Goal: Feedback & Contribution: Contribute content

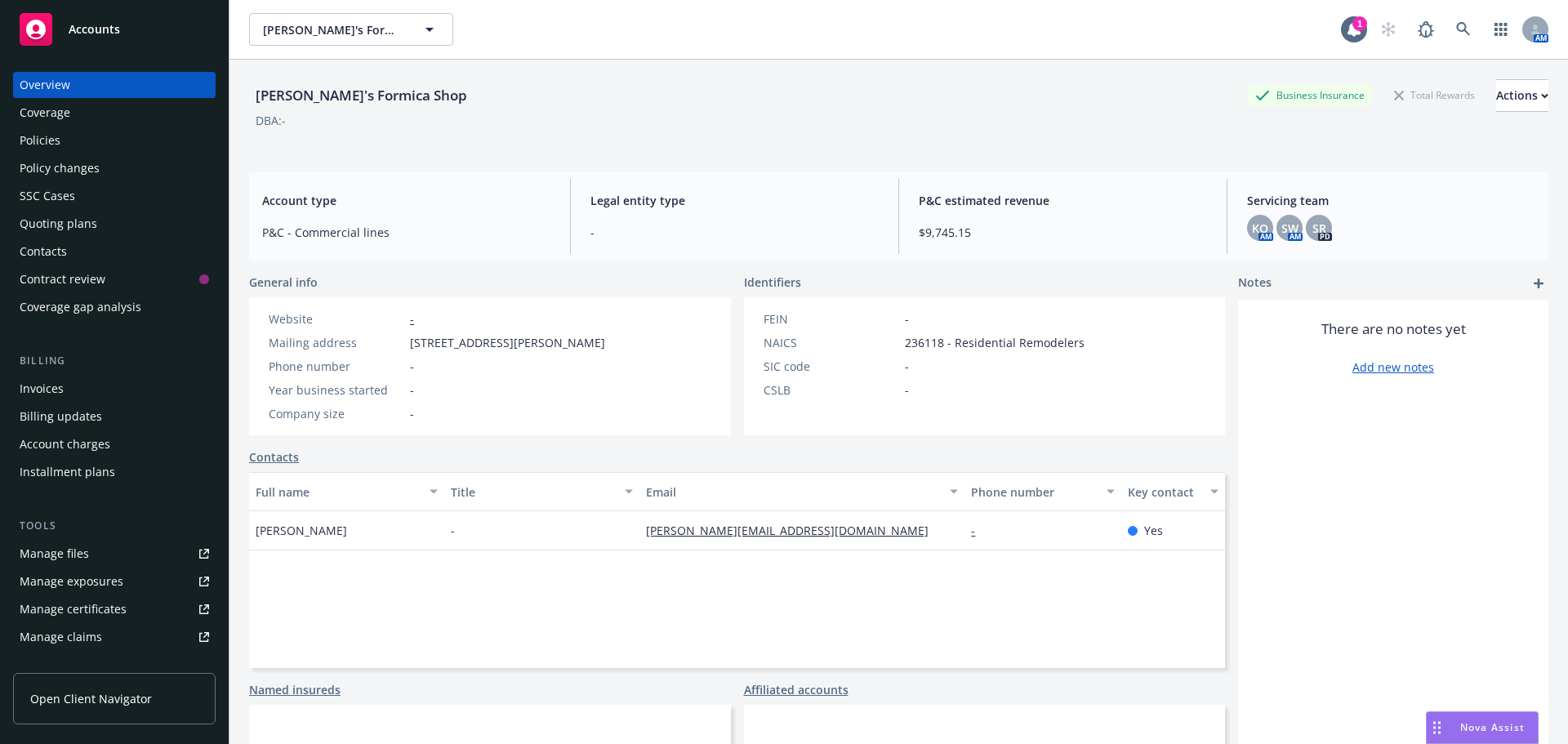
click at [80, 147] on div "Policies" at bounding box center [114, 140] width 190 height 26
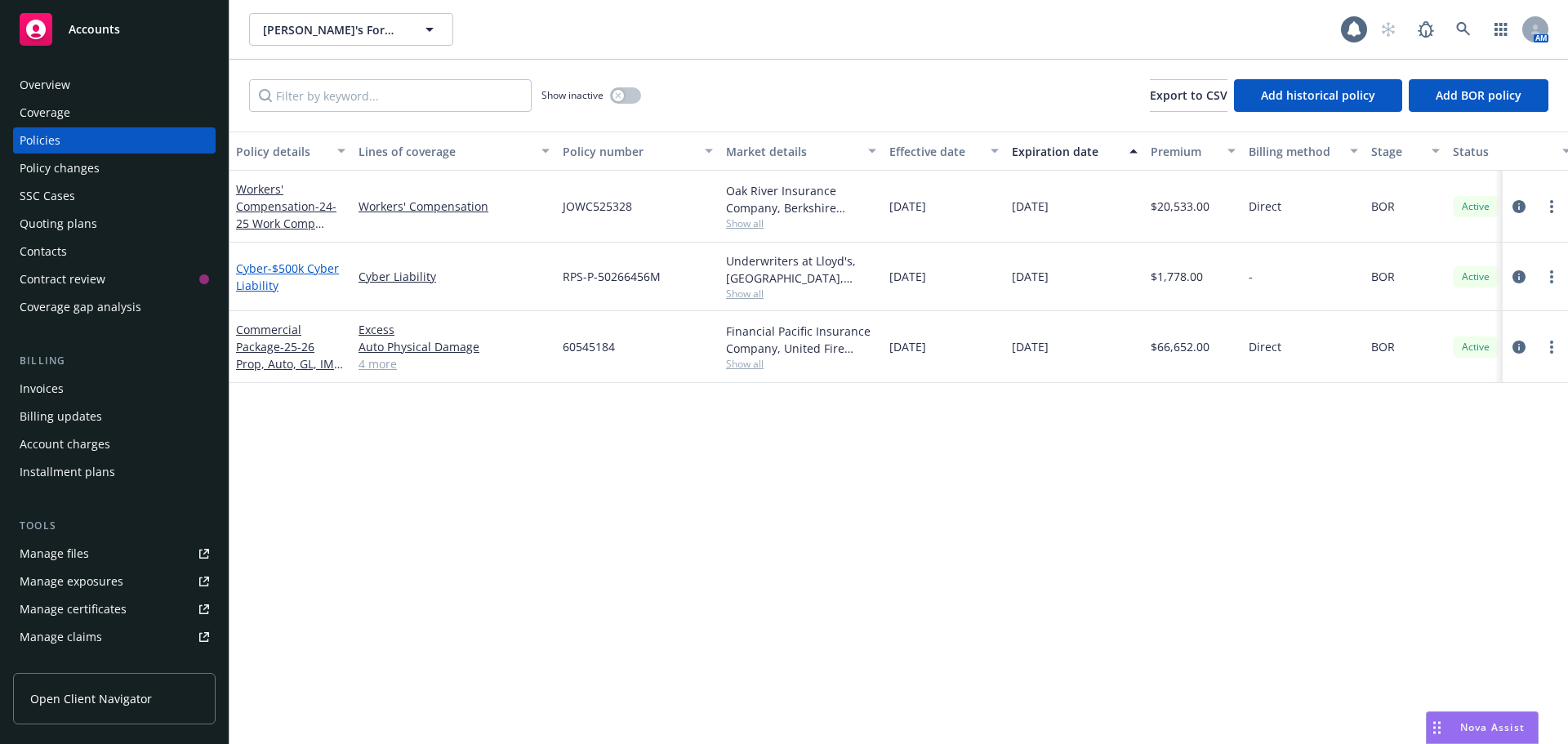
click at [269, 274] on span "- $500k Cyber Liability" at bounding box center [287, 276] width 103 height 33
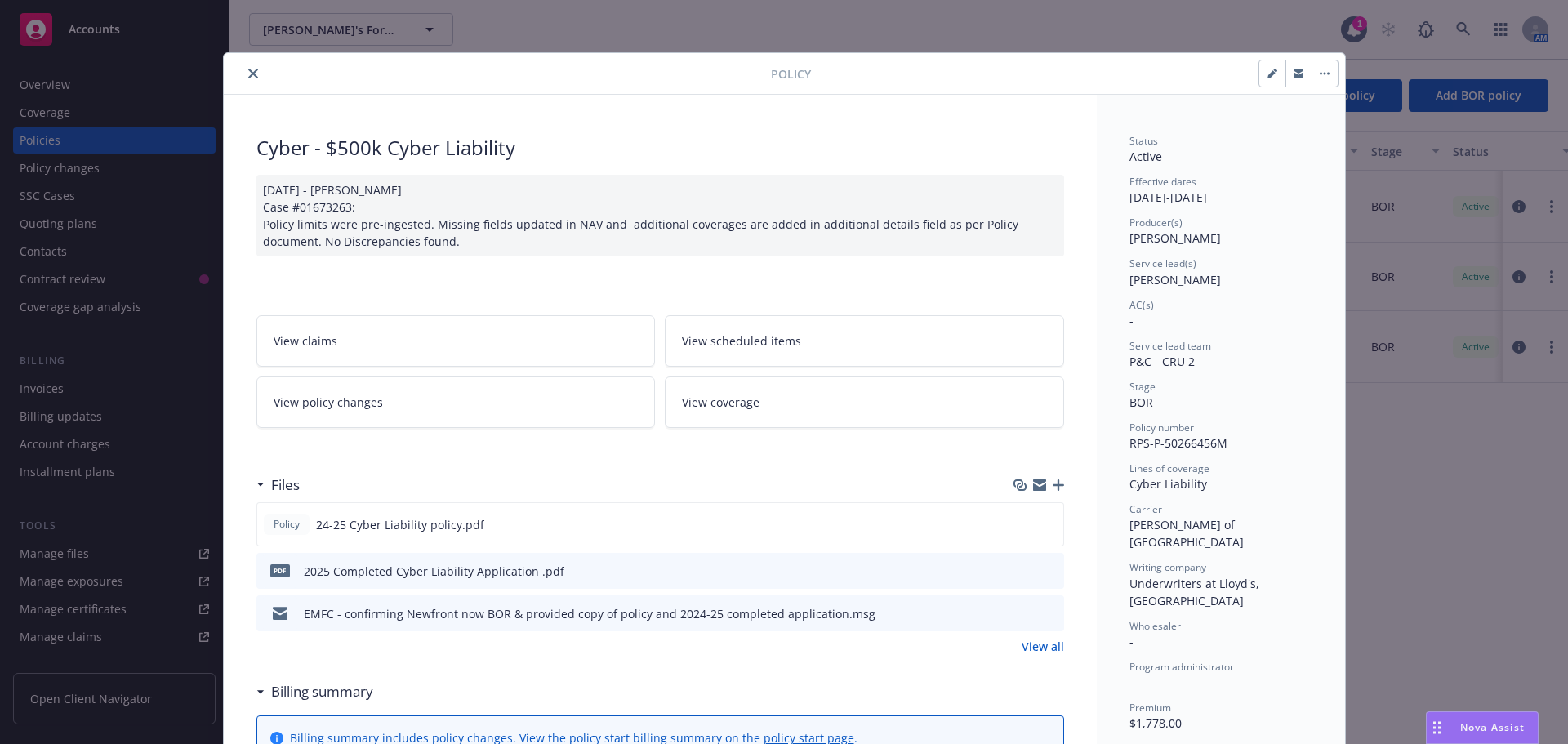
click at [1260, 78] on button "button" at bounding box center [1271, 73] width 26 height 26
select select "BOR"
select select "12"
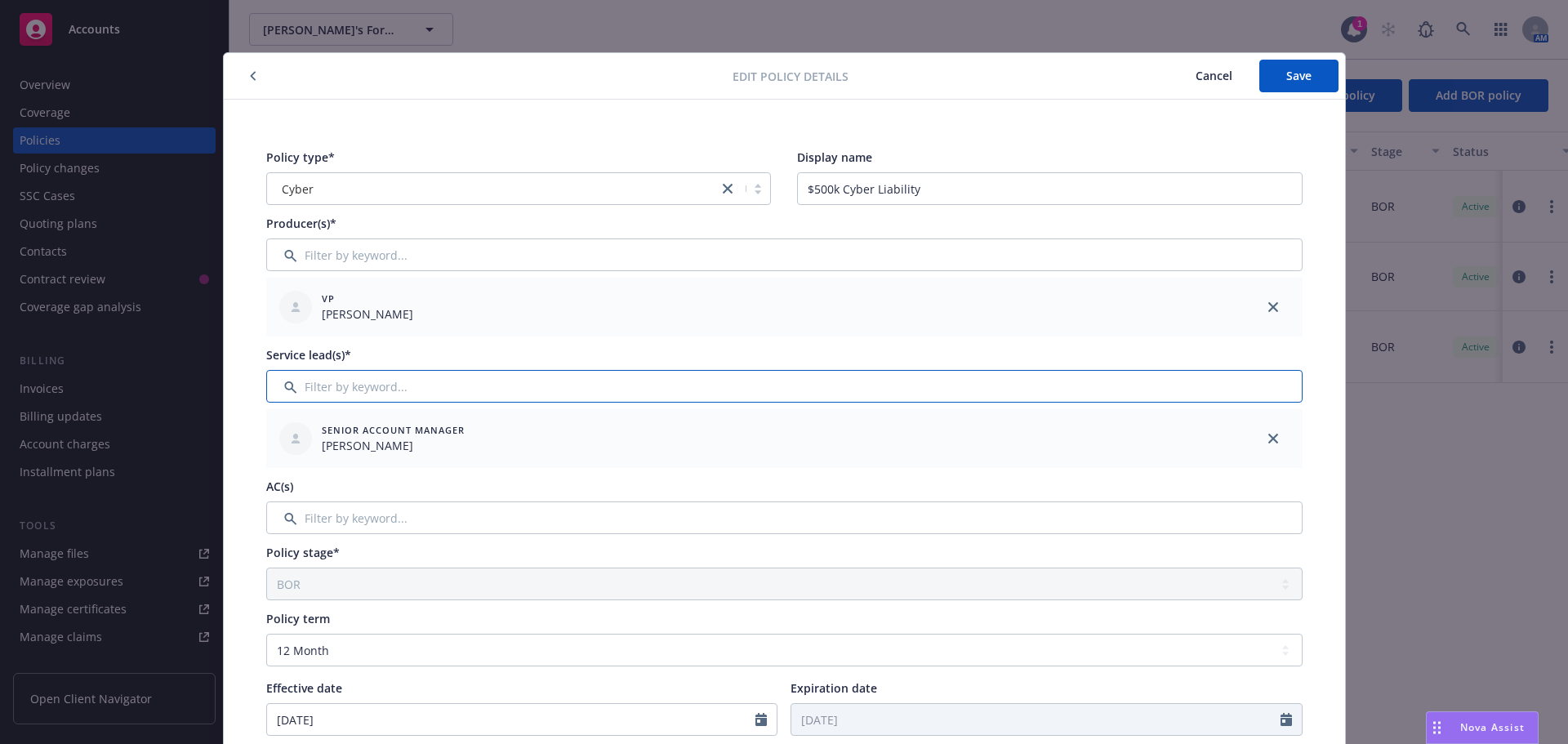
click at [398, 384] on input "Filter by keyword..." at bounding box center [784, 386] width 1036 height 33
click at [309, 528] on input "Filter by keyword..." at bounding box center [784, 517] width 1036 height 33
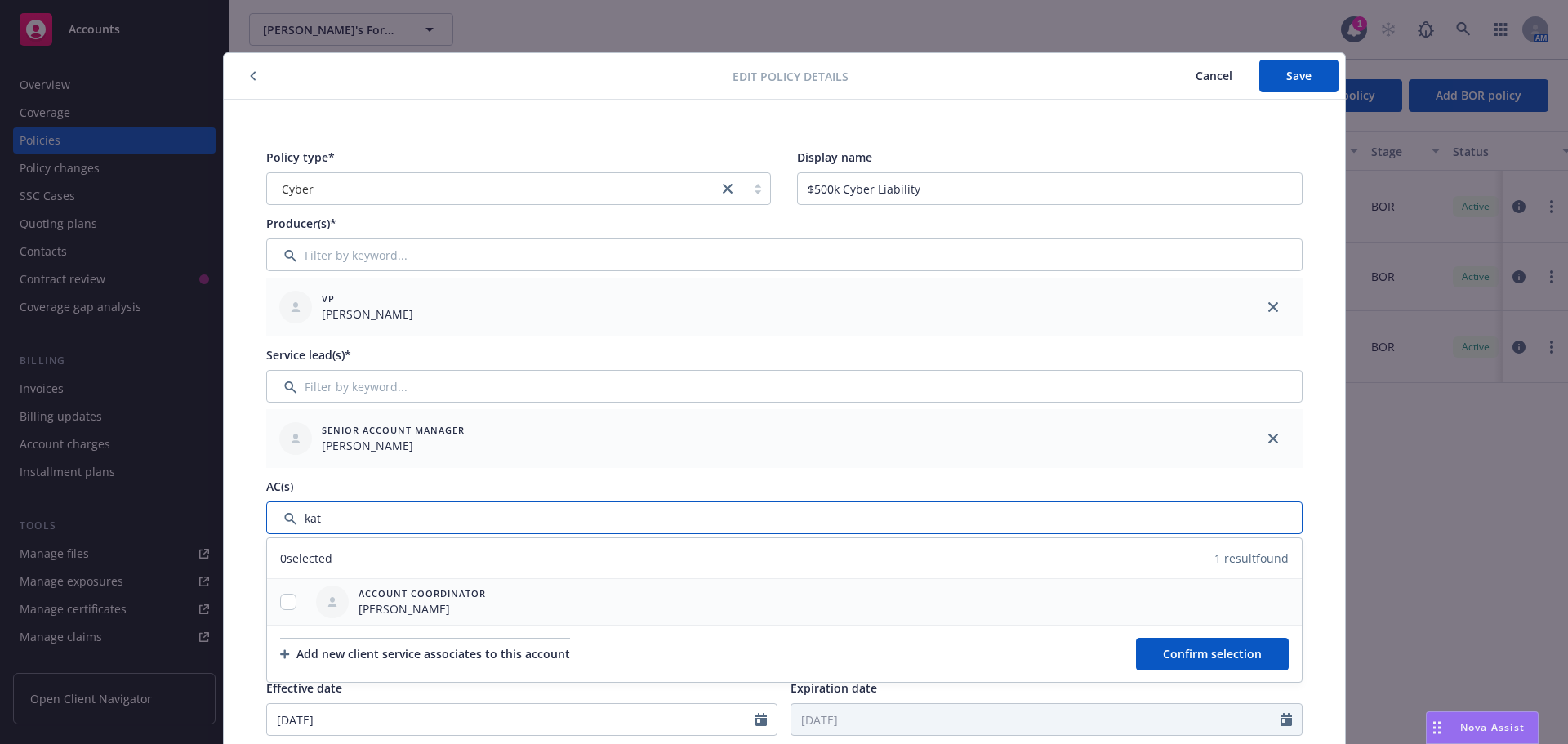
type input "kat"
click at [280, 596] on input "checkbox" at bounding box center [287, 601] width 16 height 16
checkbox input "true"
click at [1155, 651] on button "Confirm selection" at bounding box center [1212, 654] width 153 height 33
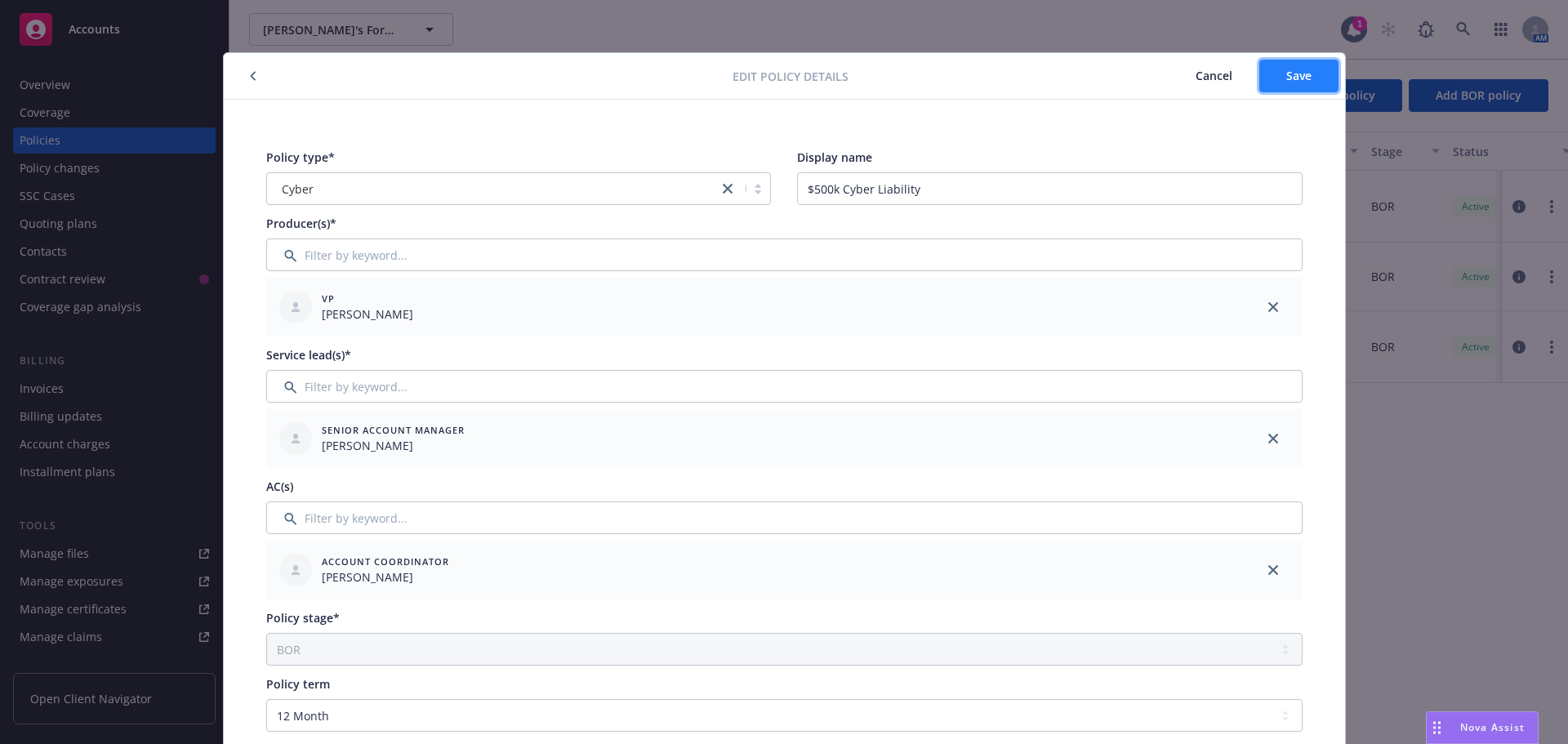
click at [1286, 67] on button "Save" at bounding box center [1298, 76] width 79 height 33
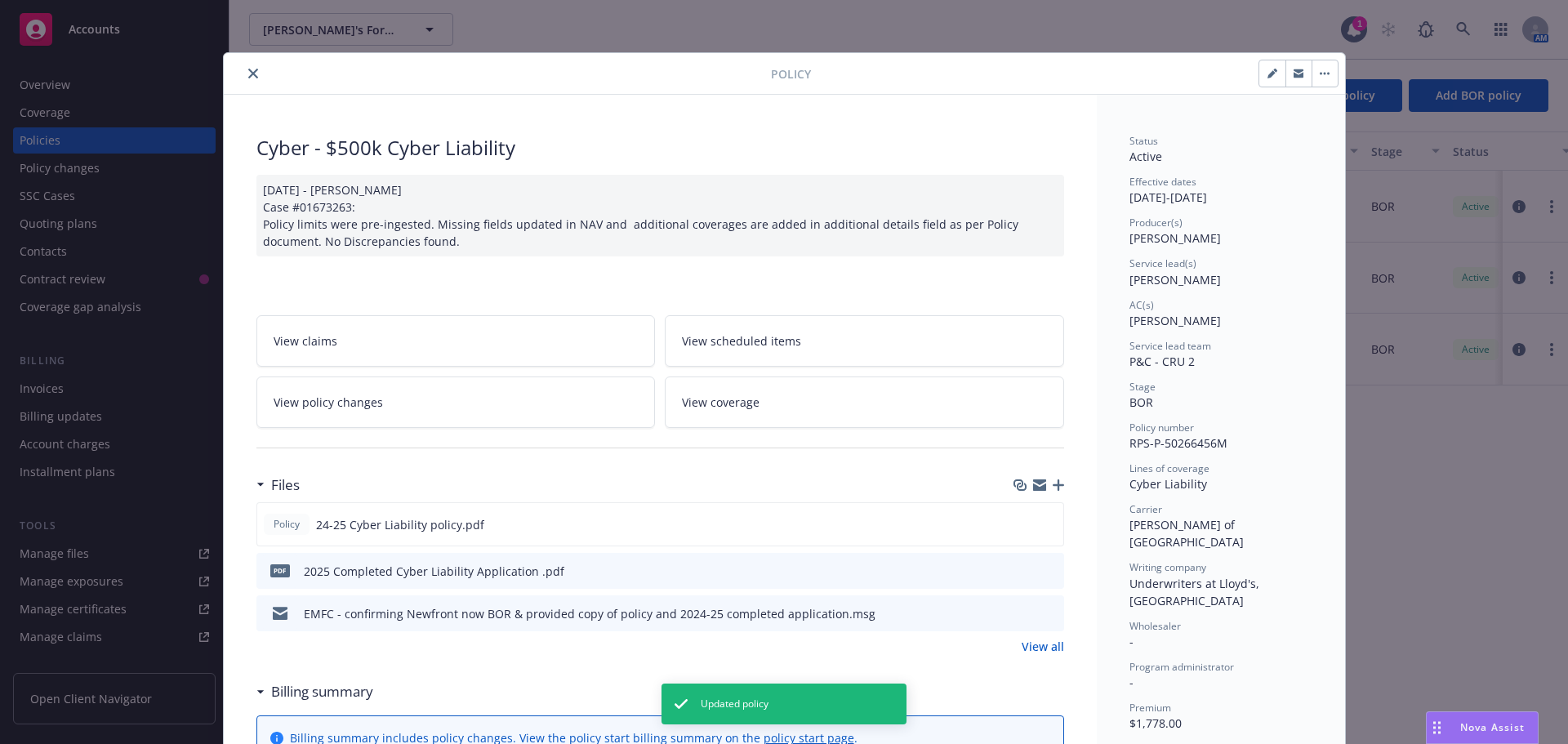
click at [245, 79] on button "close" at bounding box center [253, 73] width 19 height 19
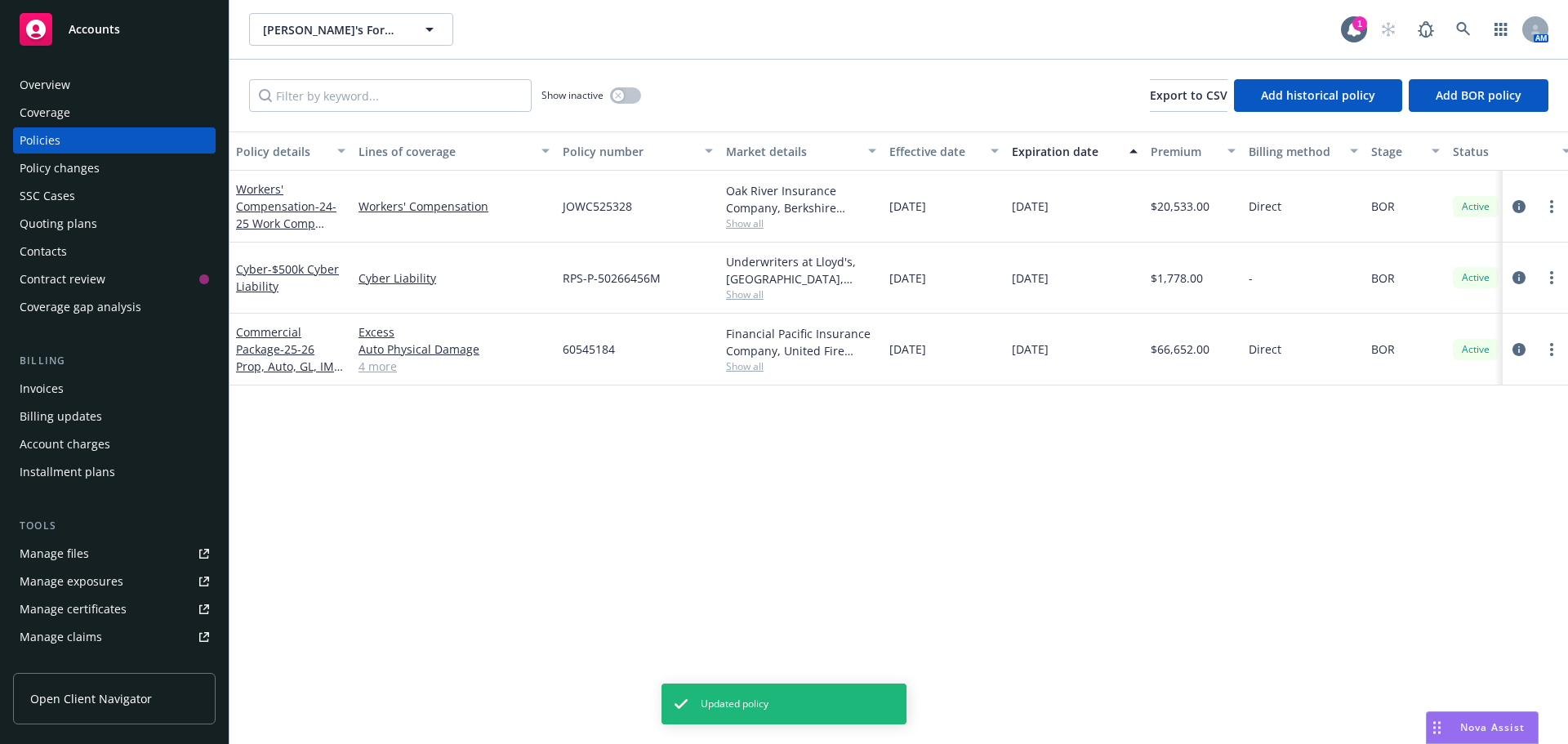
click at [272, 215] on div "Workers' Compensation - 24-25 Work Comp Policy" at bounding box center [291, 206] width 110 height 51
click at [277, 211] on link "Workers' Compensation - 24-25 Work Comp Policy" at bounding box center [286, 214] width 100 height 67
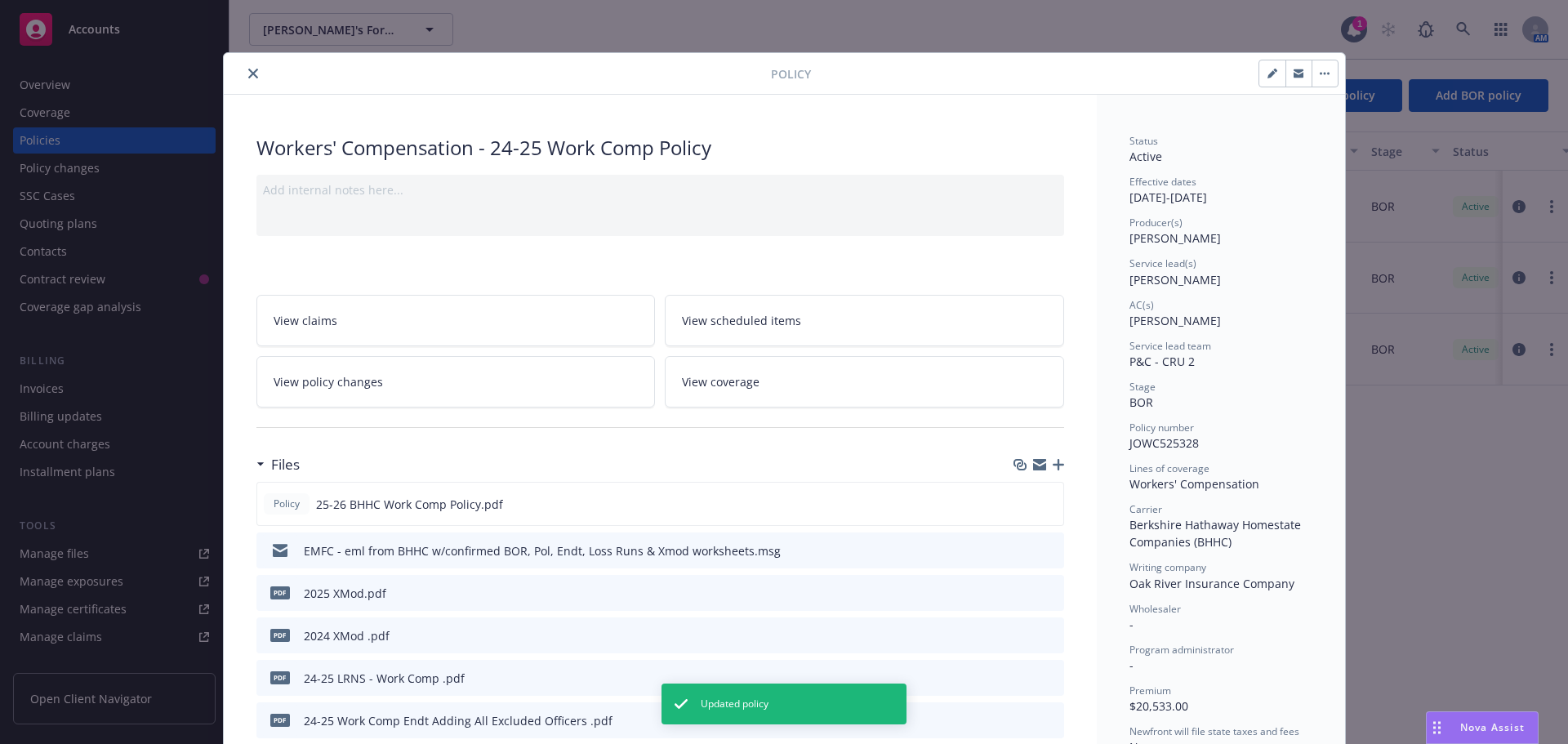
click at [239, 64] on div at bounding box center [500, 73] width 540 height 19
click at [249, 72] on icon "close" at bounding box center [254, 73] width 10 height 10
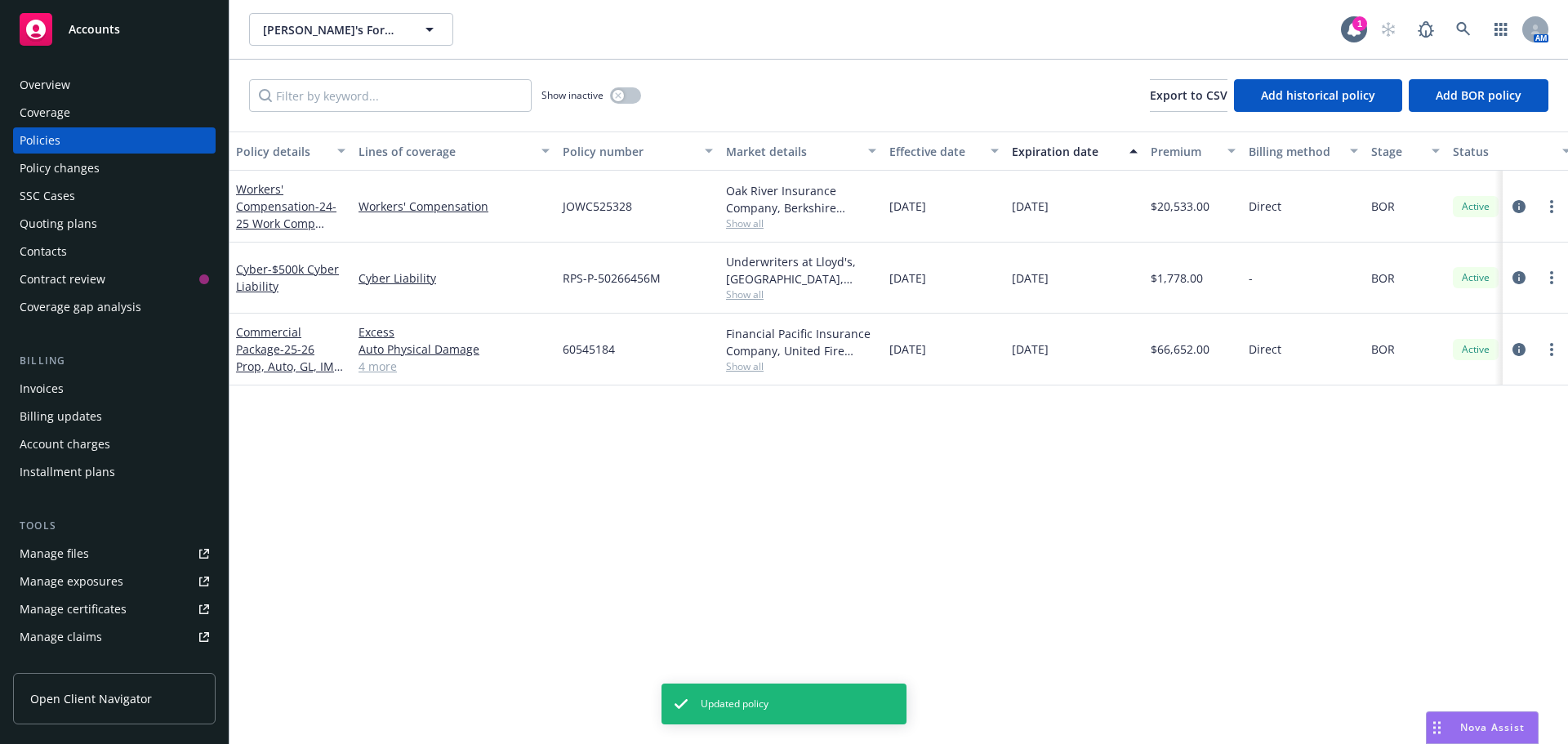
click at [285, 357] on div "Commercial Package - 25-26 Prop, Auto, GL, IM & XS Policy" at bounding box center [291, 349] width 110 height 51
click at [280, 340] on div "Commercial Package - 25-26 Prop, Auto, GL, IM & XS Policy" at bounding box center [291, 349] width 110 height 51
click at [266, 342] on link "Commercial Package - 25-26 Prop, Auto, GL, IM & XS Policy" at bounding box center [291, 357] width 110 height 67
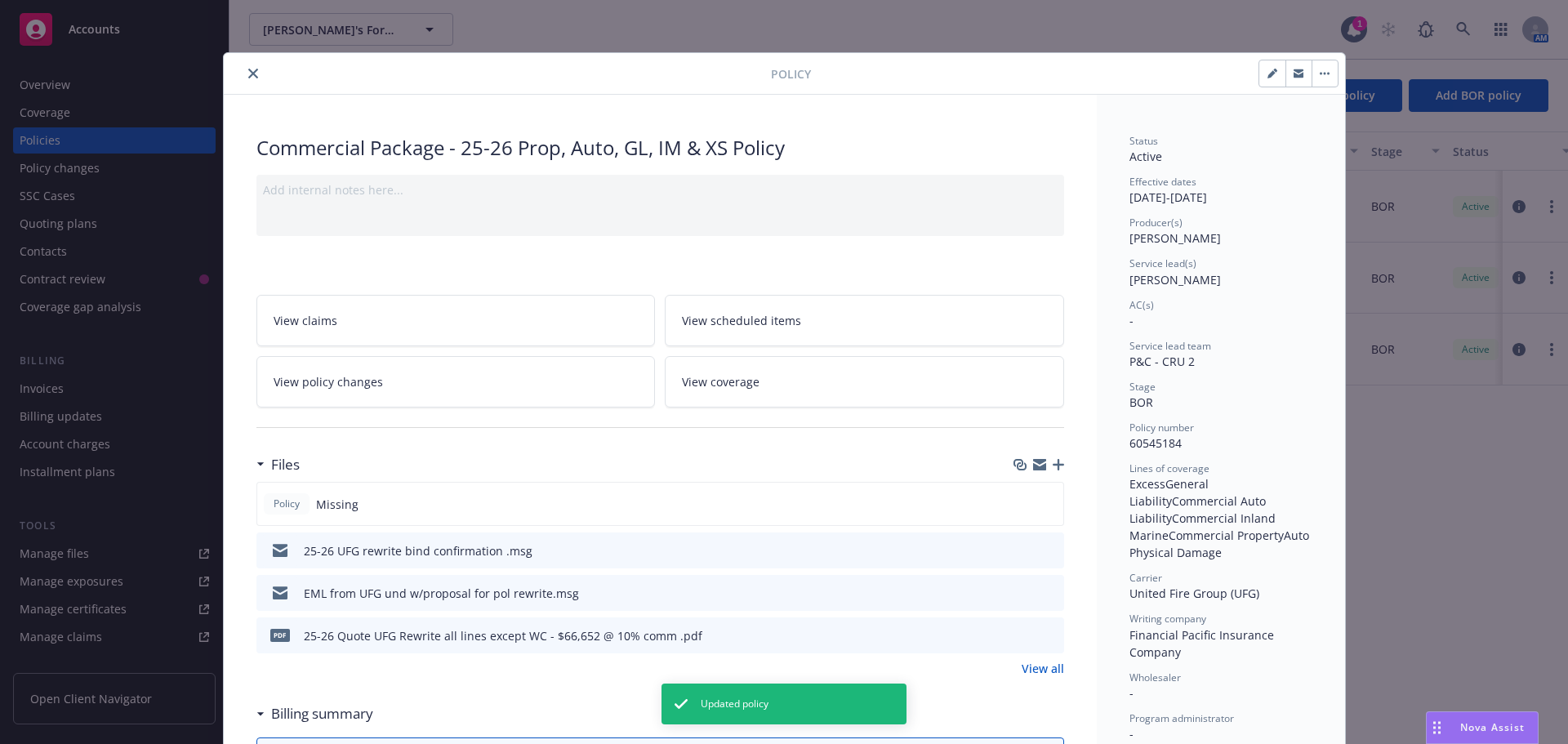
click at [1267, 72] on icon "button" at bounding box center [1272, 73] width 10 height 10
select select "BOR"
select select "12"
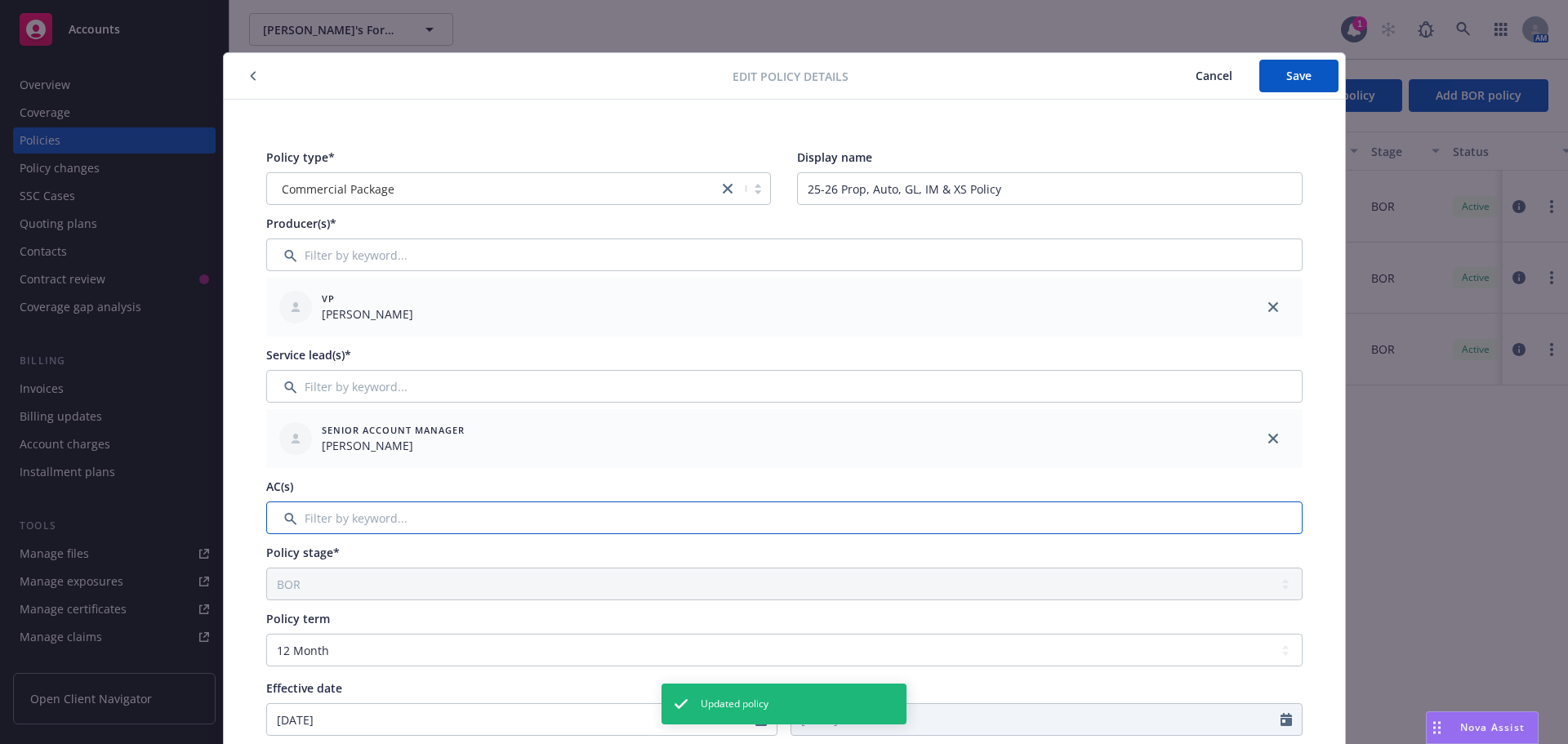
click at [423, 517] on input "Filter by keyword..." at bounding box center [784, 517] width 1036 height 33
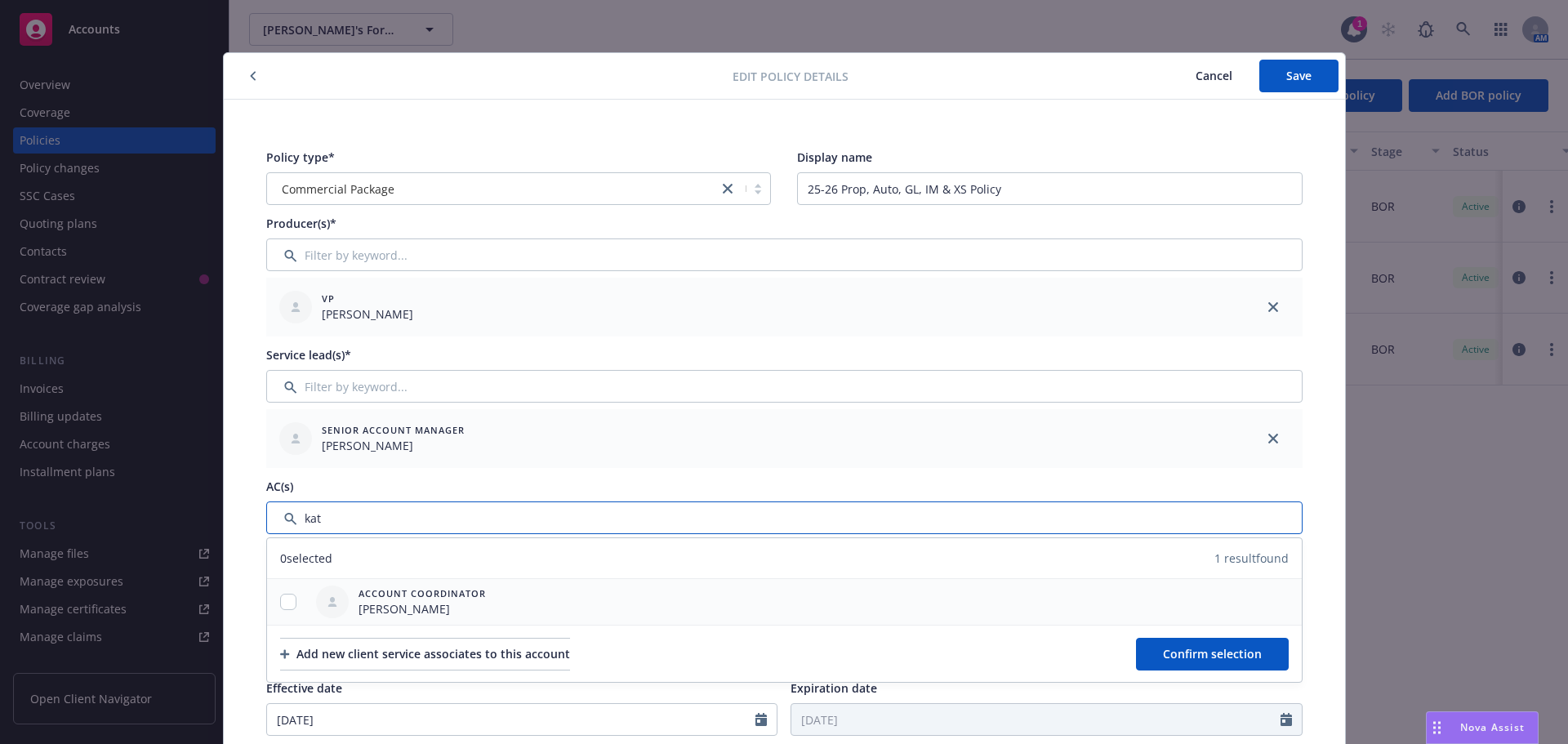
type input "kat"
click at [280, 602] on input "checkbox" at bounding box center [287, 601] width 16 height 16
checkbox input "true"
click at [1176, 645] on button "Confirm selection" at bounding box center [1212, 654] width 153 height 33
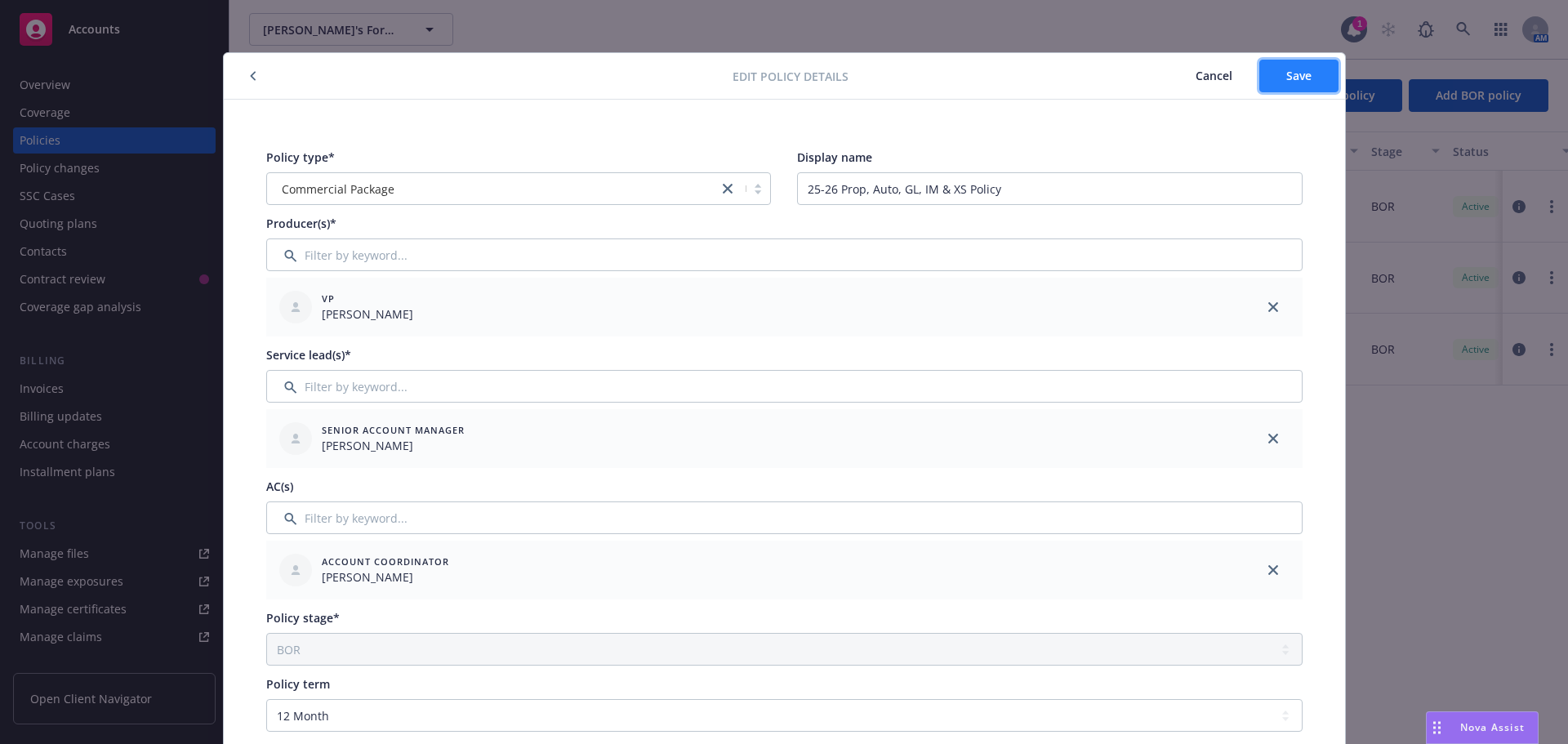
click at [1304, 82] on span "Save" at bounding box center [1298, 75] width 25 height 15
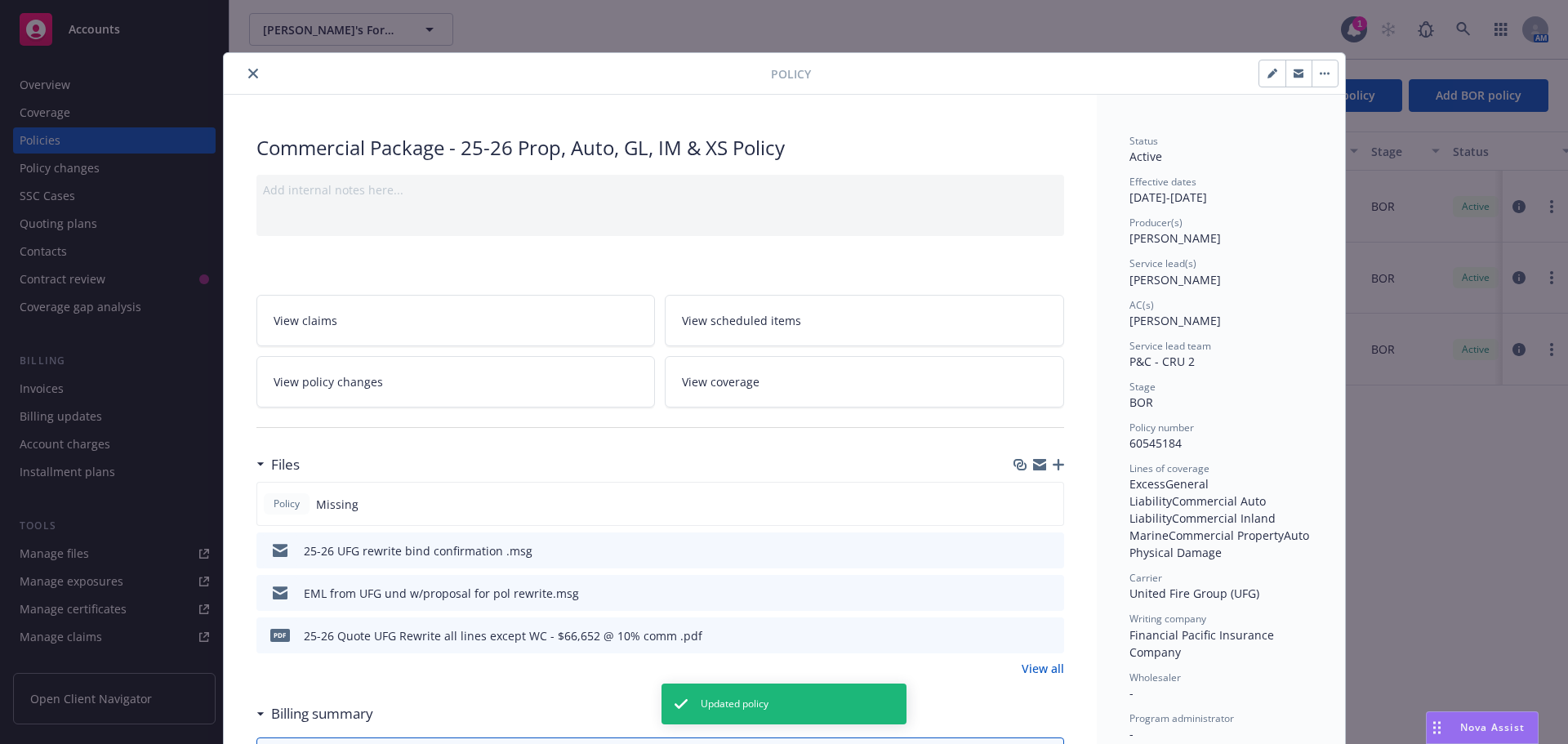
click at [249, 77] on icon "close" at bounding box center [254, 73] width 10 height 10
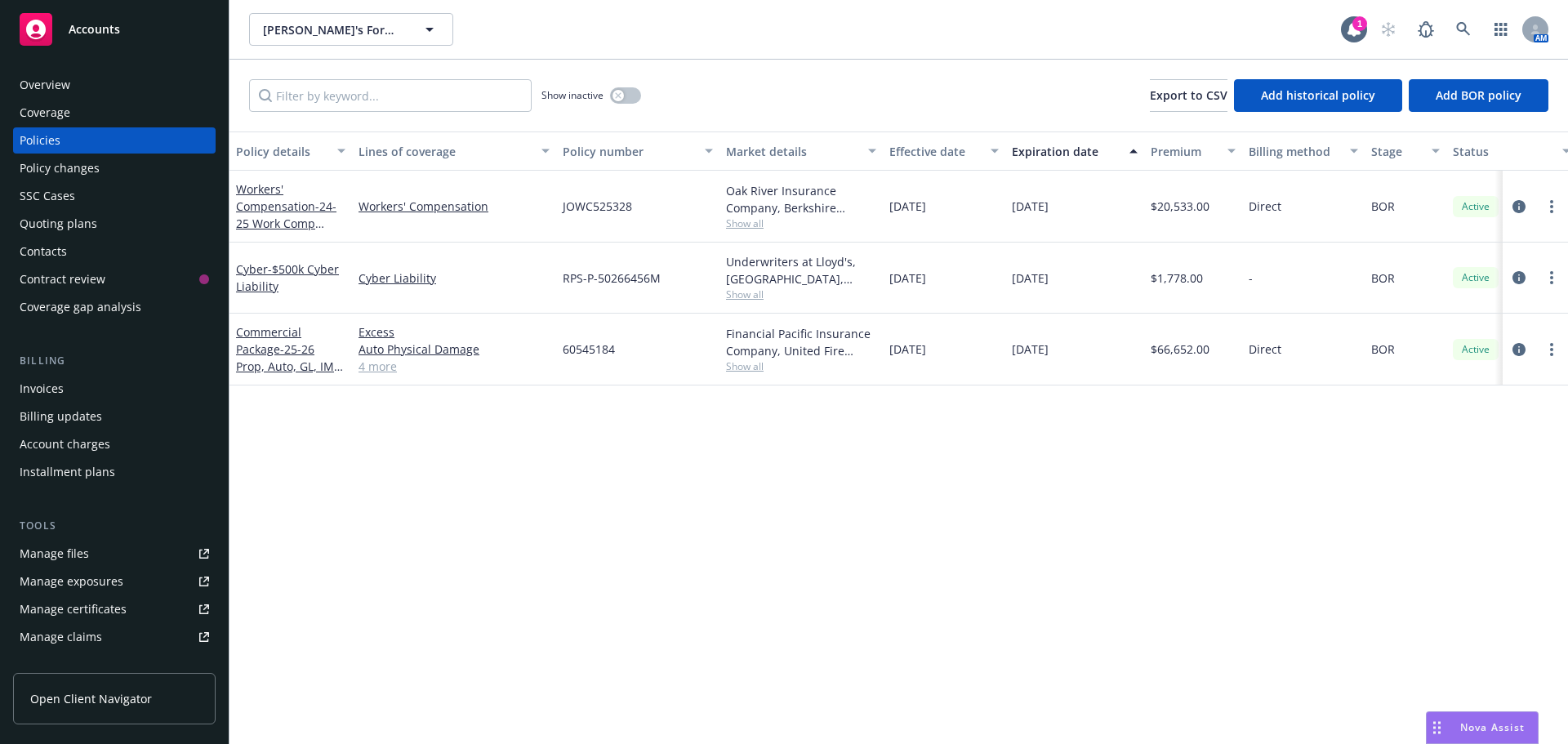
click at [90, 40] on div "Accounts" at bounding box center [114, 29] width 190 height 33
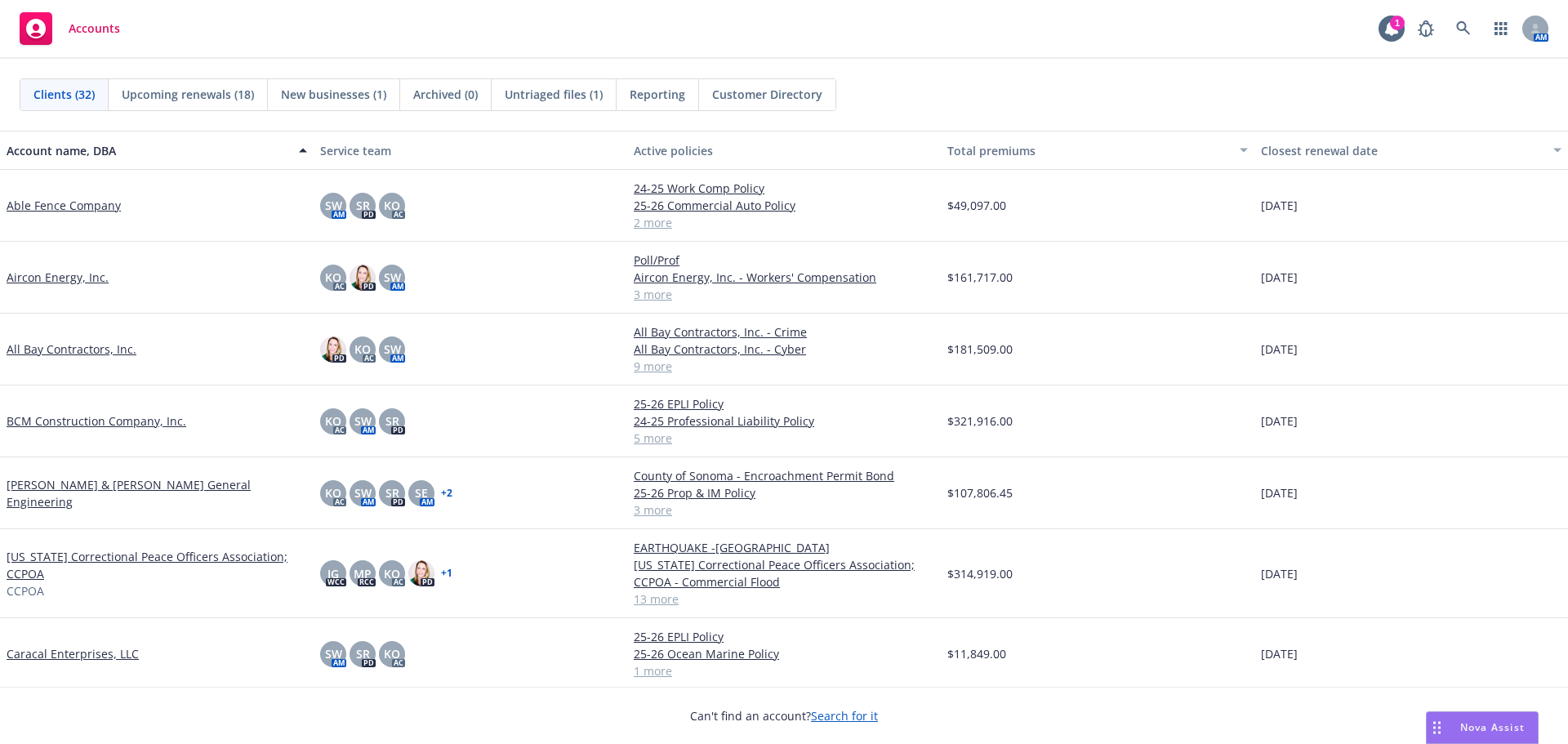
click at [43, 417] on link "BCM Construction Company, Inc." at bounding box center [96, 420] width 179 height 17
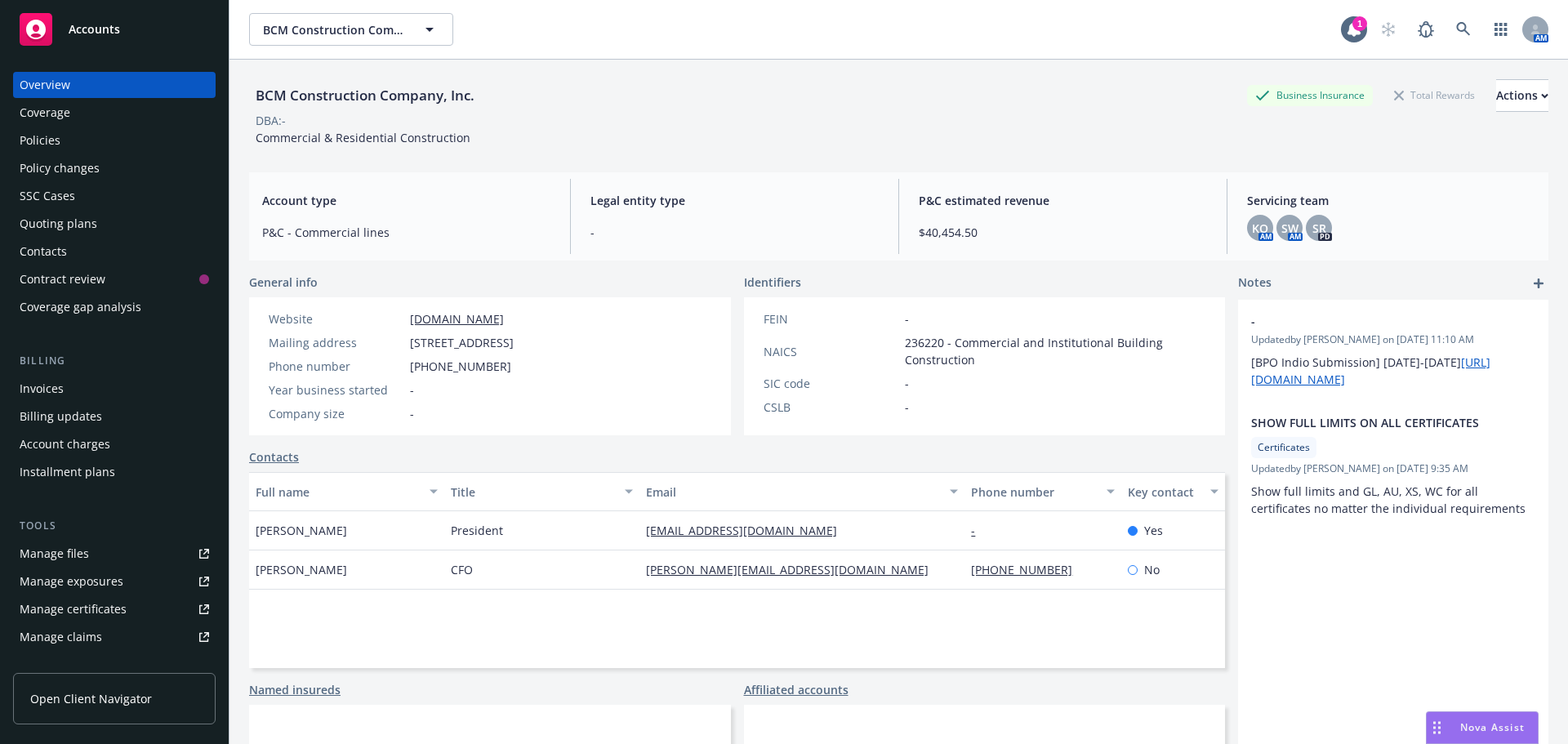
click at [59, 139] on div "Policies" at bounding box center [40, 140] width 40 height 26
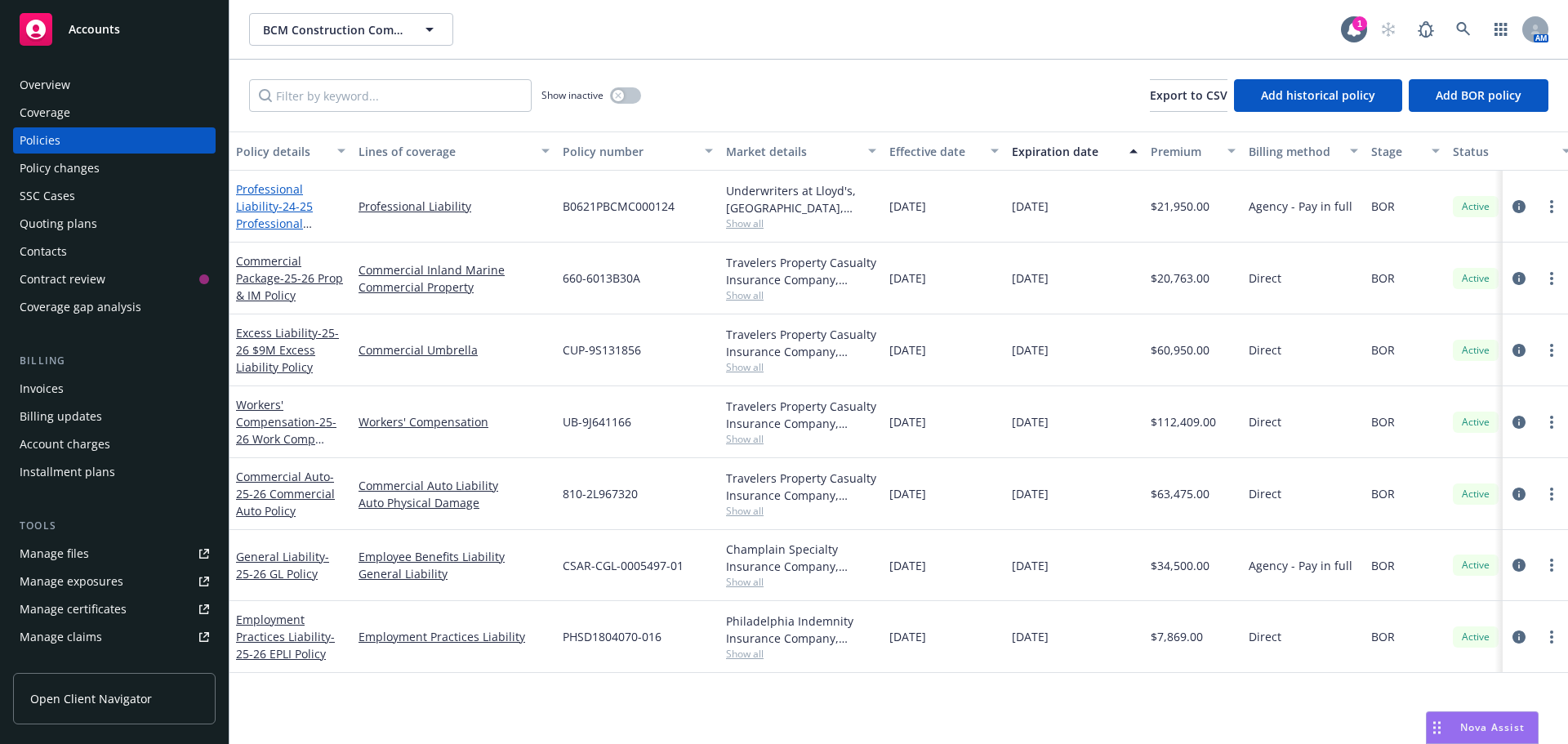
click at [294, 203] on span "- 24-25 Professional Liability Policy" at bounding box center [274, 222] width 77 height 50
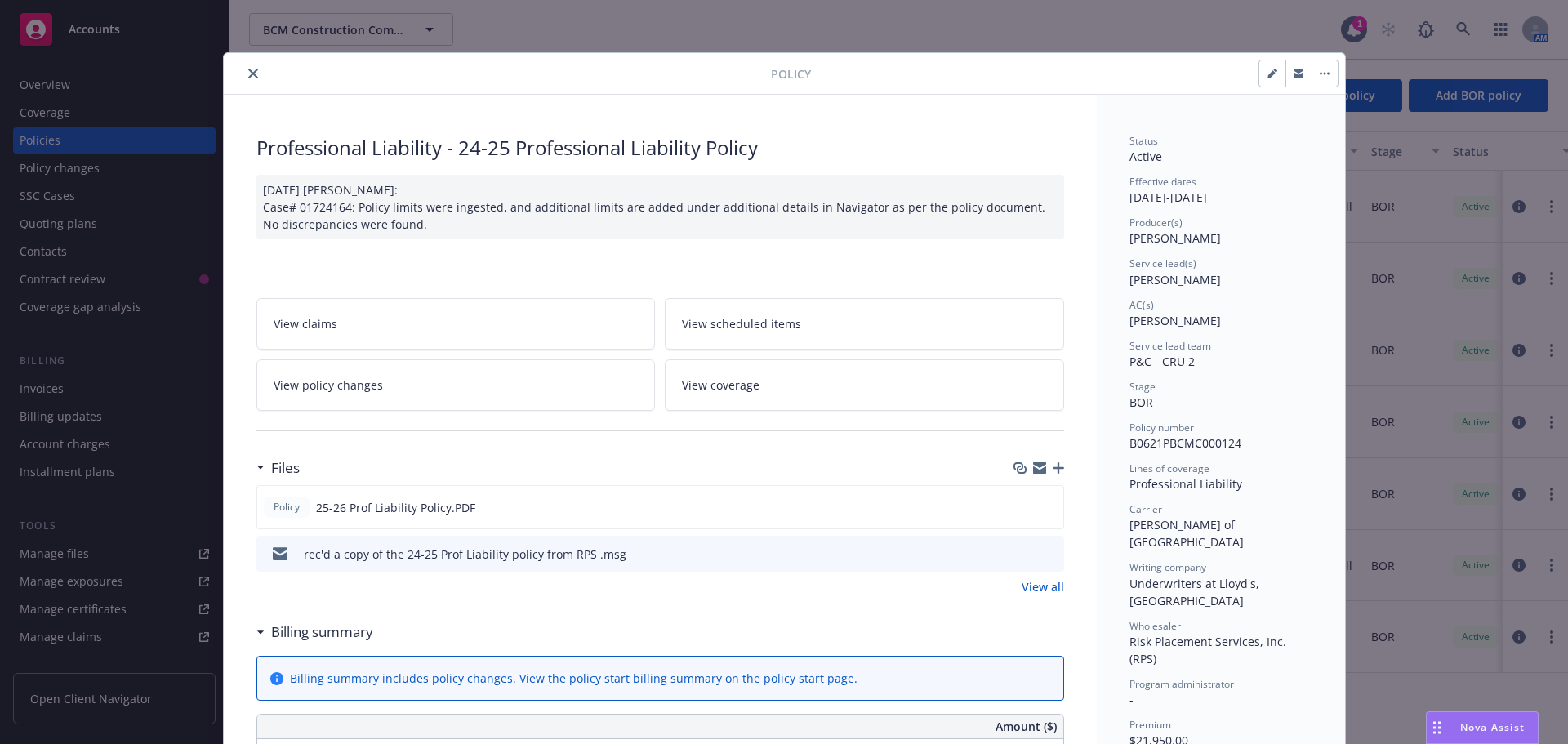
click at [1052, 468] on icon "button" at bounding box center [1058, 468] width 12 height 12
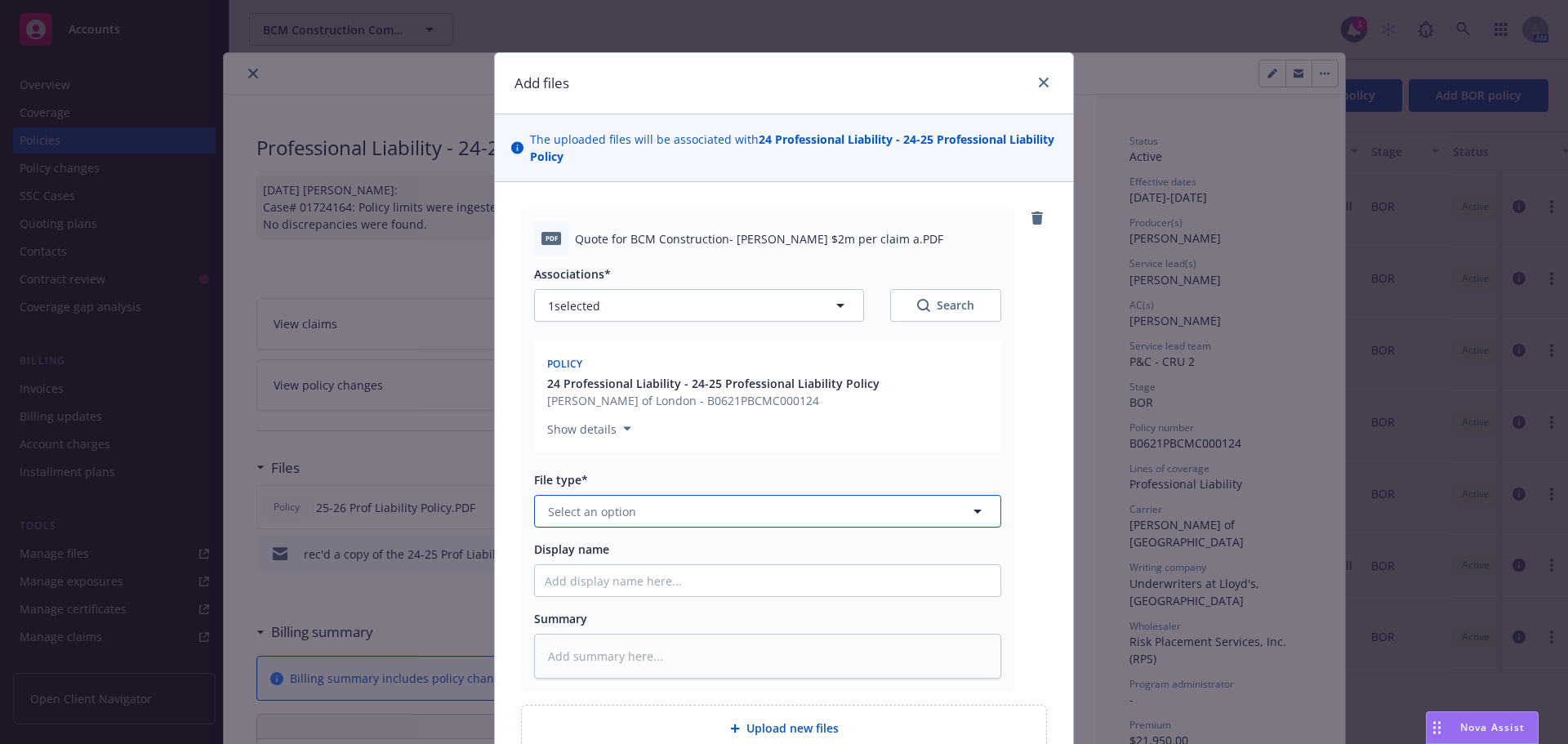
click at [630, 506] on button "Select an option" at bounding box center [768, 511] width 467 height 33
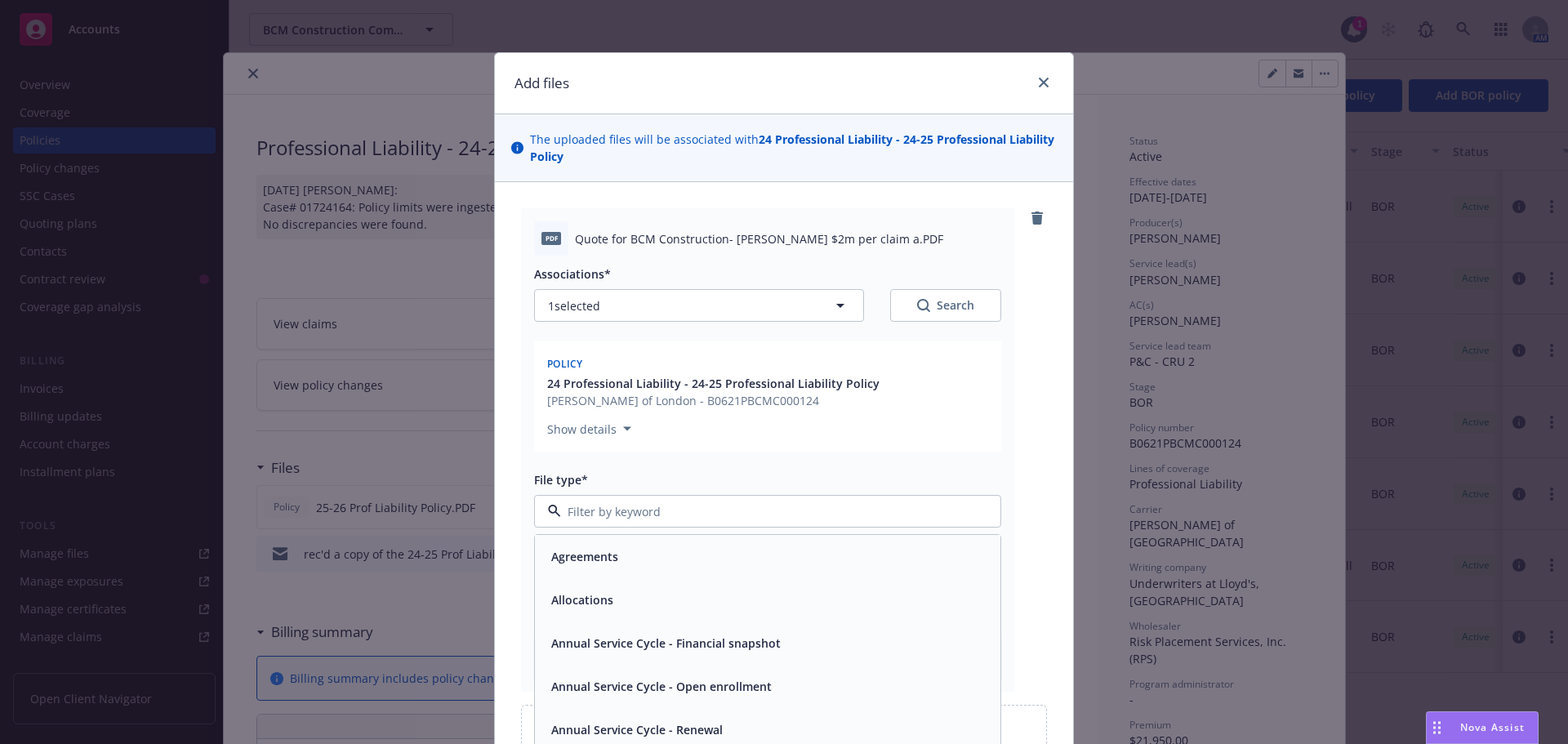
type input "q"
click at [587, 570] on div "Quote" at bounding box center [768, 556] width 465 height 43
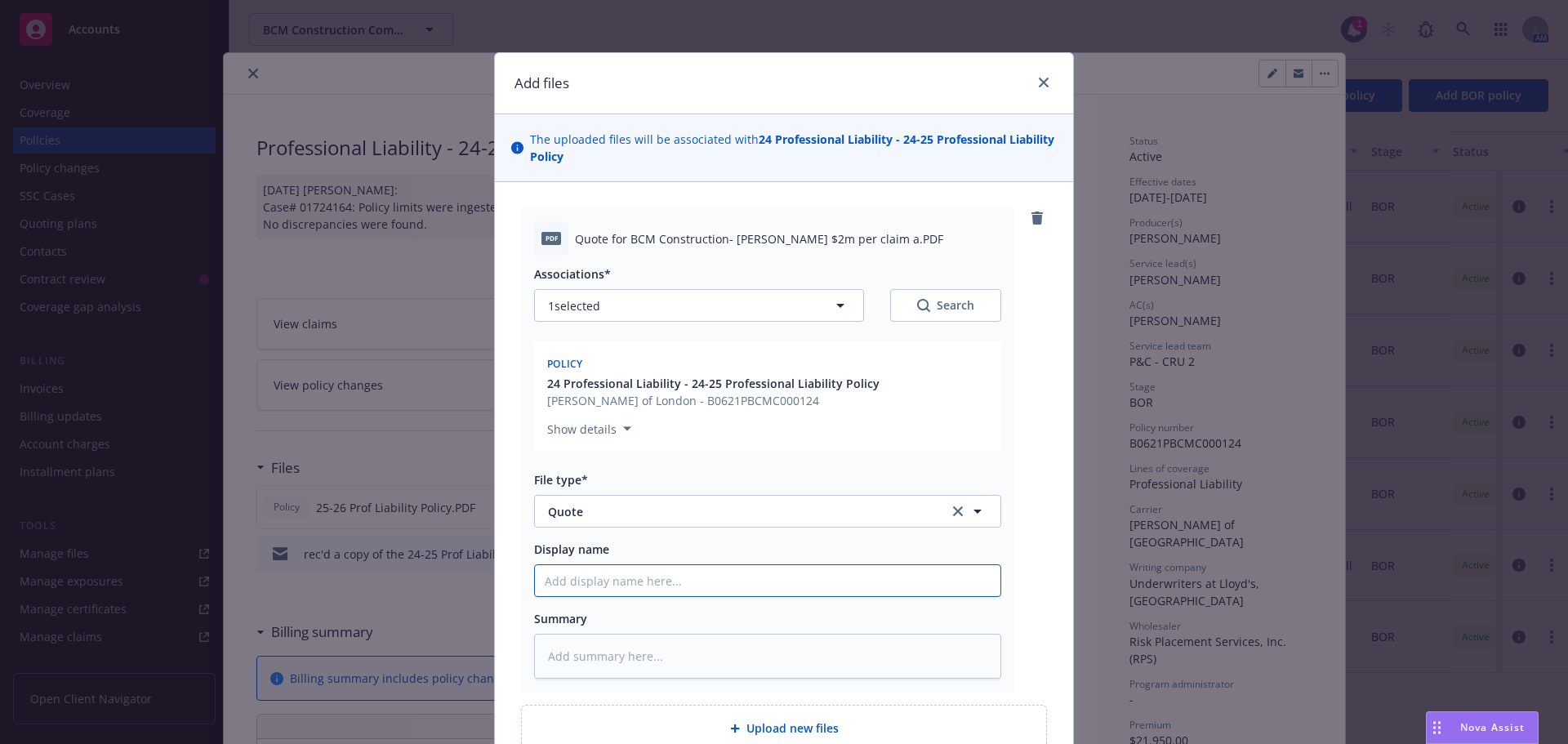
click at [587, 570] on input "Display name" at bounding box center [768, 581] width 465 height 31
type textarea "x"
type input "c"
type textarea "x"
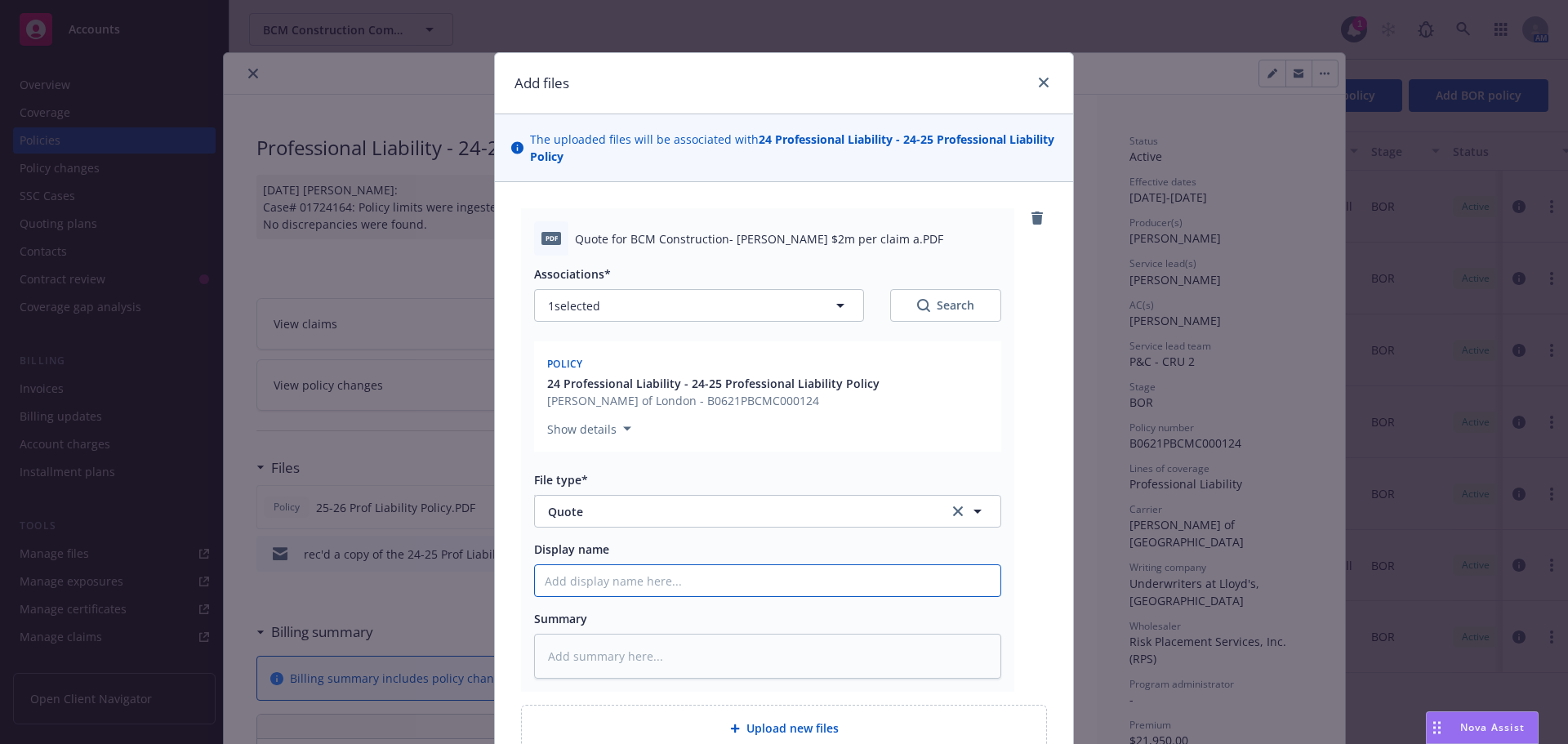
type input "C"
type textarea "x"
type input "Co"
type textarea "x"
type input "Cop"
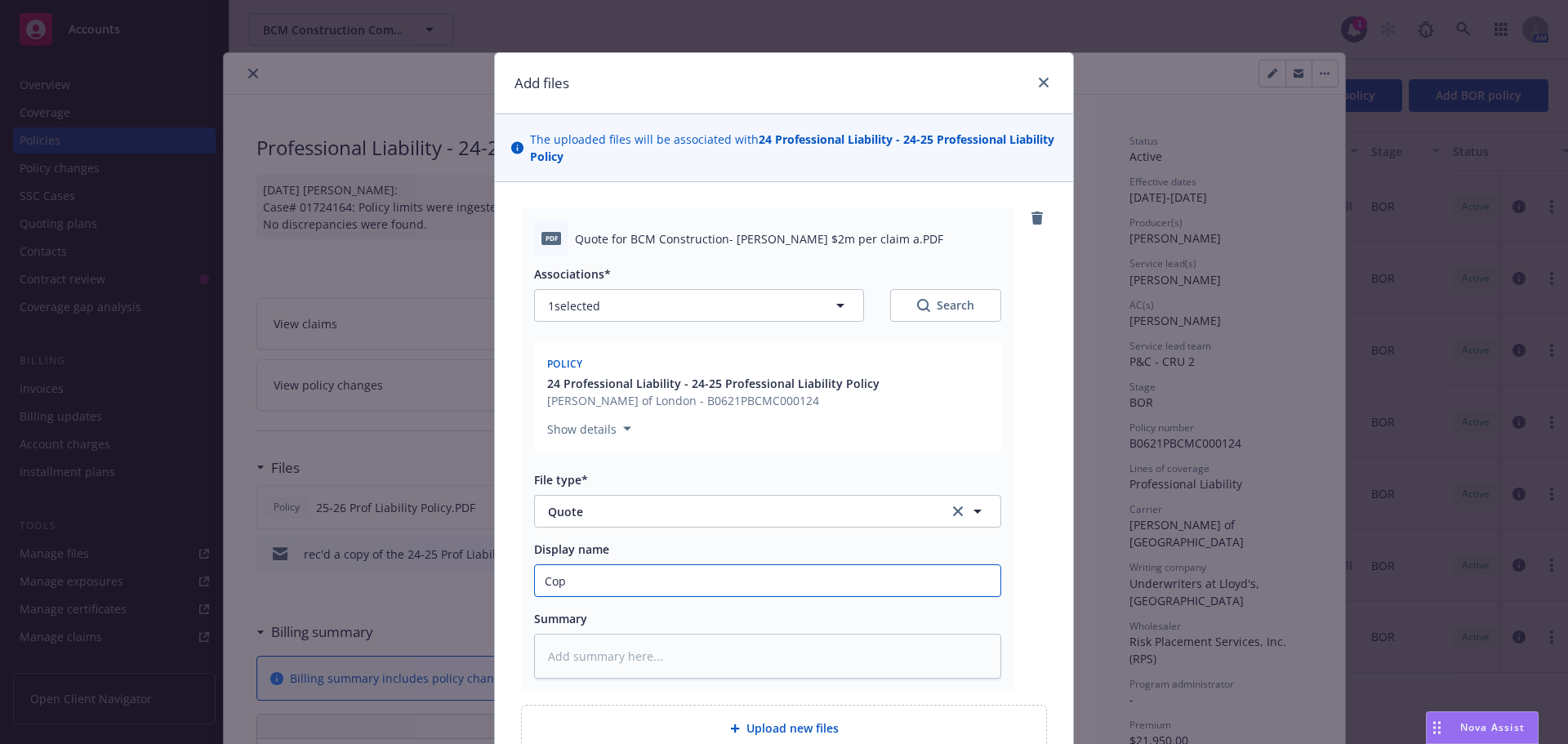
type textarea "x"
type input "Copy"
type textarea "x"
type input "Copy"
type textarea "x"
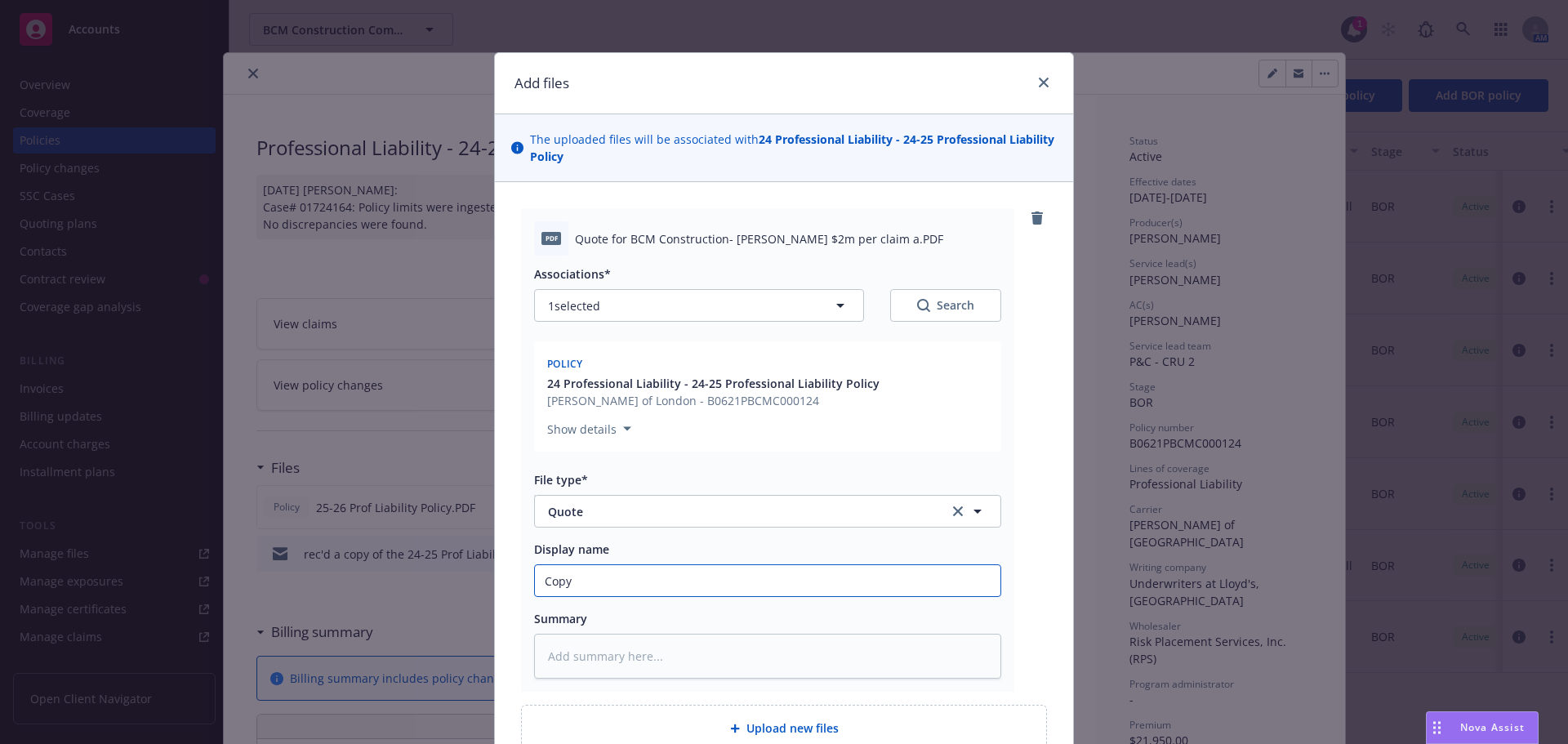
type input "Copy o"
type textarea "x"
type input "Copy of"
type textarea "x"
type input "Copy of"
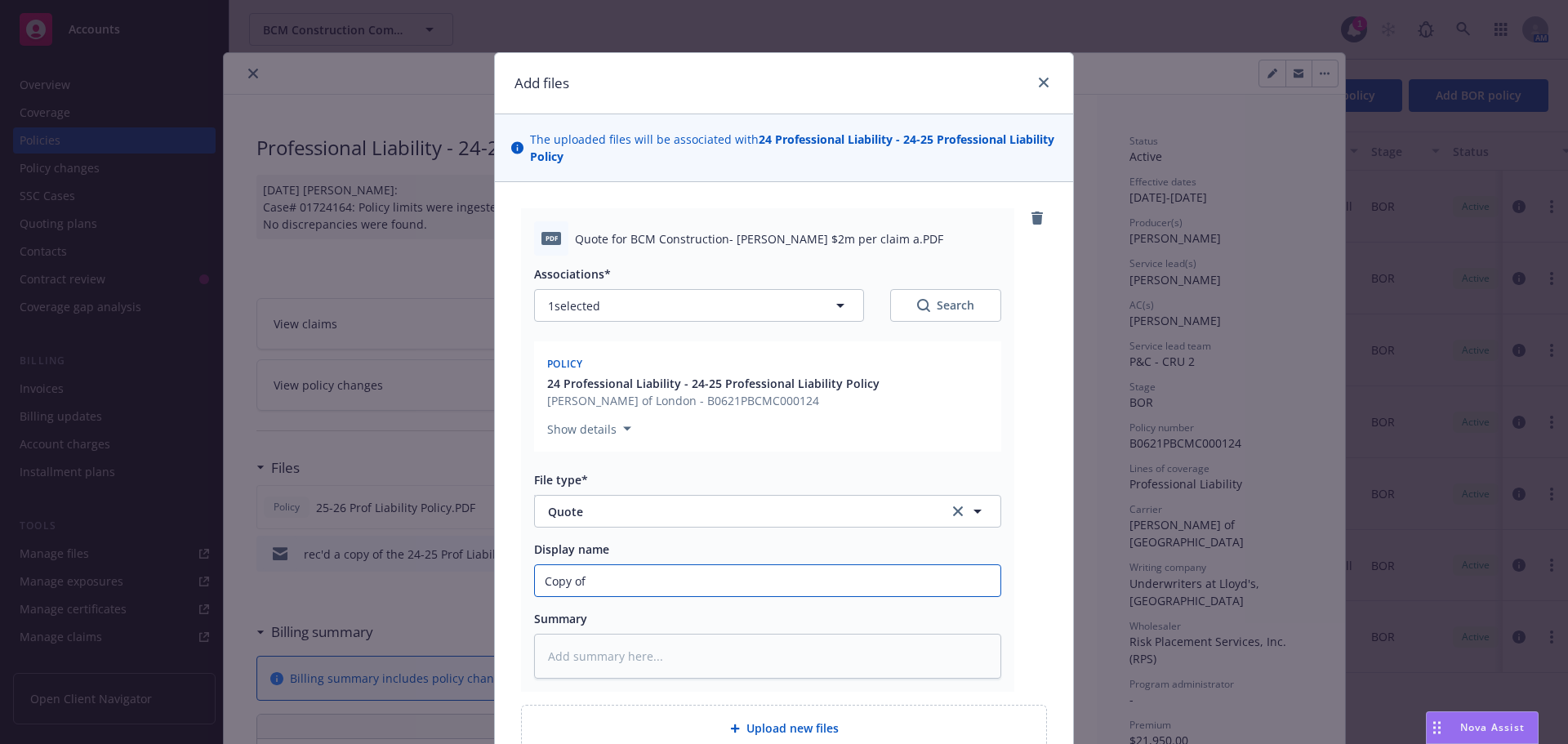
type textarea "x"
type input "Copy of 2"
type textarea "x"
type input "Copy of 24"
type textarea "x"
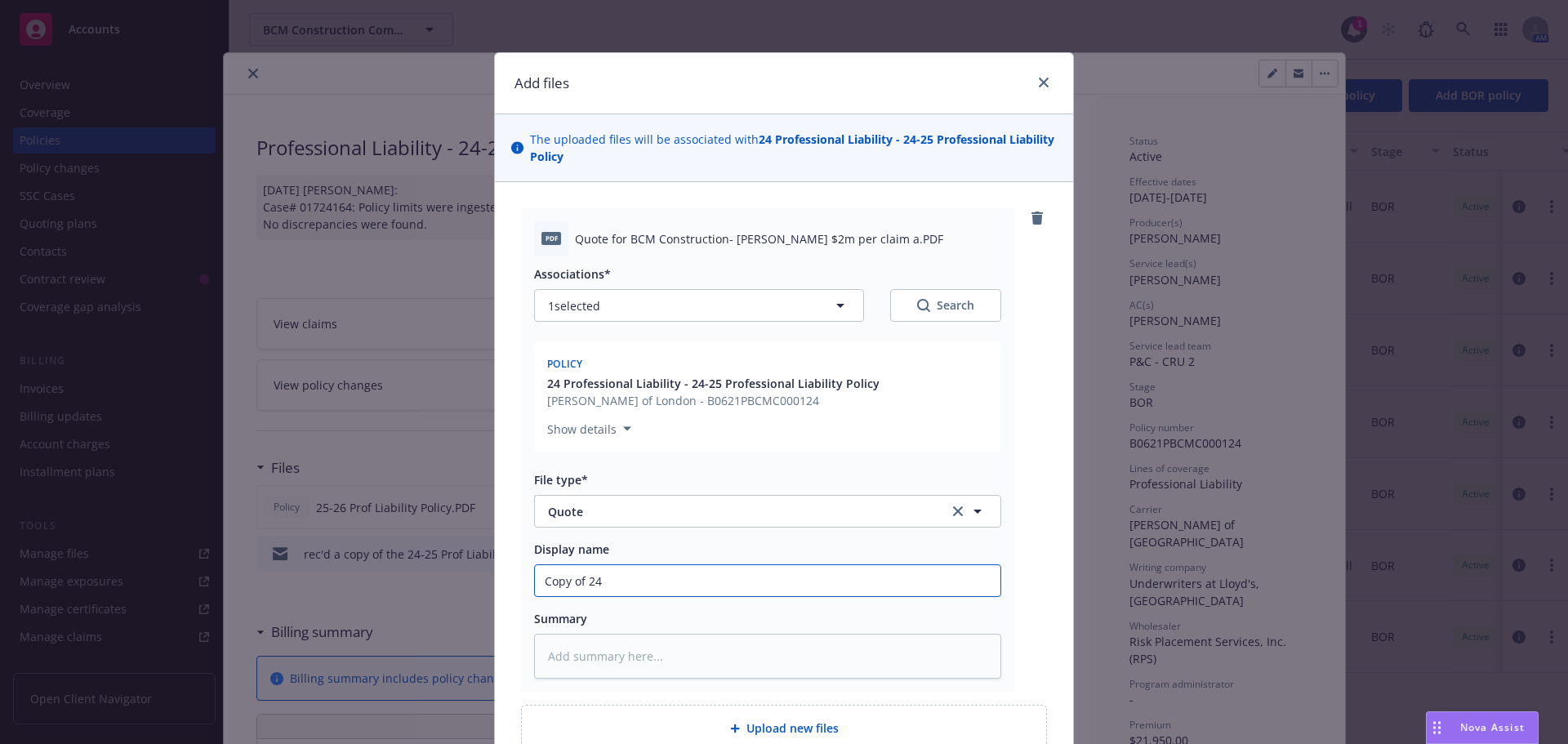
type input "Copy of 24-"
type textarea "x"
type input "Copy of 24-2"
type textarea "x"
type input "Copy of 24-25"
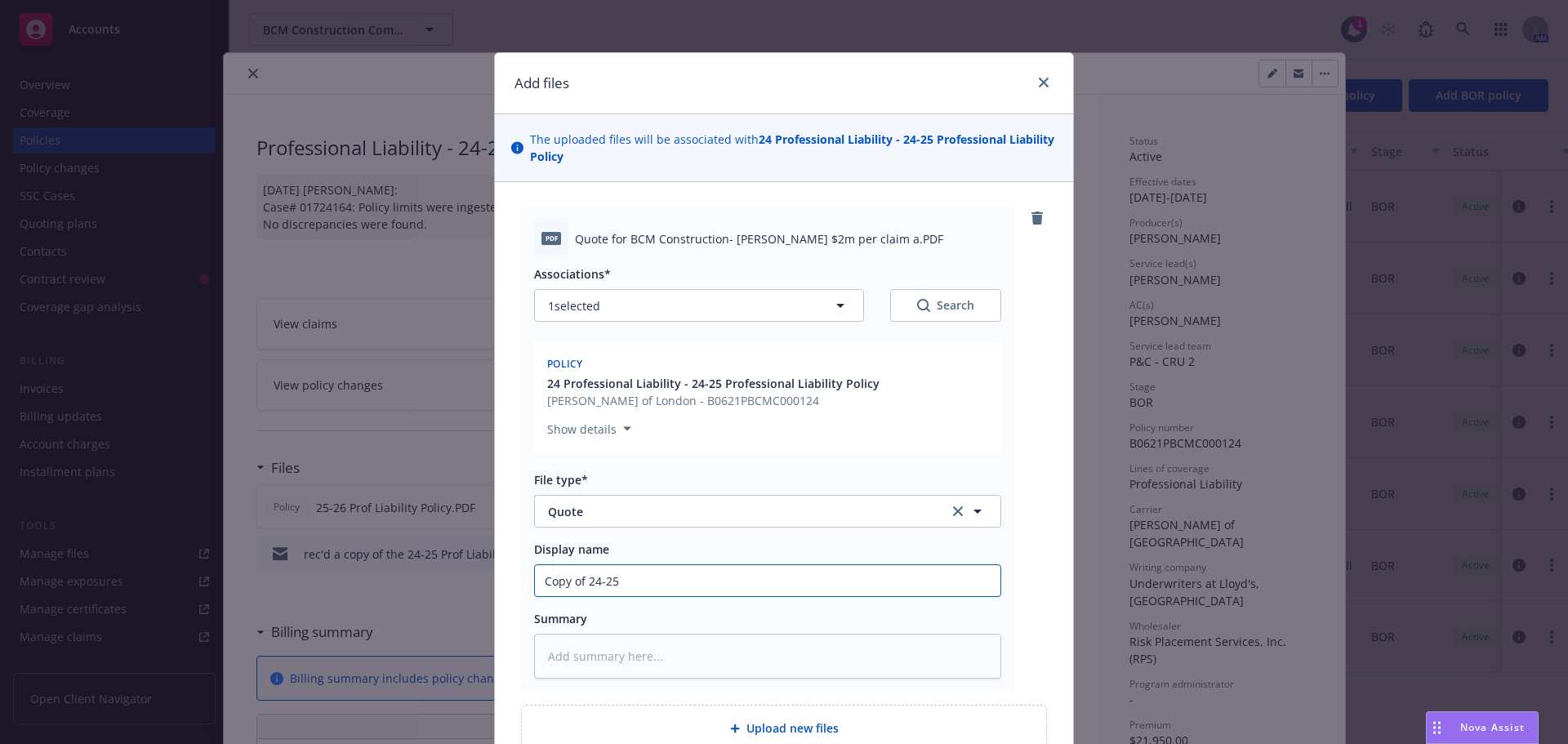
type textarea "x"
type input "Copy of 24-25"
type textarea "x"
type input "Copy of 24-25 P"
type textarea "x"
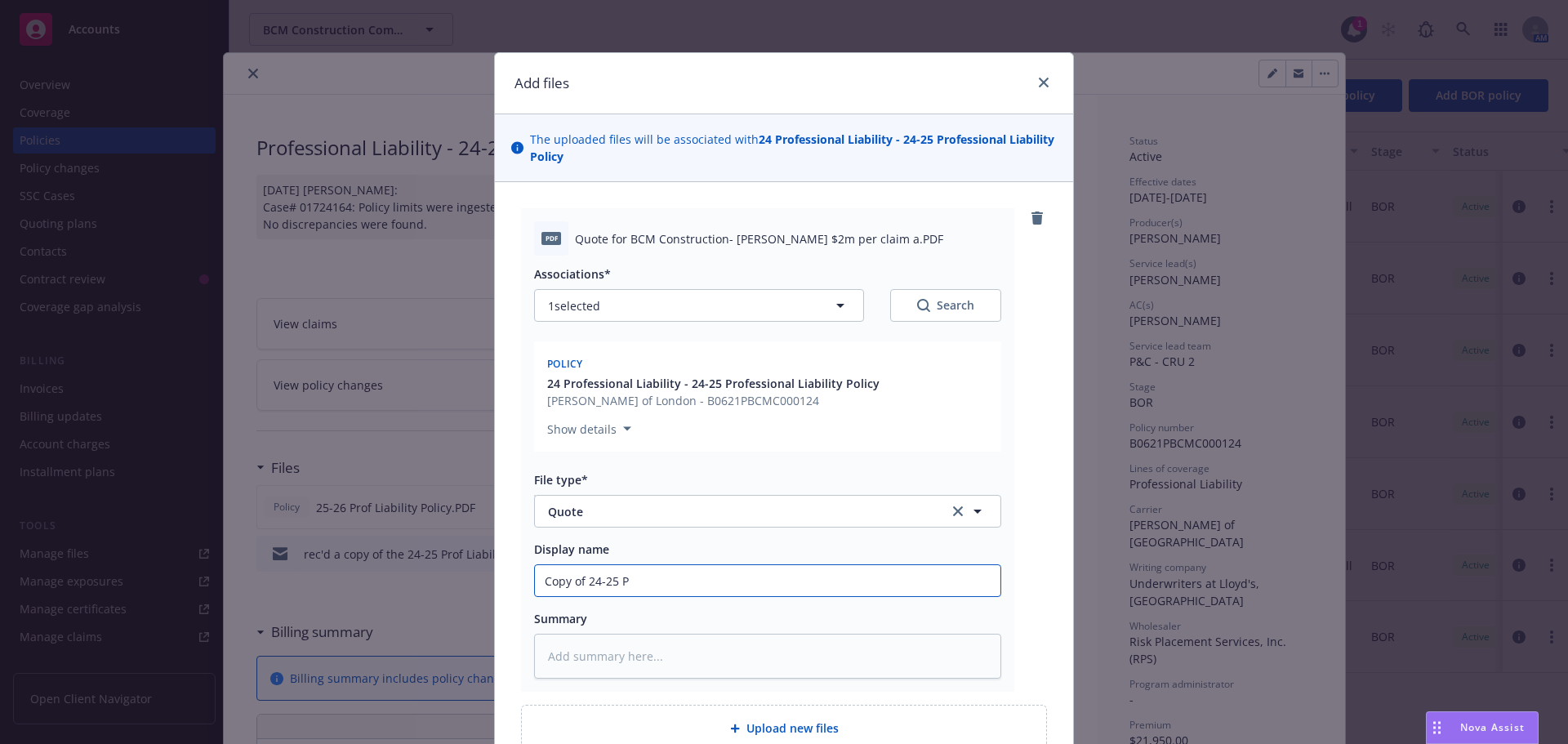
type input "Copy of 24-25 Pr"
type textarea "x"
type input "Copy of 24-25 Pro"
type textarea "x"
type input "Copy of 24-25 Prof"
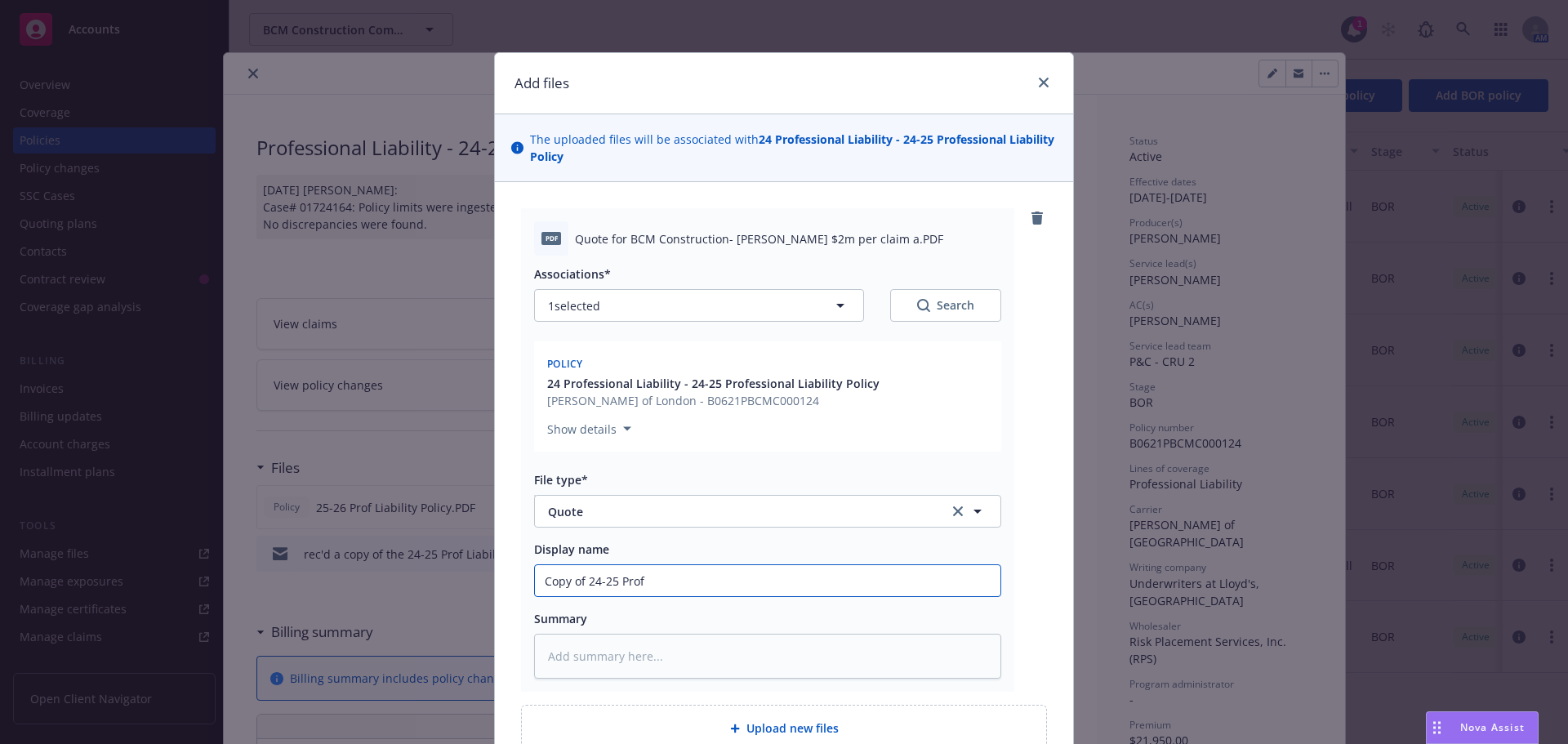
type textarea "x"
type input "Copy of 24-25 Prof"
type textarea "x"
type input "Copy of 24-25 Prof L"
type textarea "x"
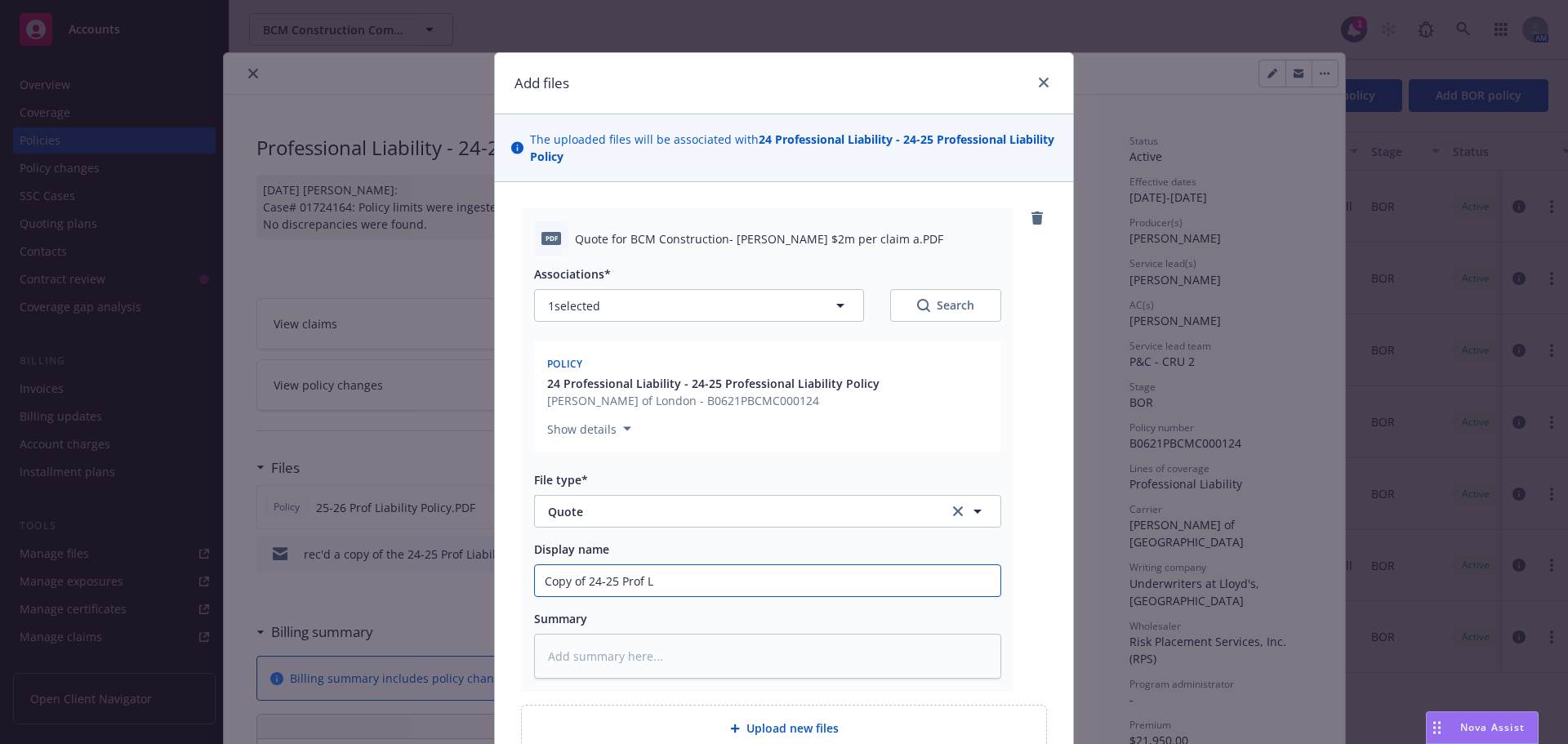
type input "Copy of 24-25 [PERSON_NAME]"
type textarea "x"
type input "Copy of 24-25 [PERSON_NAME]"
type textarea "x"
type input "Copy of 24-25 [PERSON_NAME]"
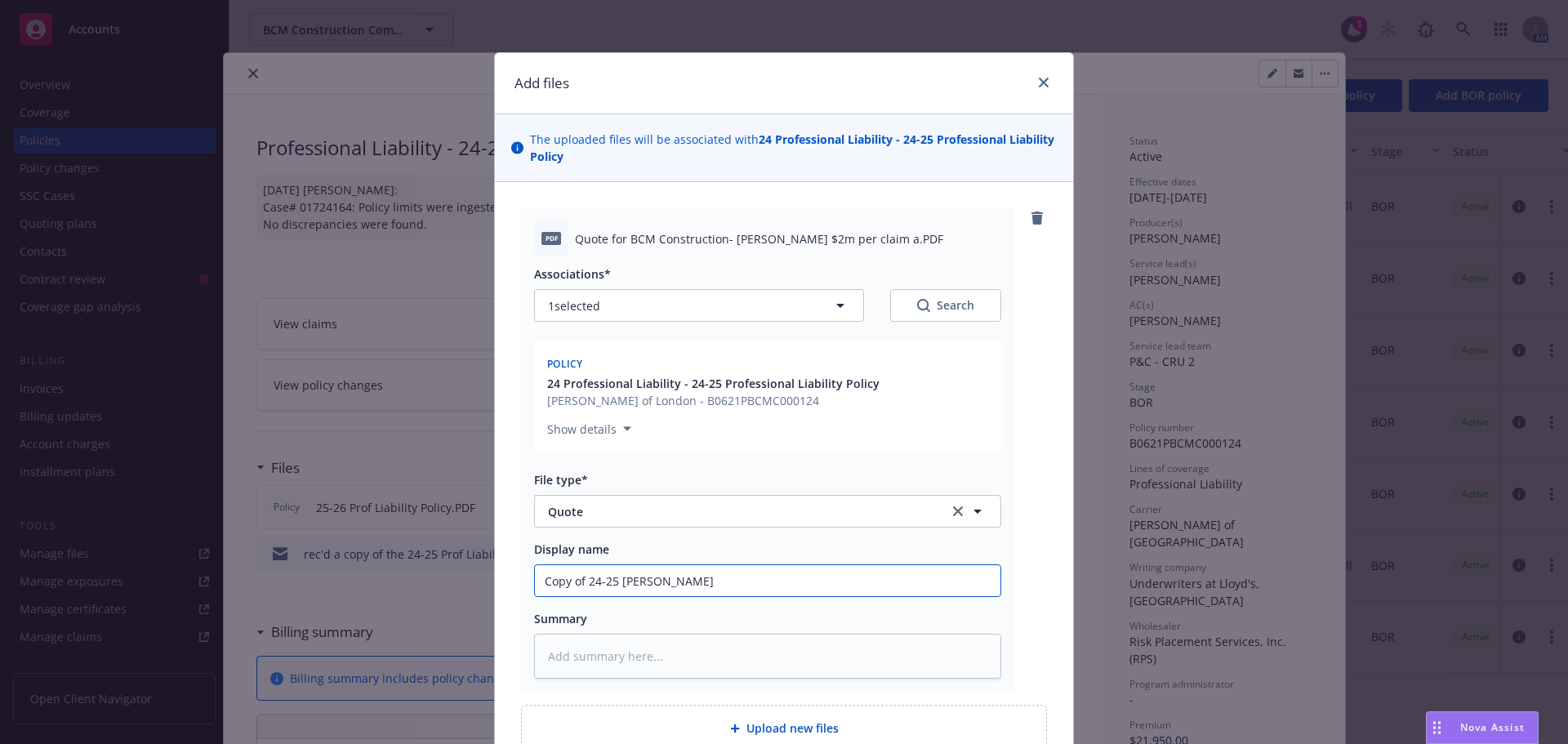
type textarea "x"
type input "Copy of 24-25 Prof [PERSON_NAME]"
type textarea "x"
type input "Copy of 24-25 Prof [PERSON_NAME]"
type textarea "x"
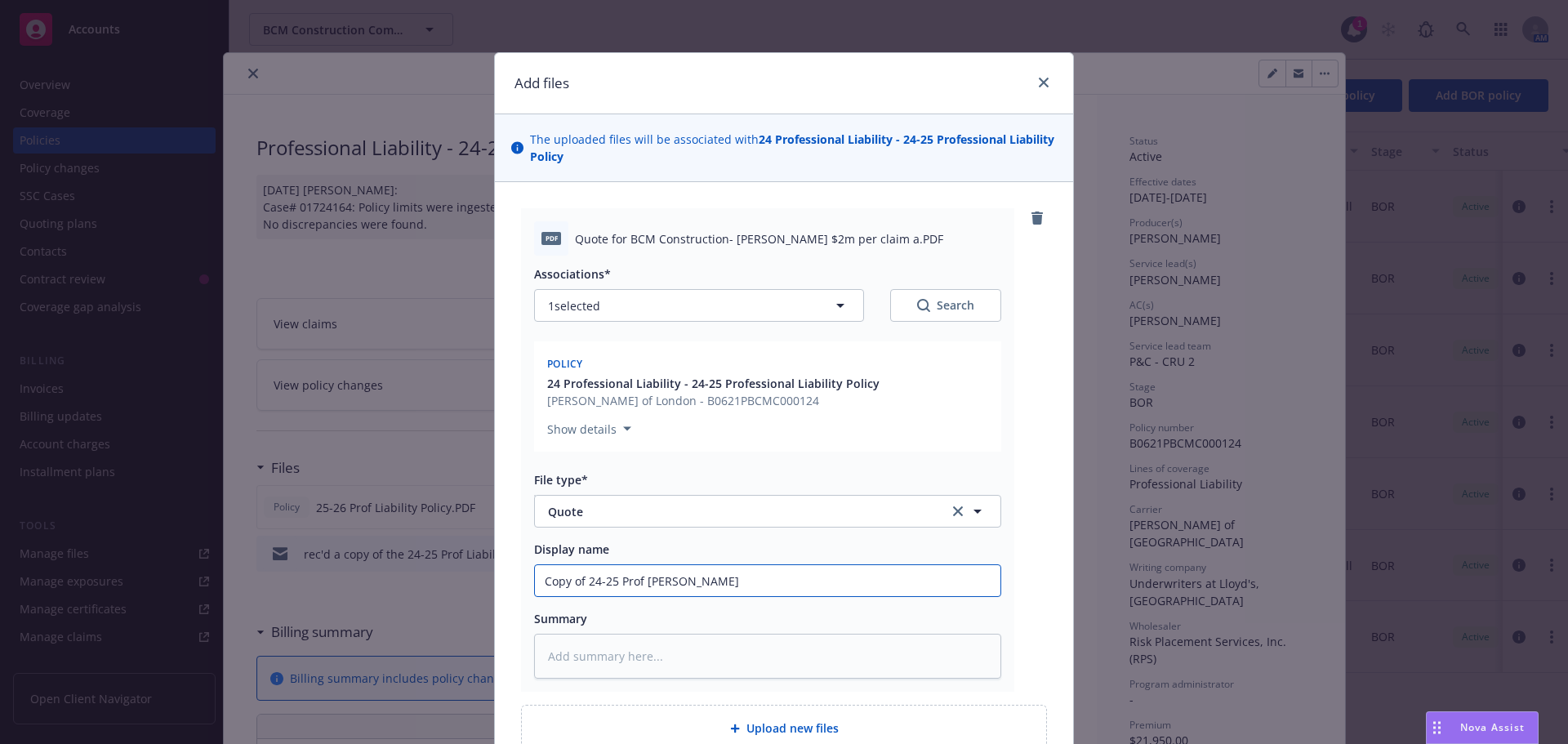
type input "Copy of 24-25 Prof [PERSON_NAME]"
type textarea "x"
type input "Copy of 24-25 Prof Liability Q"
type textarea "x"
type input "Copy of 24-25 Prof [PERSON_NAME]"
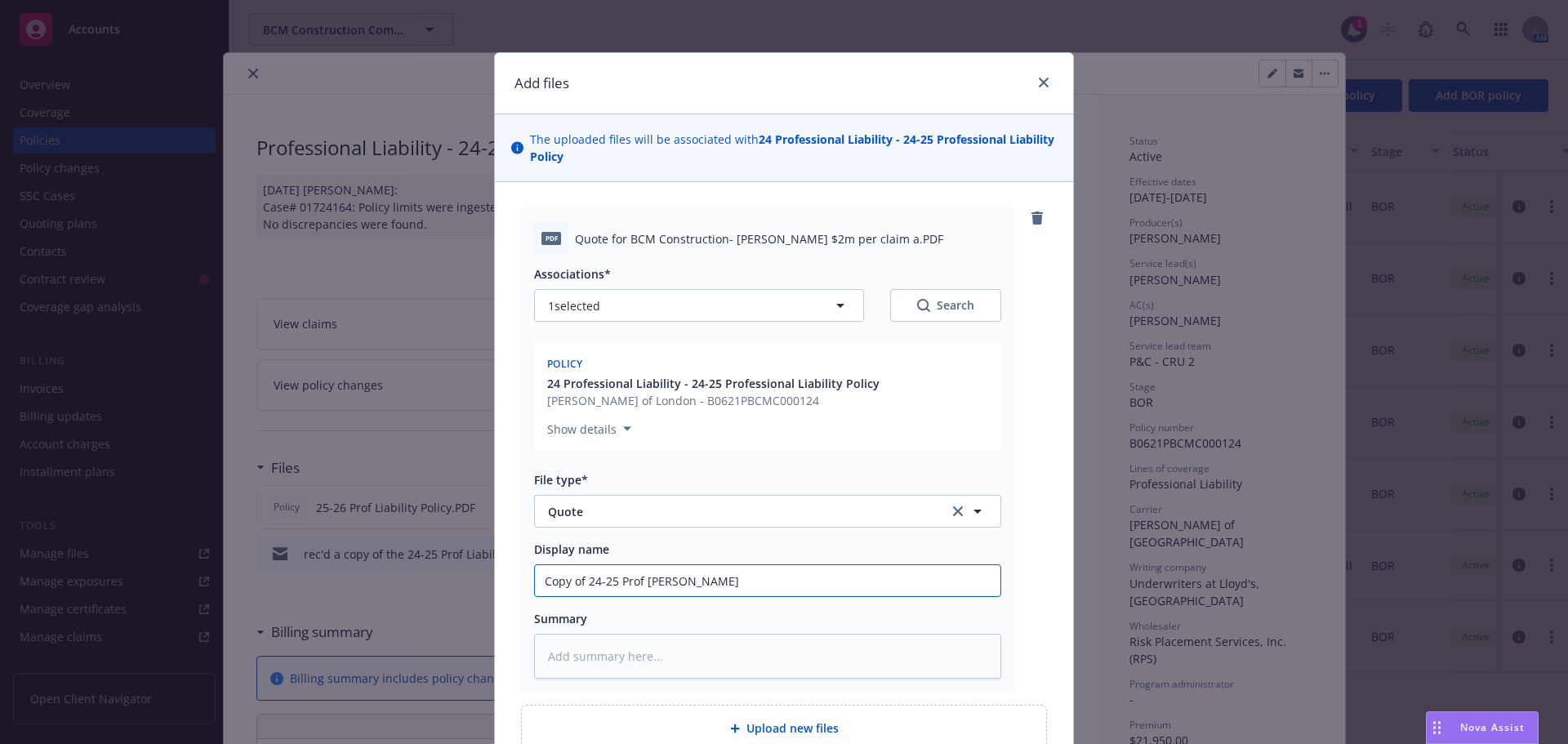
type textarea "x"
type input "Copy of 24-25 Prof Liability Quo"
type textarea "x"
type input "Copy of 24-25 Prof [PERSON_NAME] Quot"
type textarea "x"
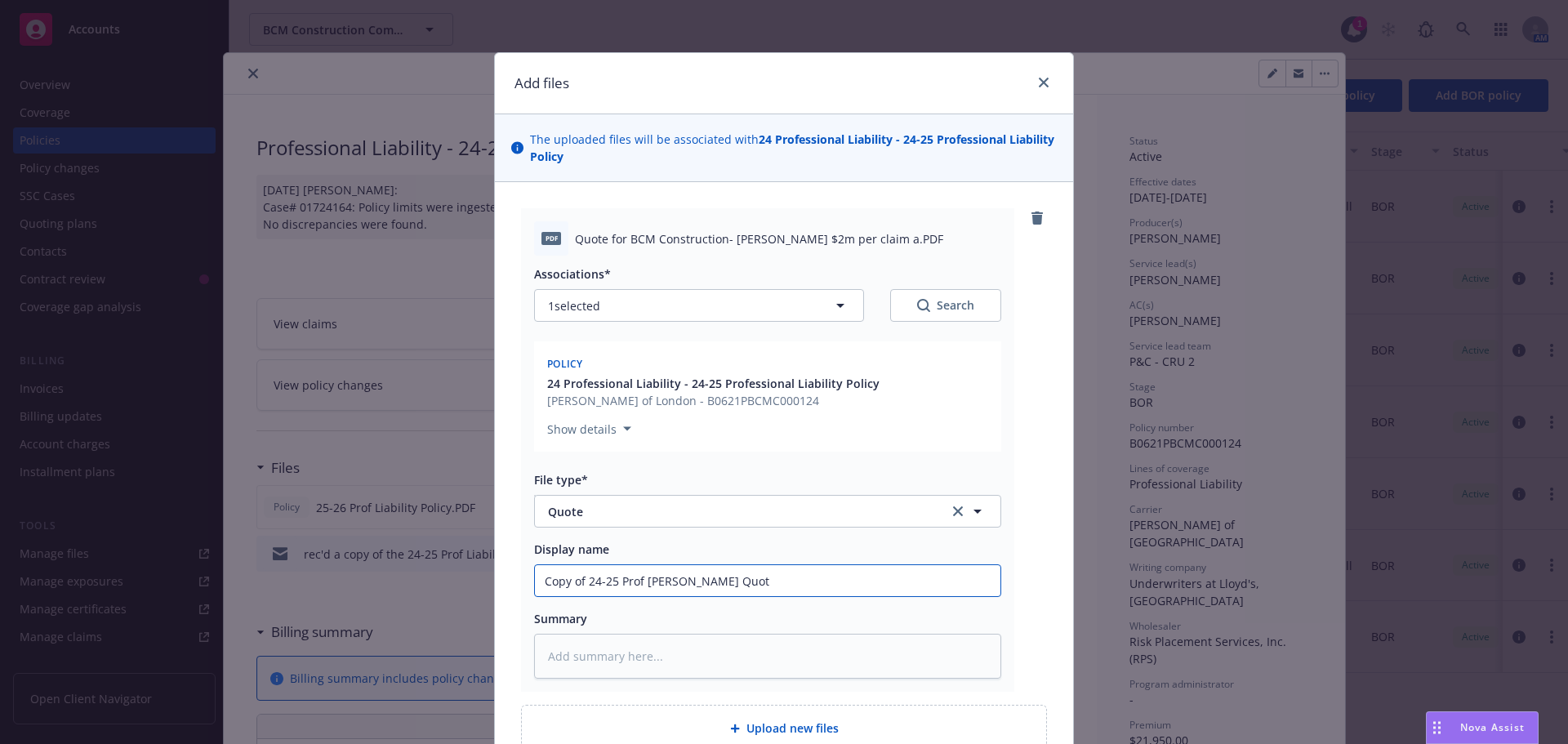
type input "Copy of 24-25 Prof [PERSON_NAME] Quote"
type textarea "x"
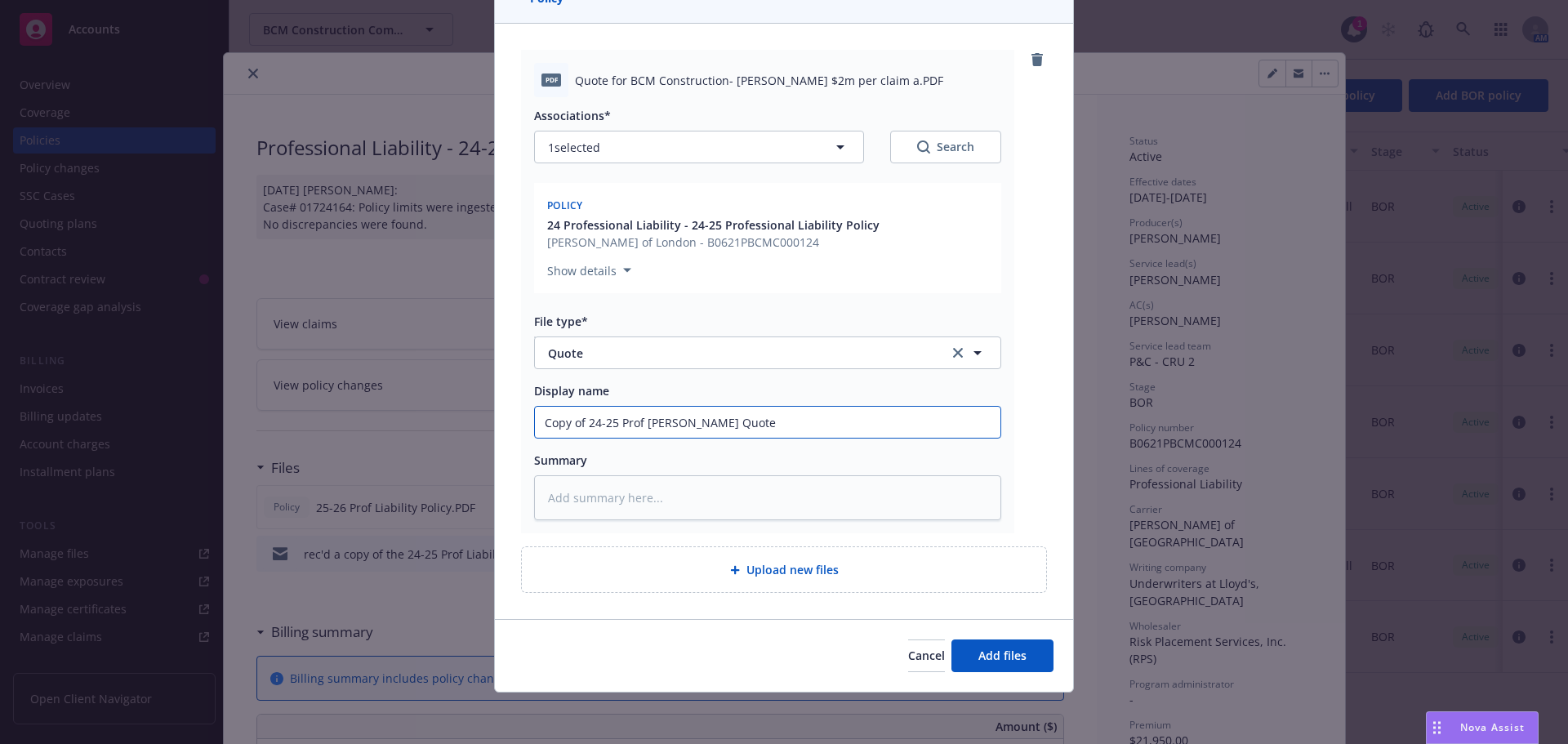
scroll to position [159, 0]
type input "Copy of 24-25 Prof [PERSON_NAME] Quote"
click at [1019, 651] on span "Add files" at bounding box center [1002, 654] width 48 height 15
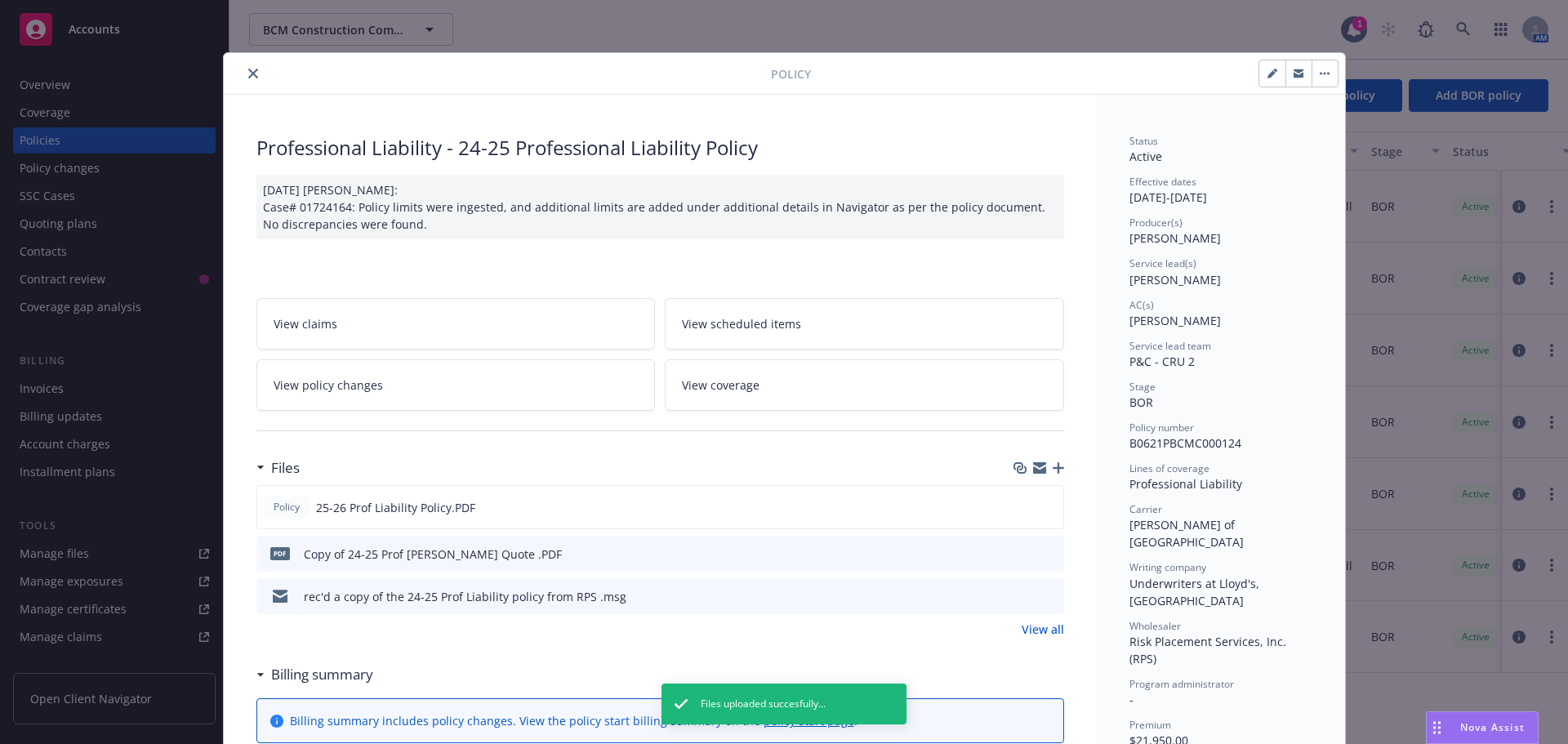
click at [1052, 474] on div at bounding box center [1039, 468] width 51 height 13
click at [1052, 469] on icon "button" at bounding box center [1058, 468] width 12 height 12
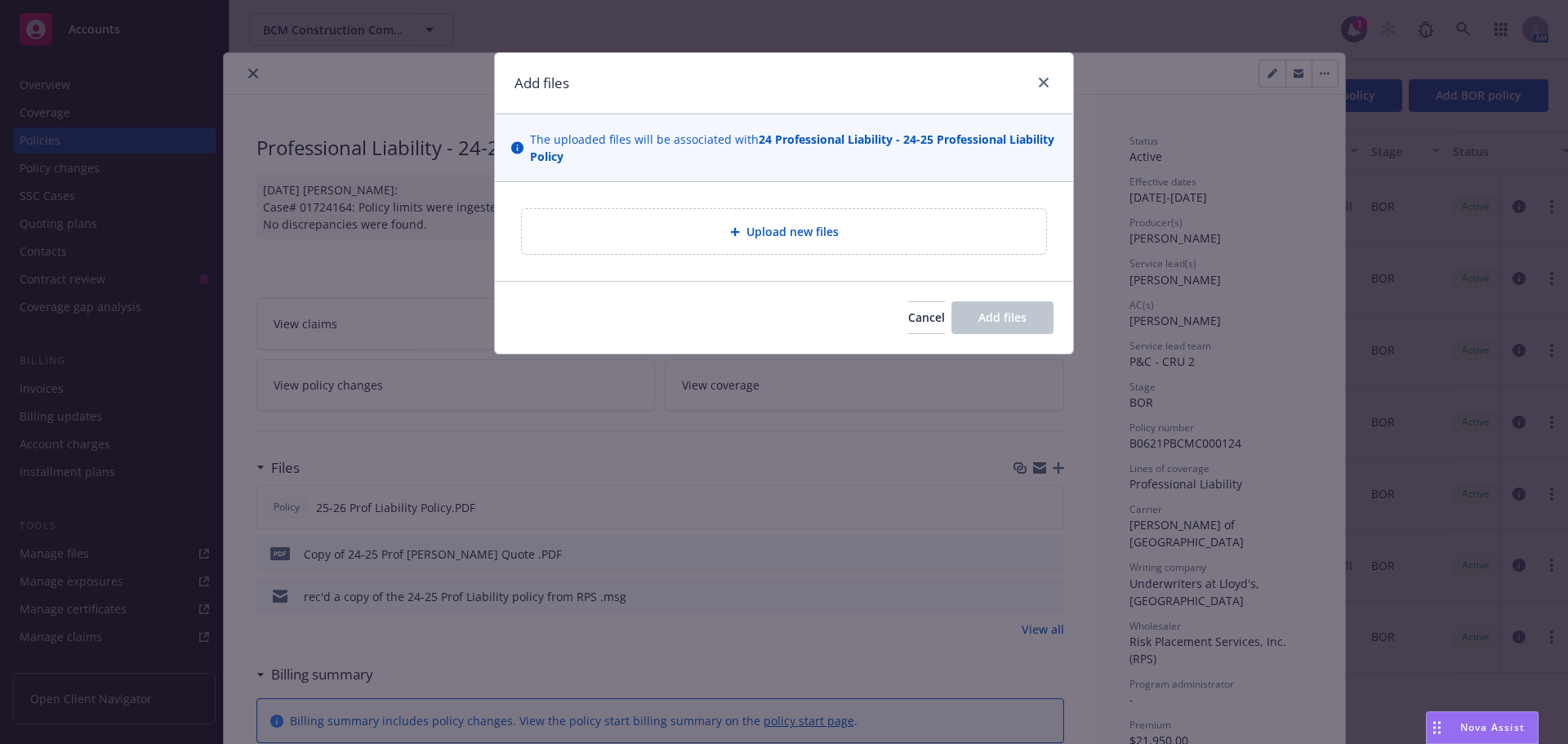
type textarea "x"
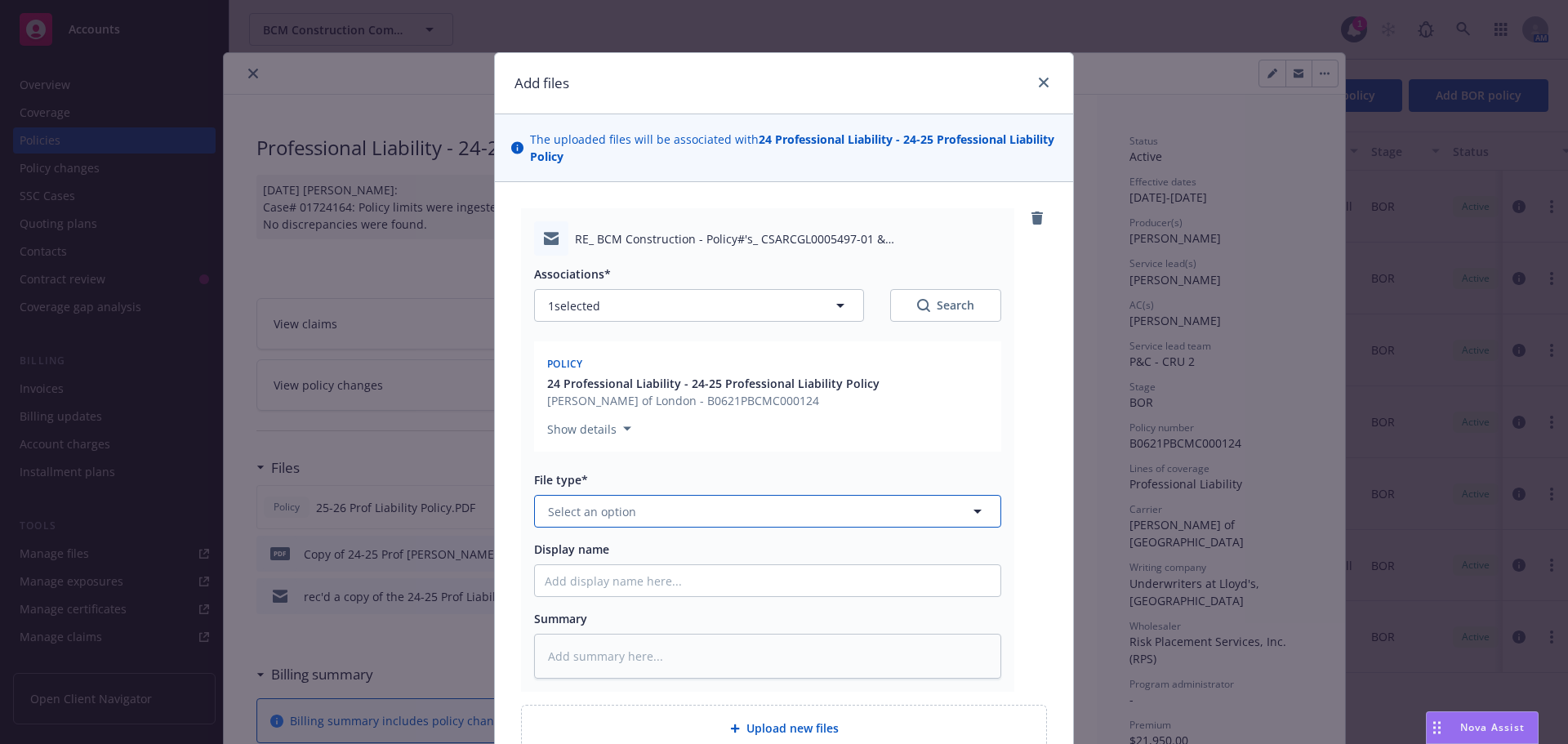
click at [595, 506] on span "Select an option" at bounding box center [591, 511] width 88 height 17
type input "em"
click at [575, 593] on span "Email" at bounding box center [566, 600] width 30 height 17
click at [568, 585] on input "Display name" at bounding box center [768, 581] width 465 height 31
type textarea "x"
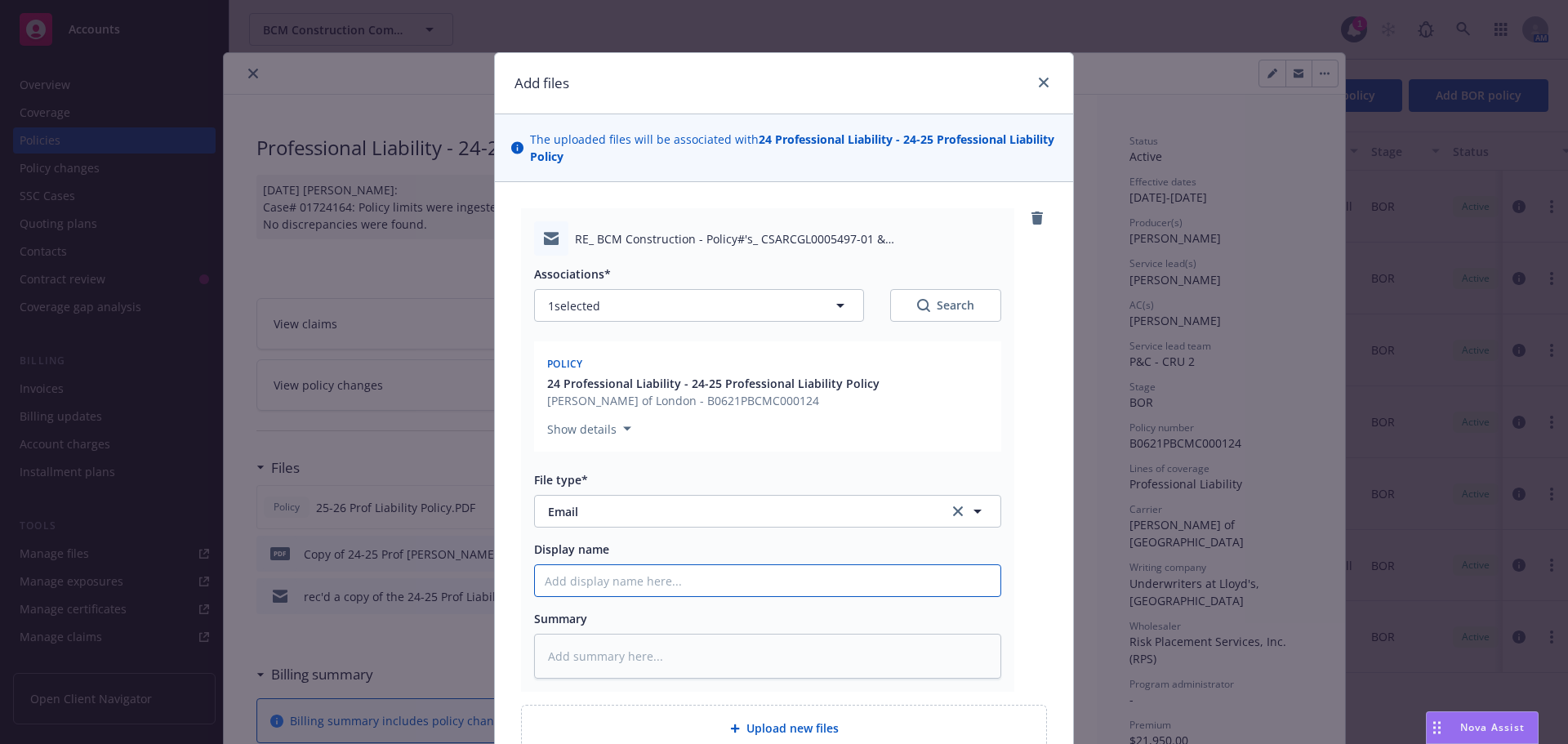
type input "R"
type textarea "x"
type input "Re"
type textarea "x"
type input "Rec"
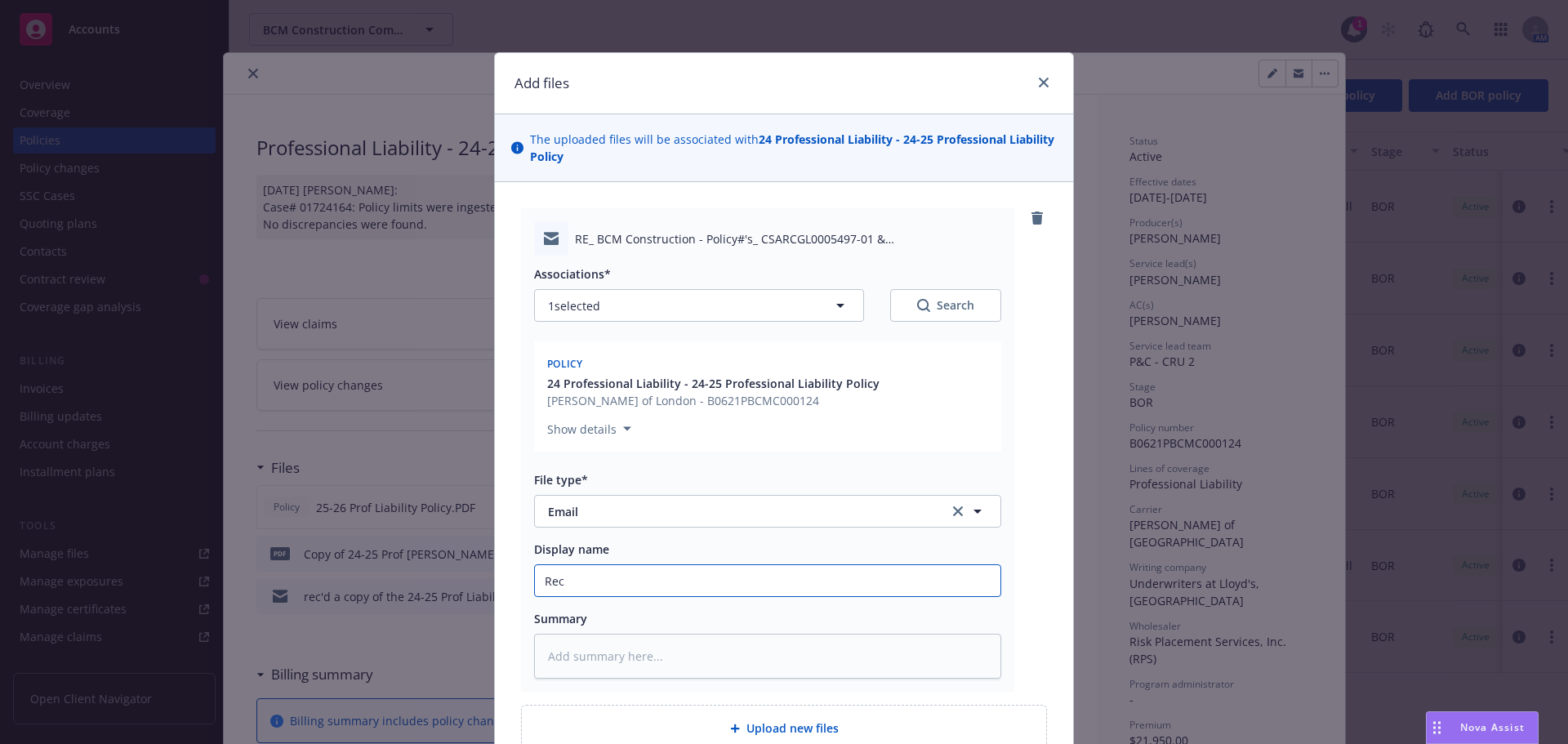
type textarea "x"
type input "Rec;"
type textarea "x"
type input "Rec;d"
type textarea "x"
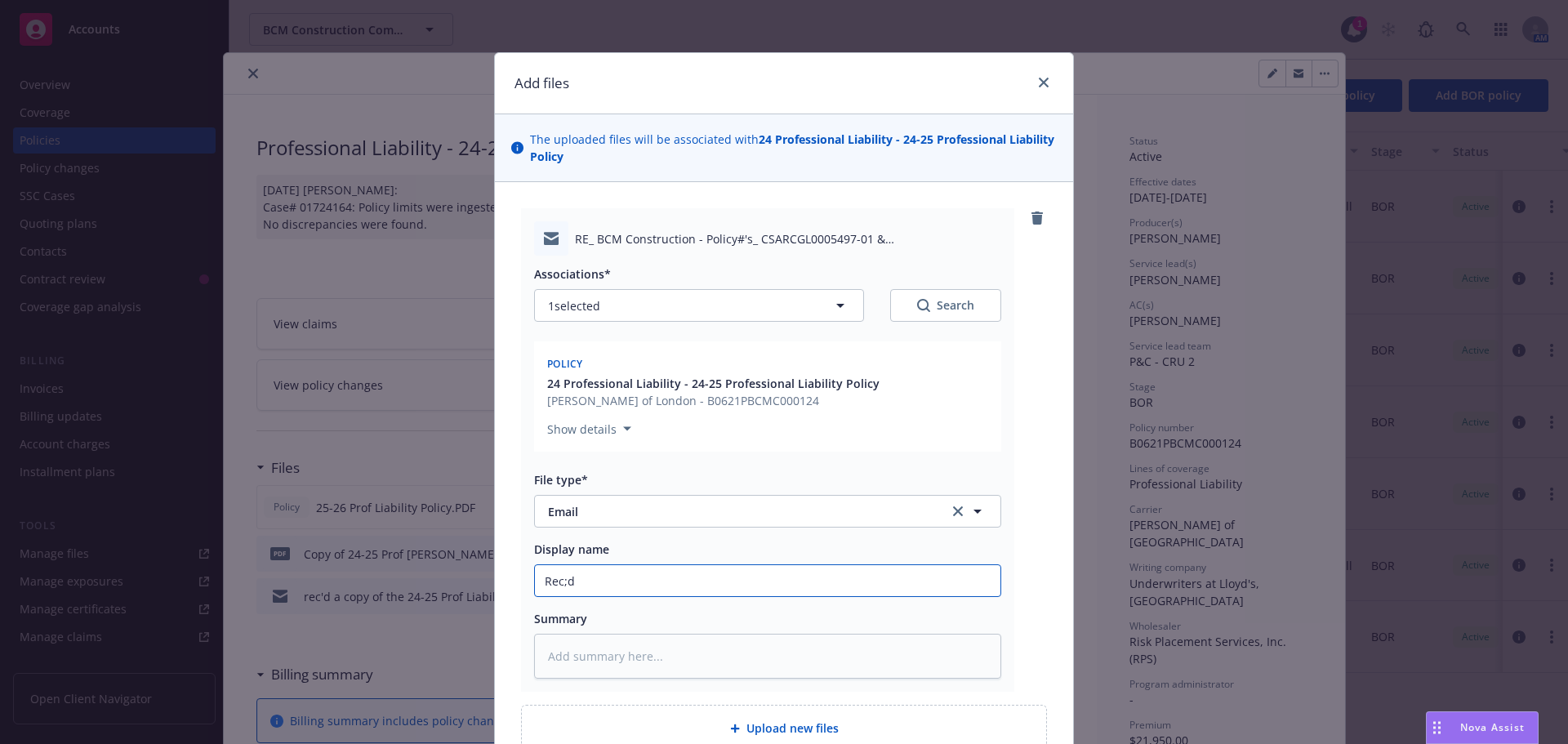
type input "Rec;d"
type textarea "x"
type input "Rec;d"
type textarea "x"
type input "Rec;"
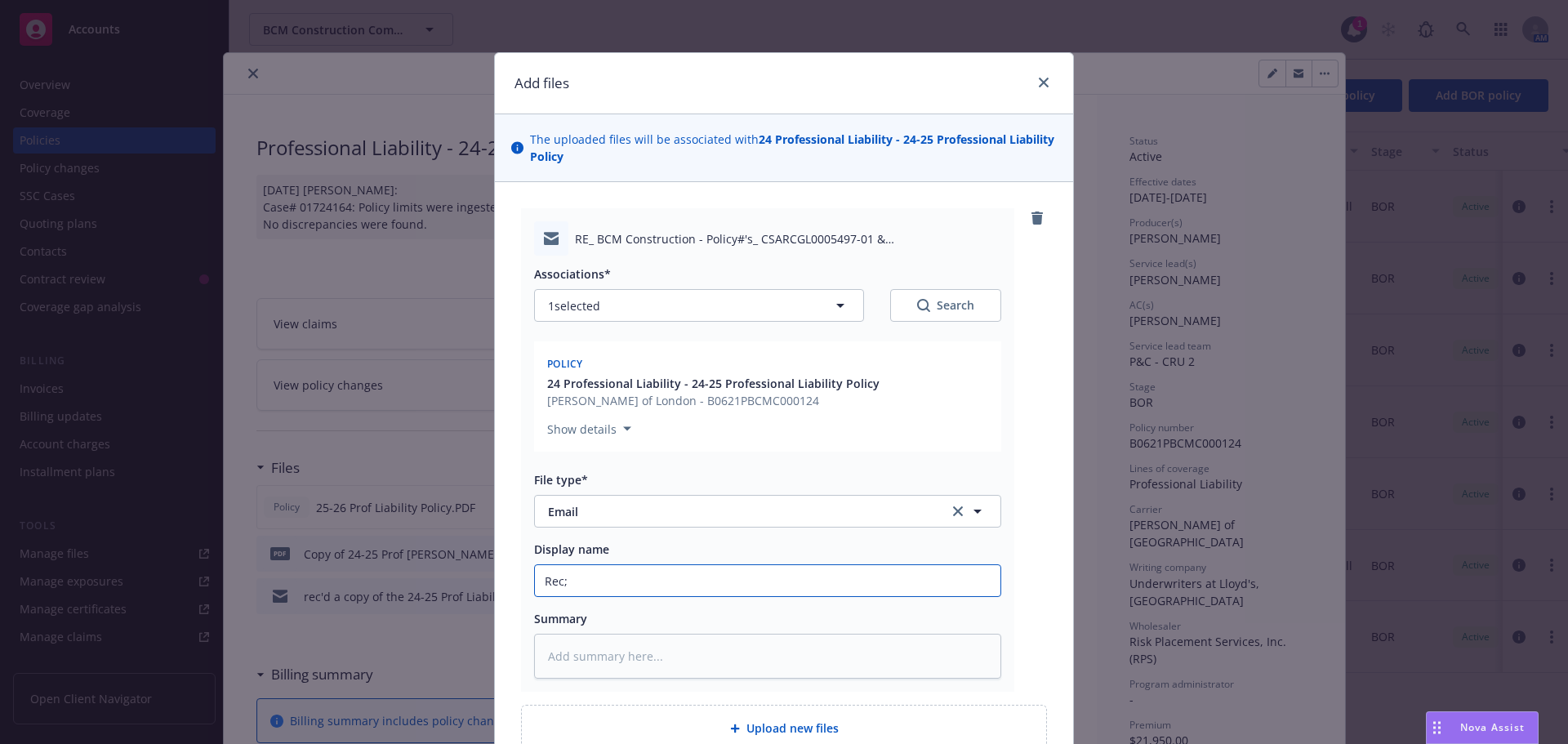
type textarea "x"
type input "Rec"
type textarea "x"
type input "Rec'"
type textarea "x"
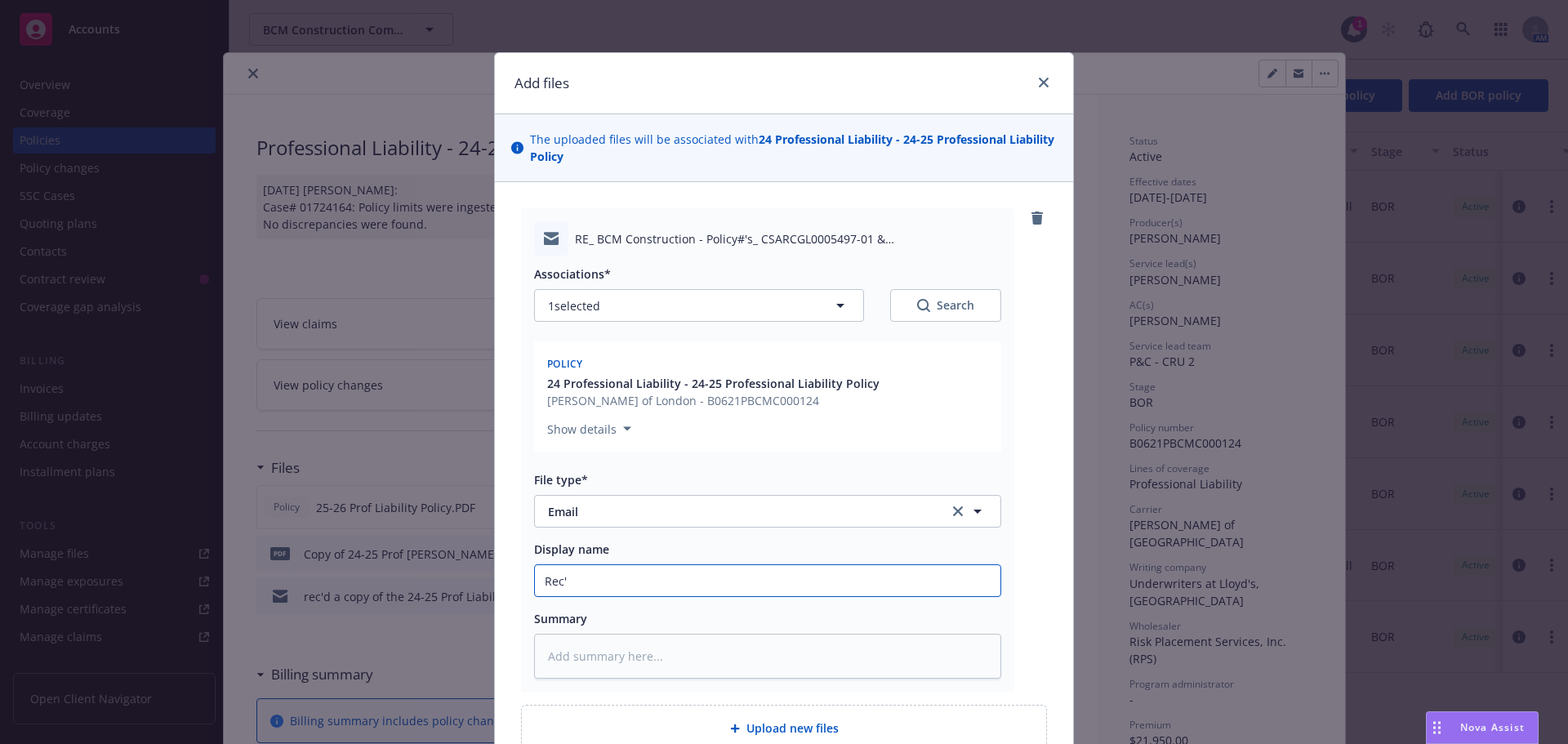
type input "Rec'e"
type textarea "x"
type input "Rec'"
type textarea "x"
type input "Rec'd"
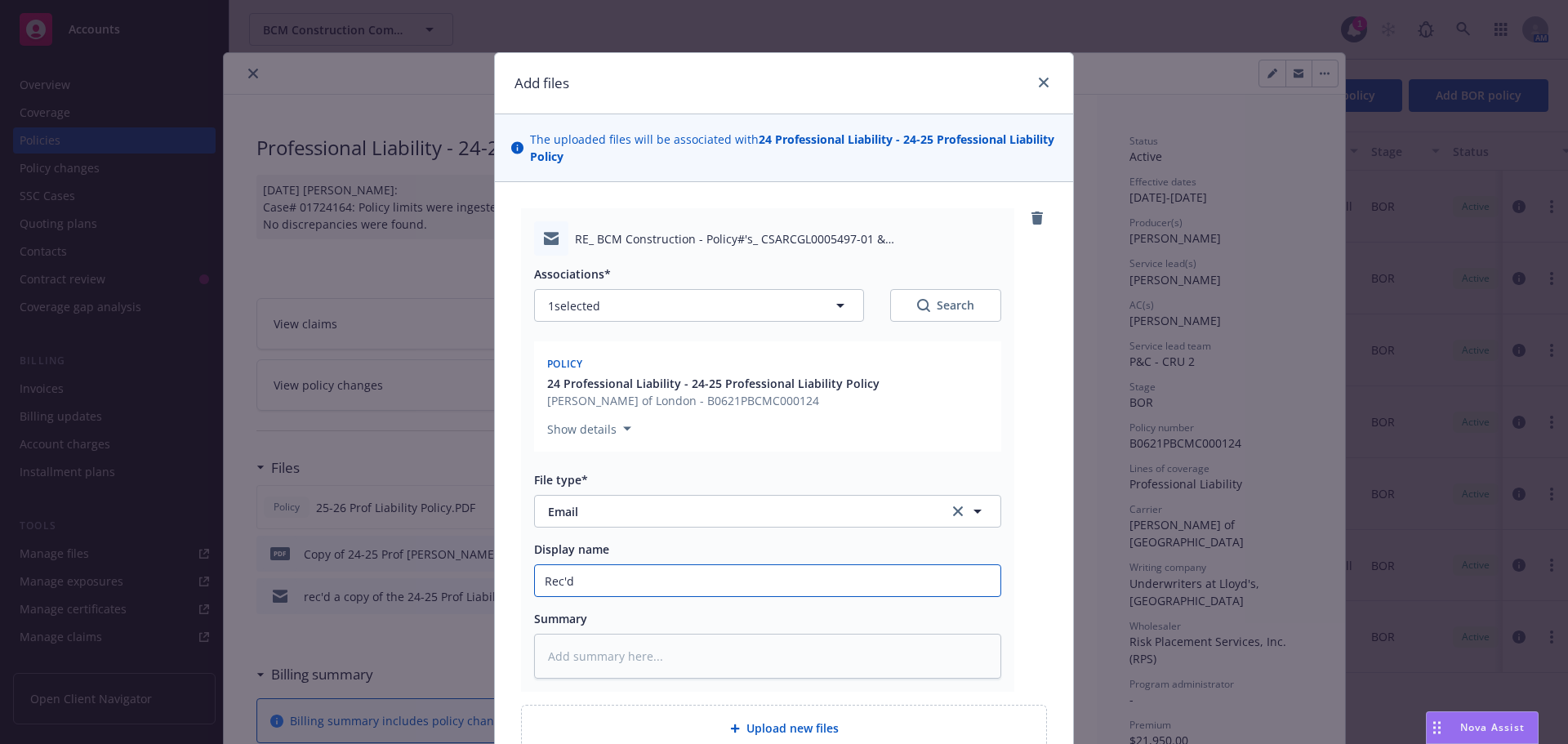
type textarea "x"
type input "Rec'd"
type textarea "x"
type input "Rec'd 2"
type textarea "x"
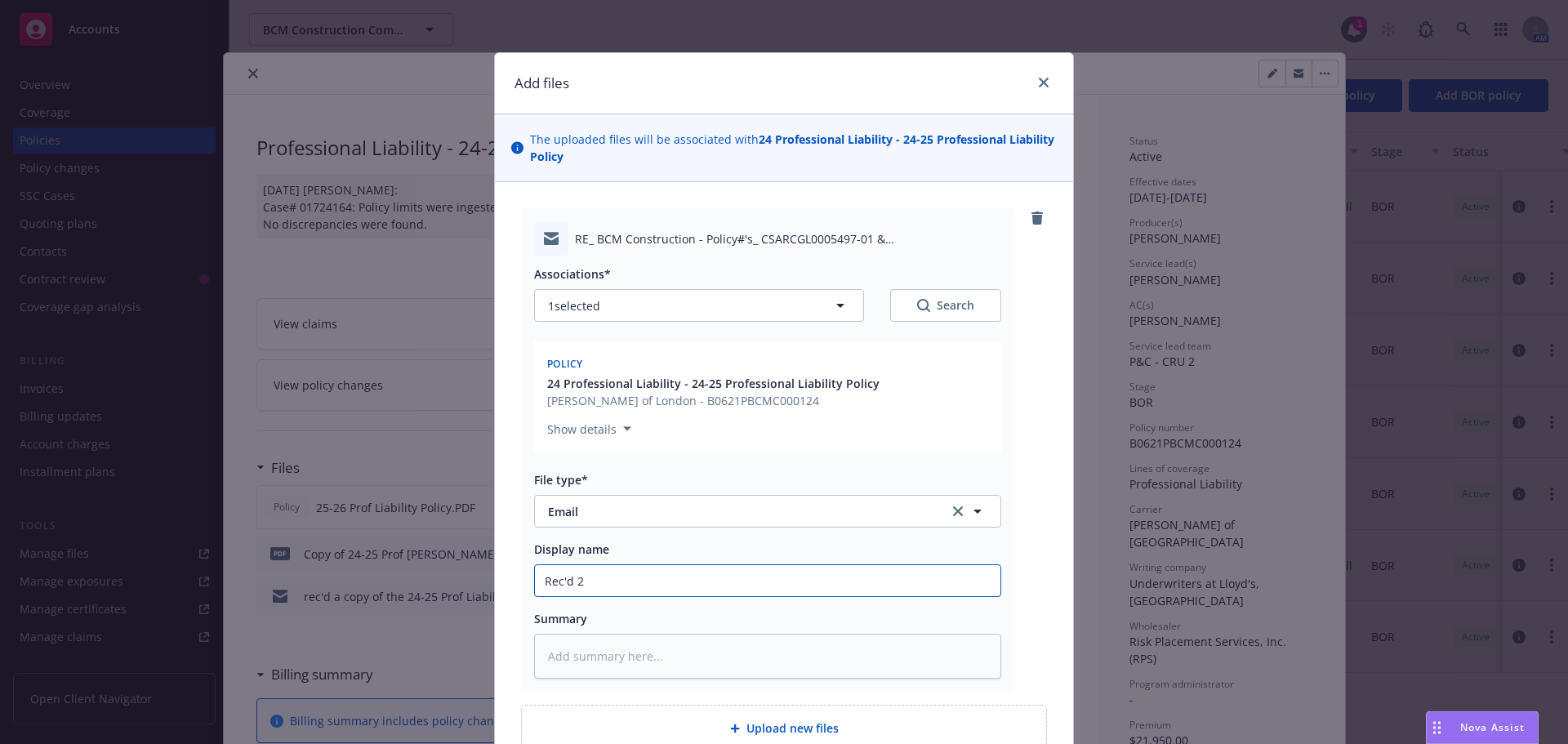
type input "Rec'd 24"
type textarea "x"
type input "Rec'd 24-"
type textarea "x"
type input "Rec'd 24-2"
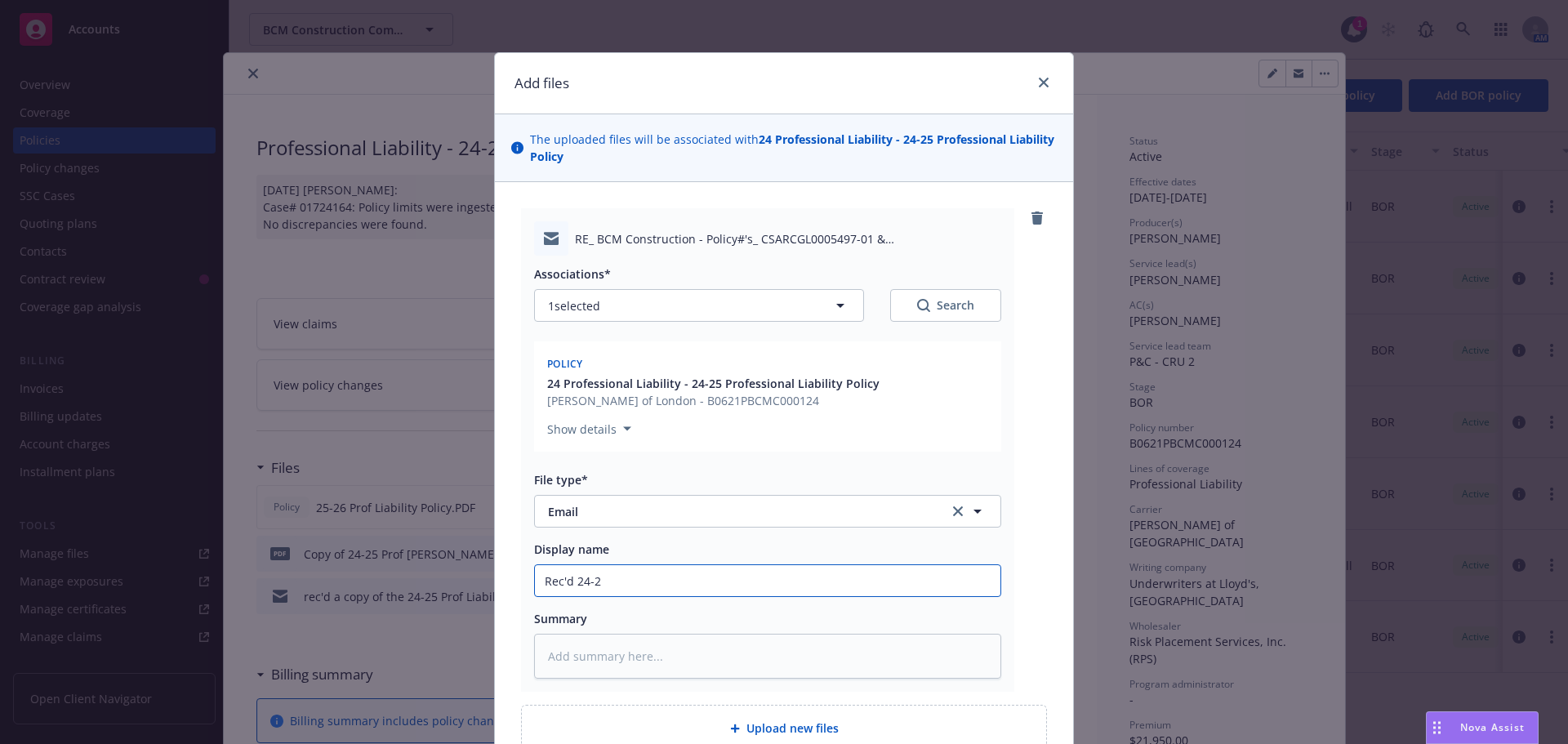
type textarea "x"
type input "Rec'd 24-25"
type textarea "x"
type input "Rec'd 24-25"
type textarea "x"
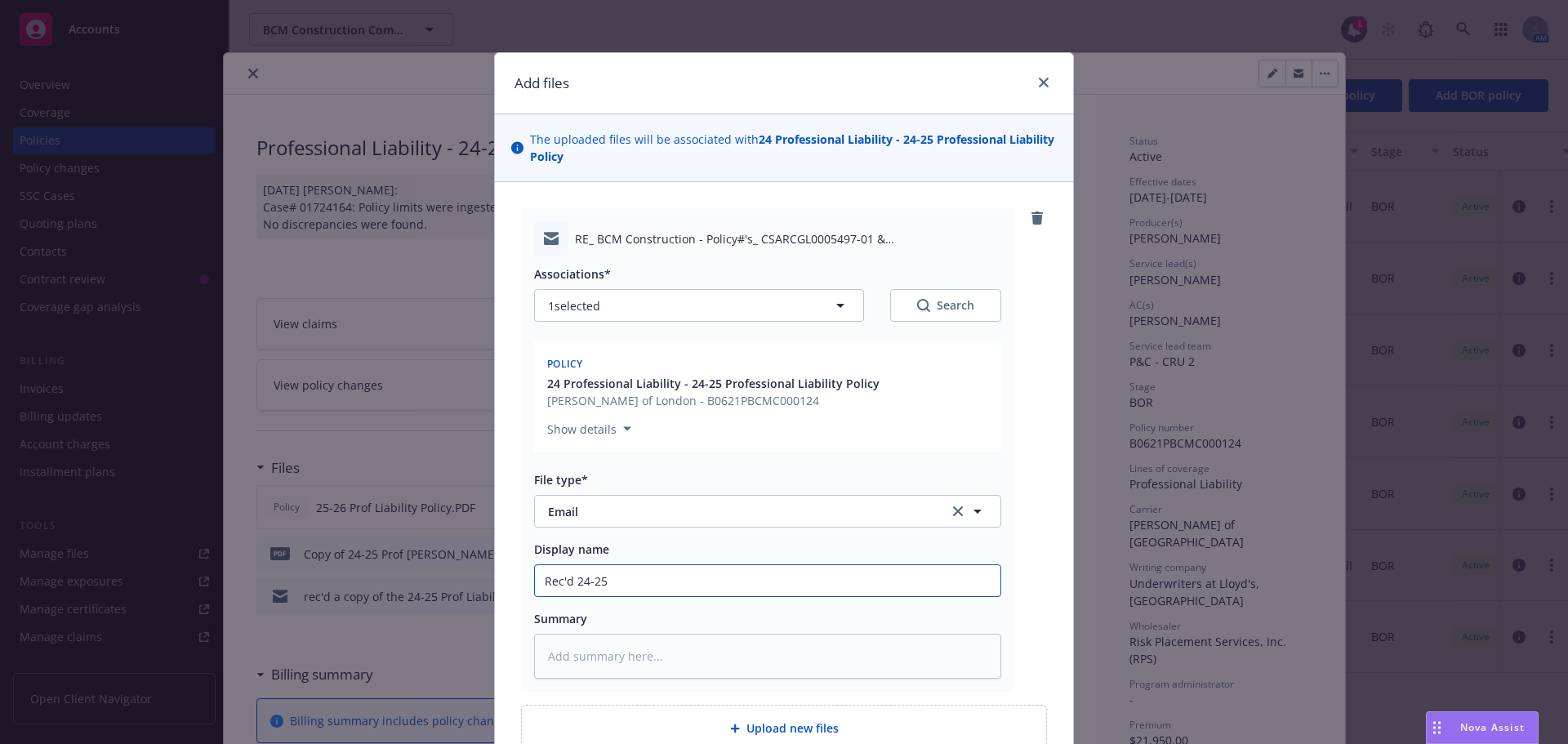
type input "Rec'd 24-25 p"
type textarea "x"
type input "Rec'd 24-25 pr"
type textarea "x"
type input "Rec'd 24-25 pro"
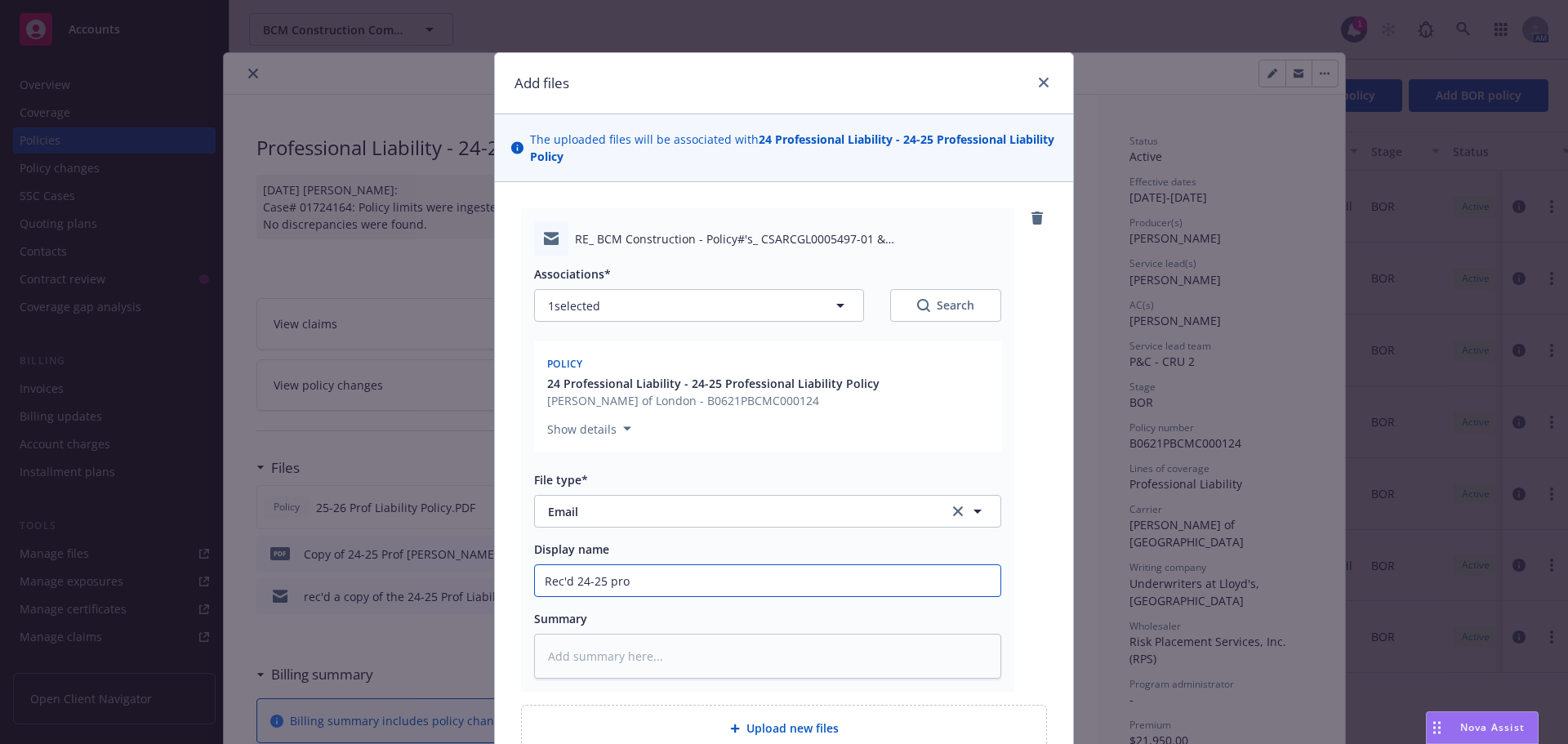
type textarea "x"
type input "Rec'd 24-25 prof"
type textarea "x"
type input "Rec'd 24-25 pro"
type textarea "x"
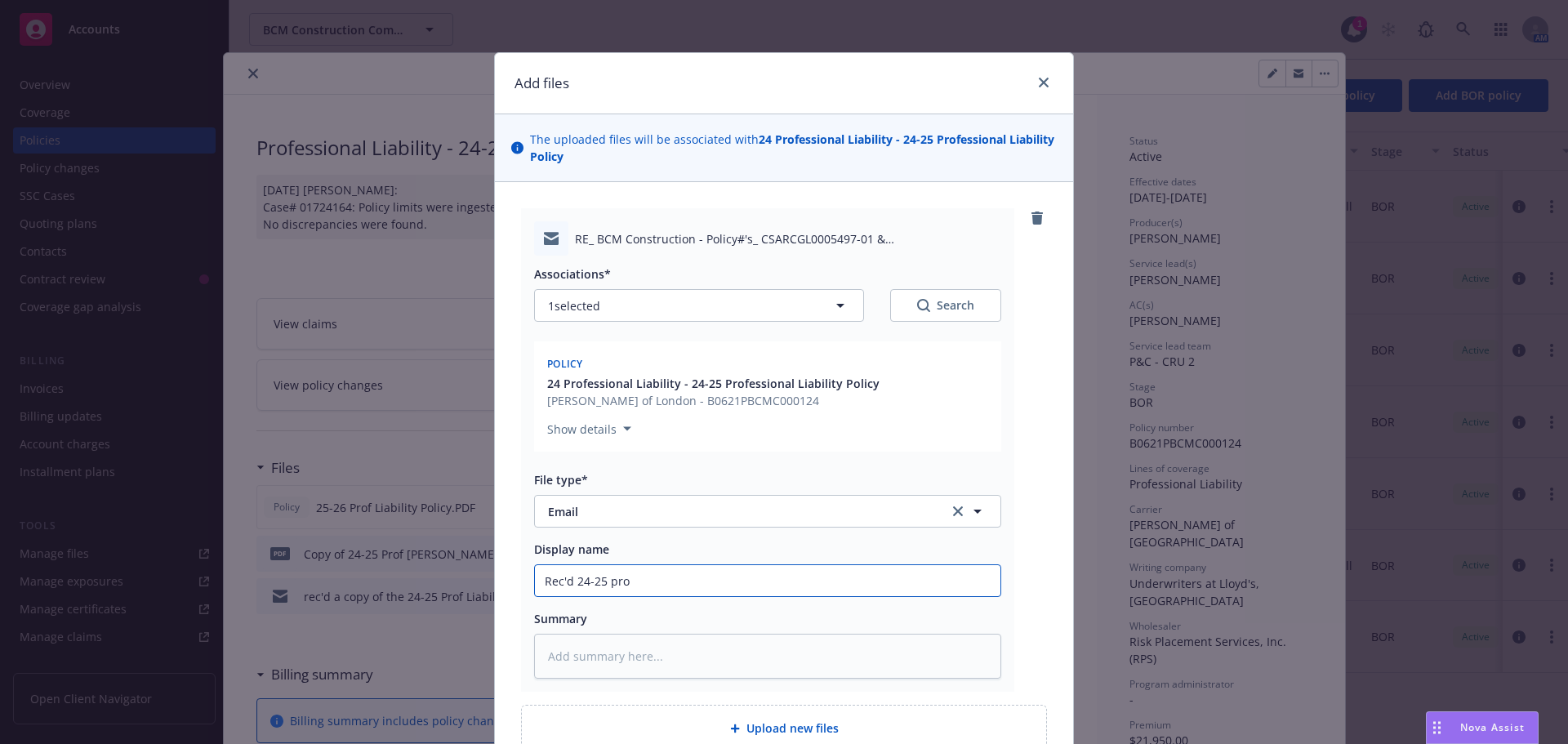
type input "Rec'd 24-25 pr"
type textarea "x"
type input "Rec'd 24-25 p"
type textarea "x"
type input "Rec'd 24-25"
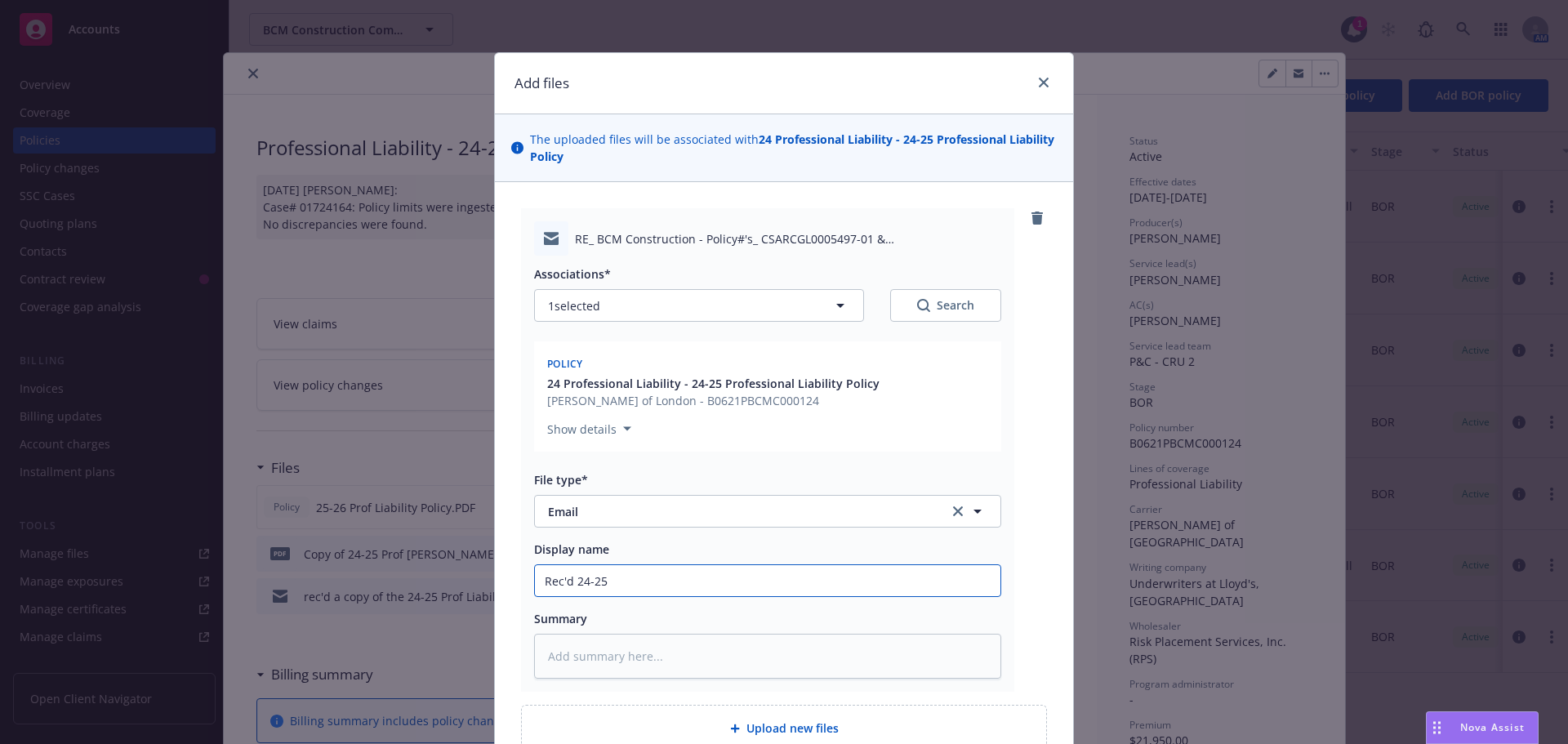
type textarea "x"
type input "Rec'd 24-25 P"
type textarea "x"
type input "Rec'd 24-25 Pr"
type textarea "x"
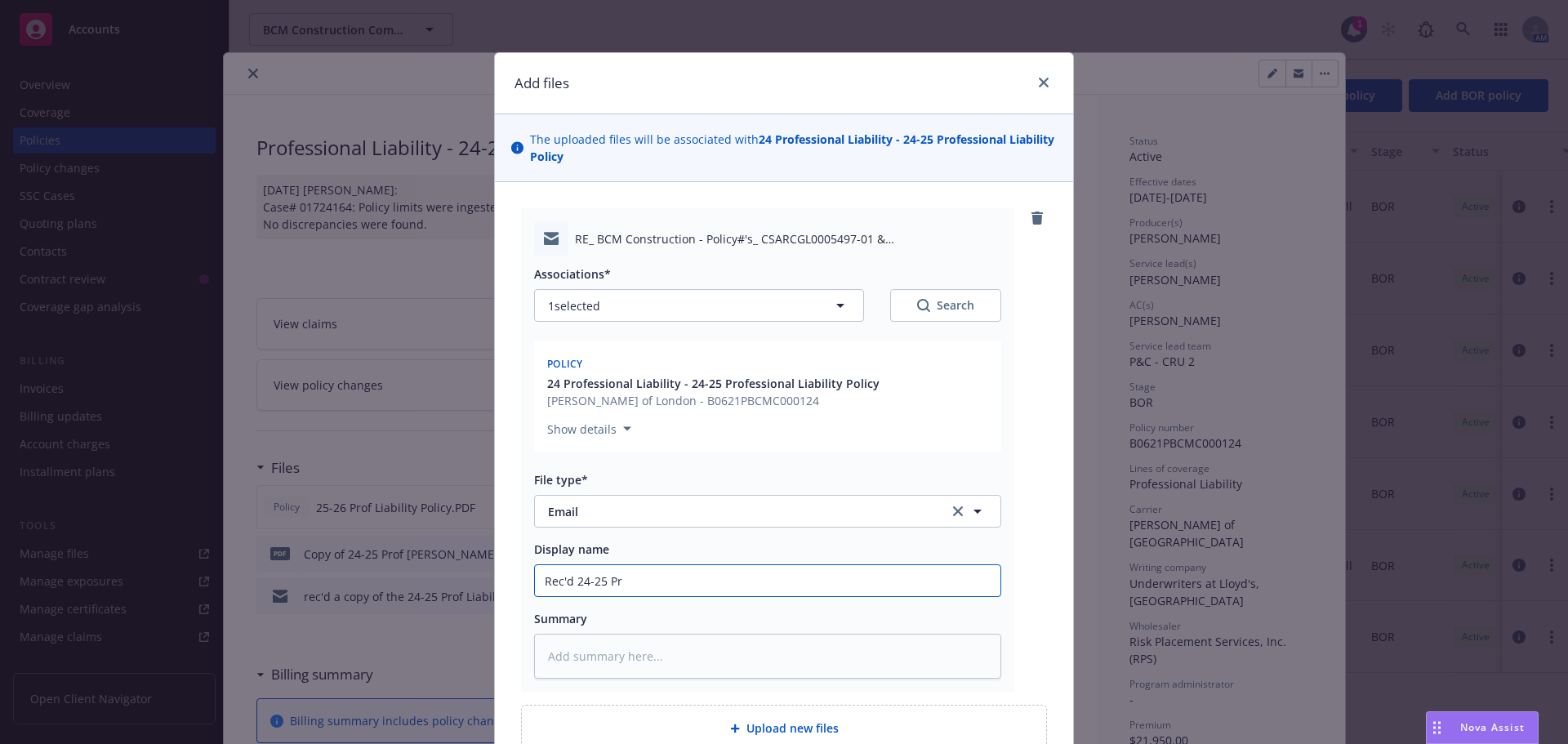
type input "Rec'd 24-25 Pro"
type textarea "x"
type input "Rec'd 24-25 Prof"
type textarea "x"
type input "Rec'd 24-25 Prof"
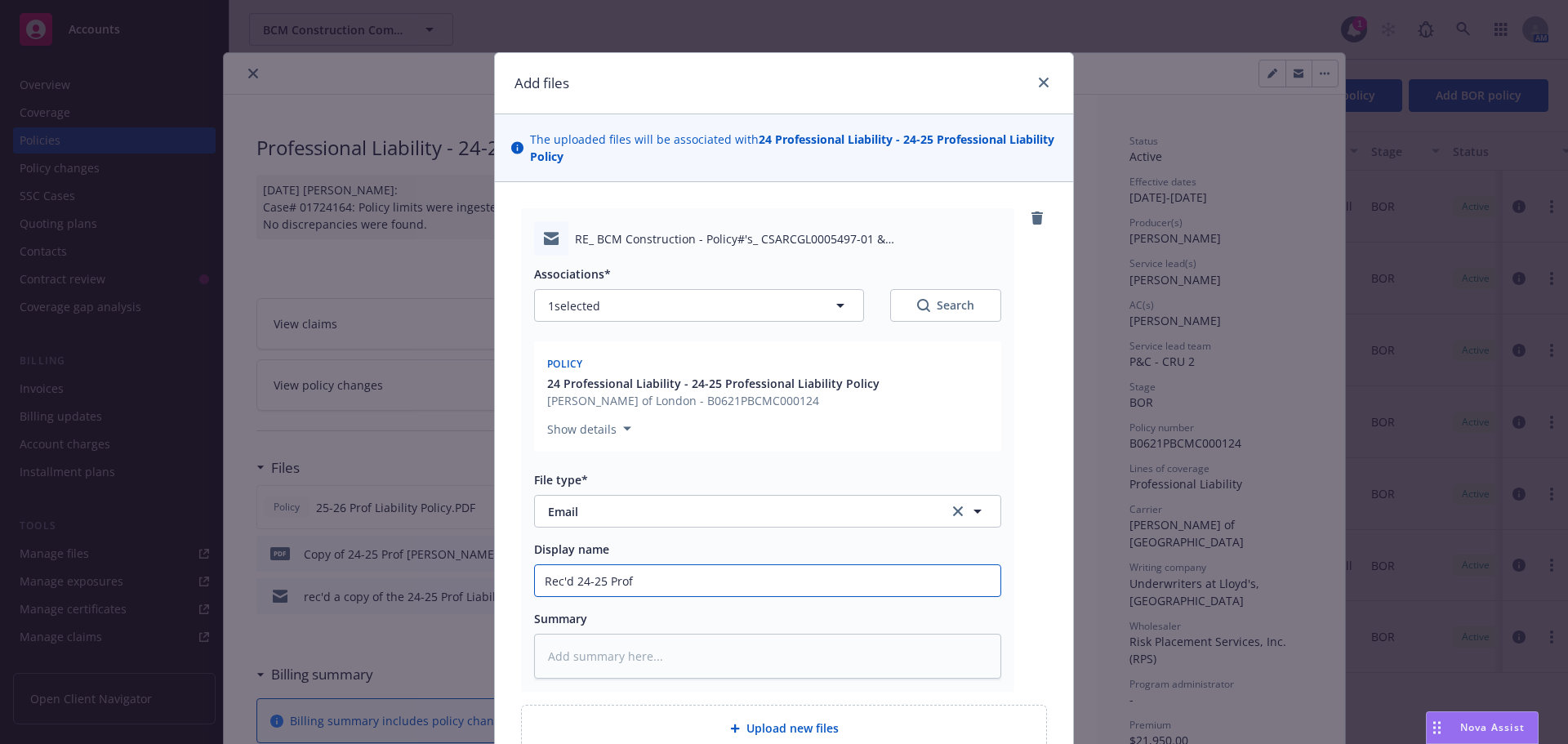
type textarea "x"
type input "Rec'd 24-25 Prof L"
type textarea "x"
type input "Rec'd 24-25 [PERSON_NAME]"
type textarea "x"
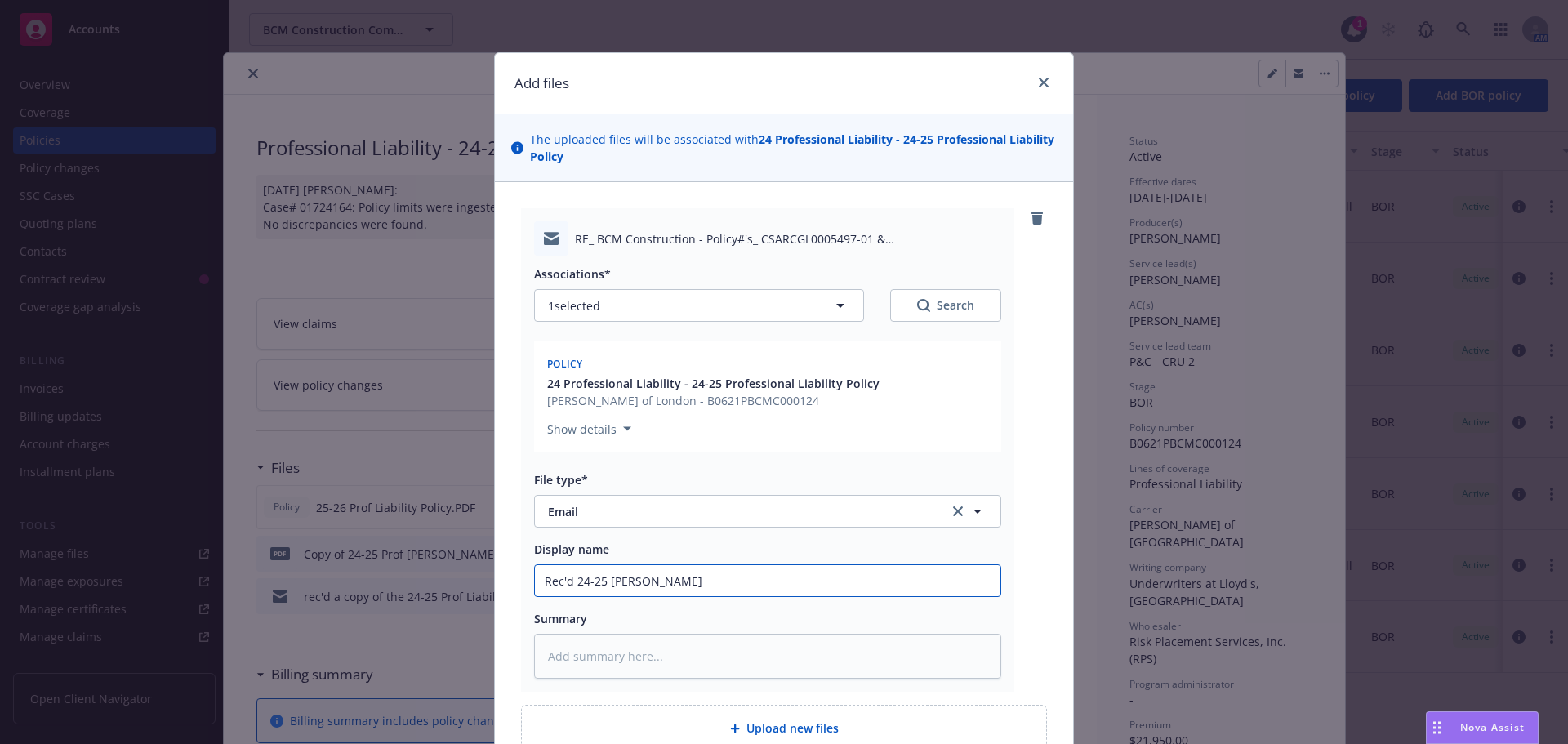
type input "Rec'd 24-25 [PERSON_NAME]"
type textarea "x"
type input "Rec'd 24-25 [PERSON_NAME]"
type textarea "x"
type input "Rec'd 24-25 [PERSON_NAME]"
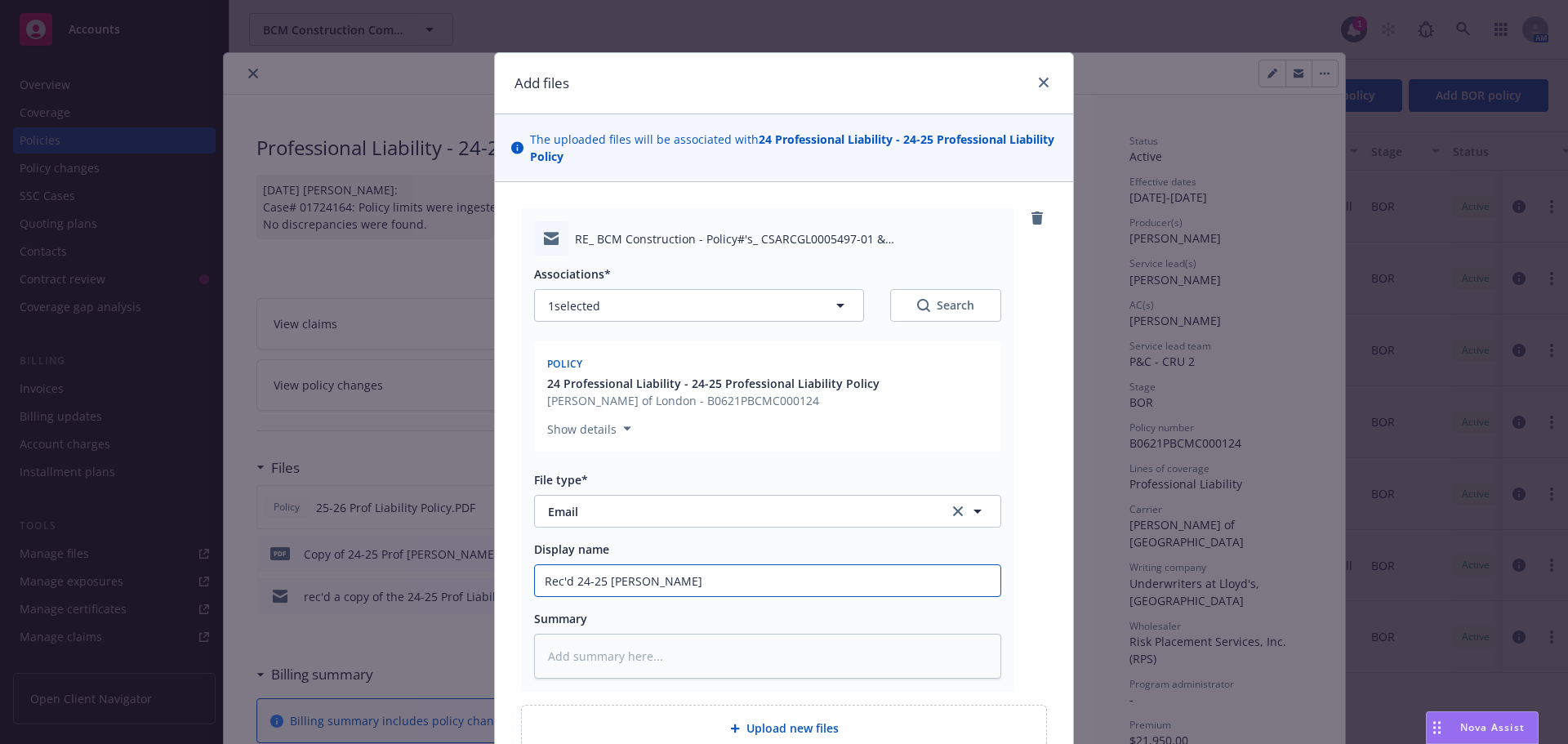
type textarea "x"
type input "Rec'd 24-25 [PERSON_NAME]"
type textarea "x"
type input "Rec'd 24-25 [PERSON_NAME]"
type textarea "x"
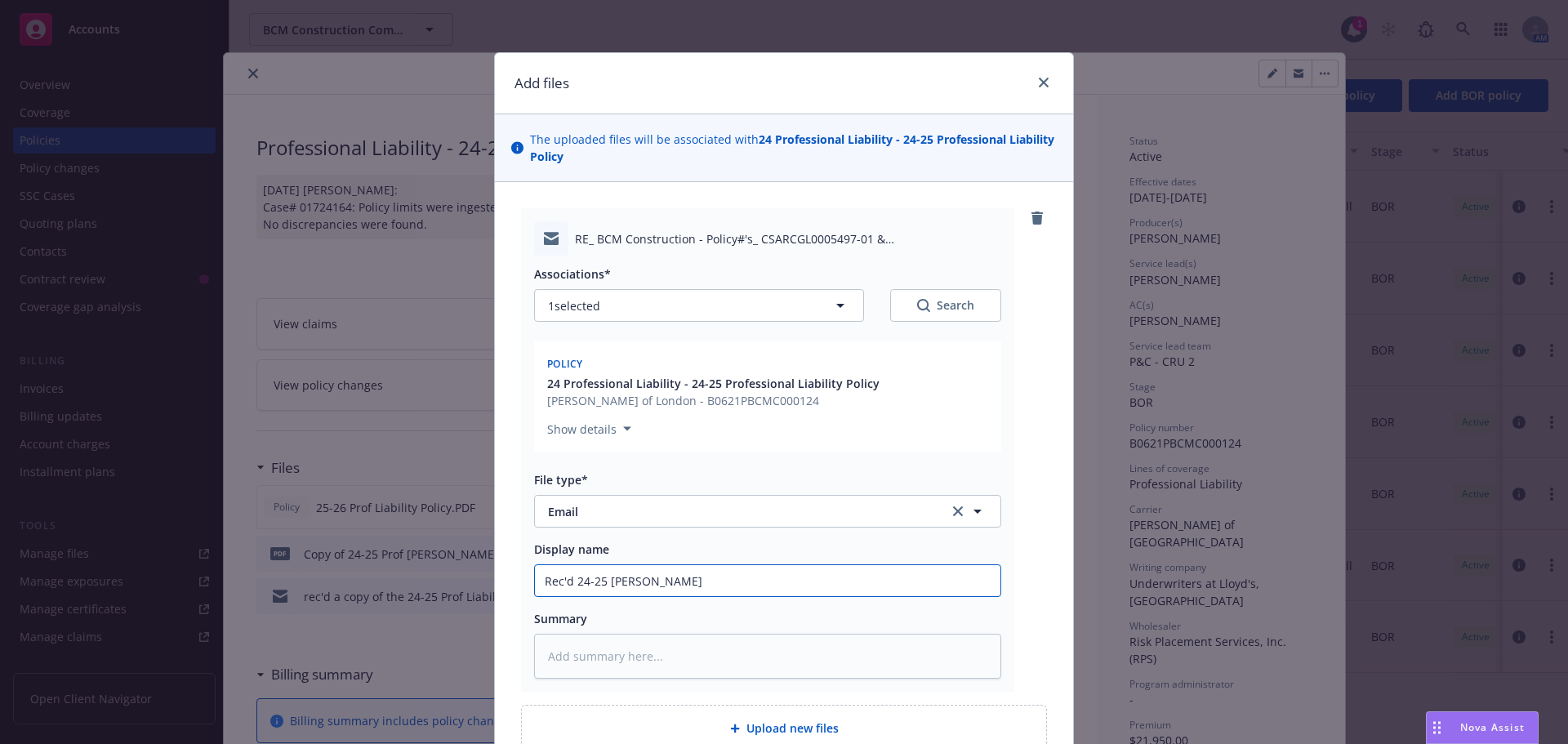
type input "Rec'd 24-25 [PERSON_NAME] pol"
type textarea "x"
type input "Rec'd 24-25 [PERSON_NAME] pol"
type textarea "x"
type input "Rec'd 24-25 [PERSON_NAME] pol &"
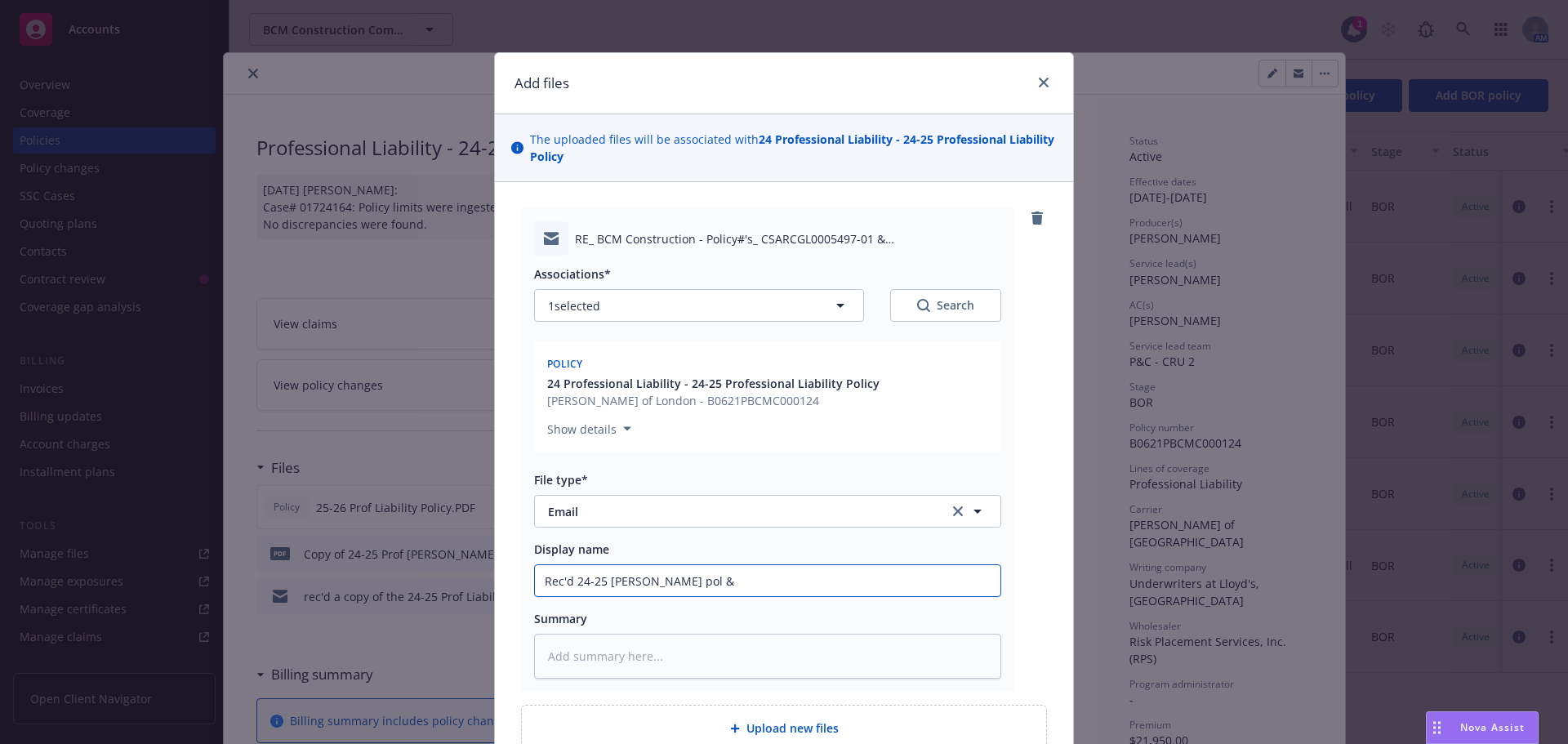
type textarea "x"
type input "Rec'd 24-25 [PERSON_NAME] pol &"
type textarea "x"
type input "Rec'd 24-25 [PERSON_NAME] pol & c"
type textarea "x"
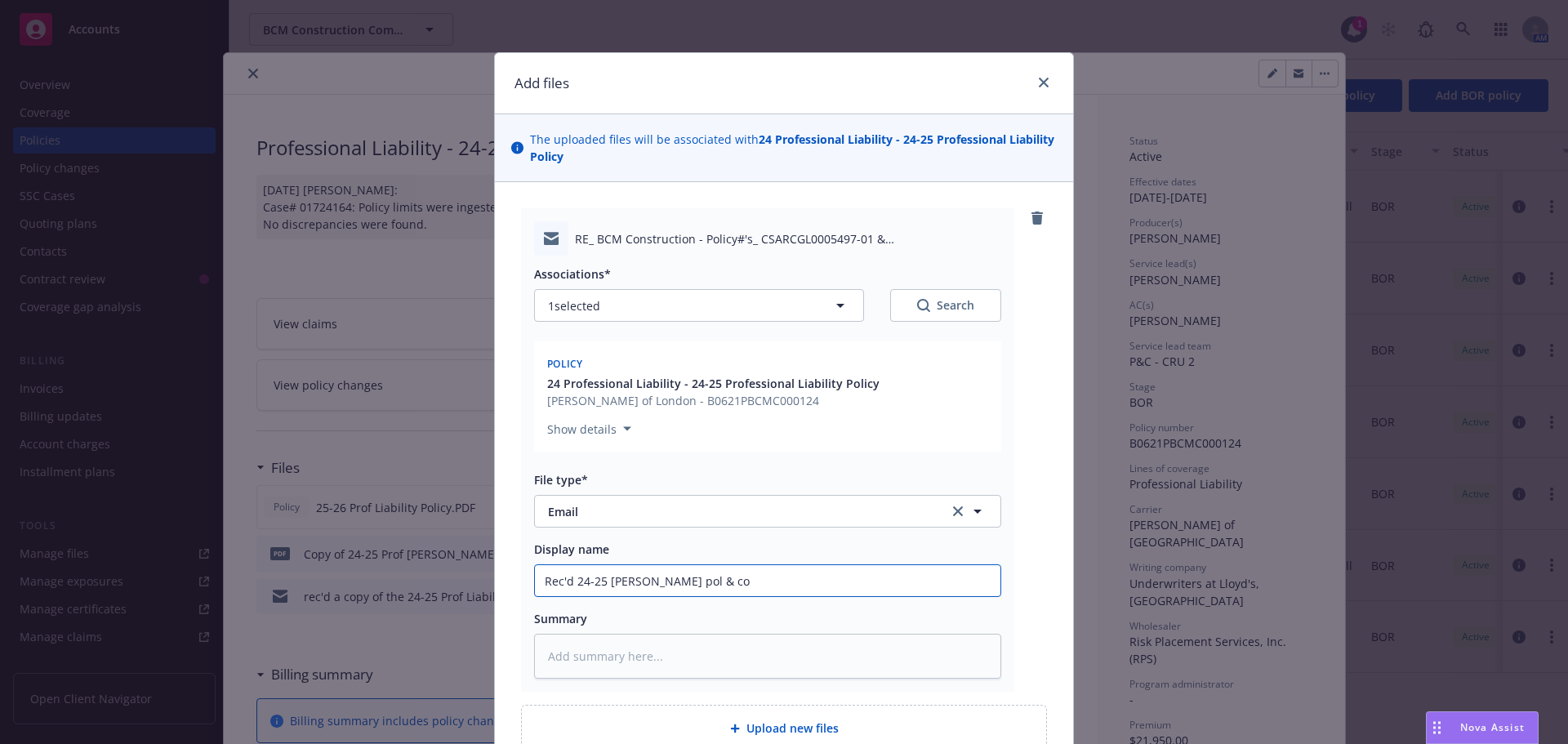
type input "Rec'd 24-25 [PERSON_NAME] pol & cop"
type textarea "x"
type input "Rec'd 24-25 [PERSON_NAME] pol & copy"
type textarea "x"
type input "Rec'd 24-25 [PERSON_NAME] pol & copy"
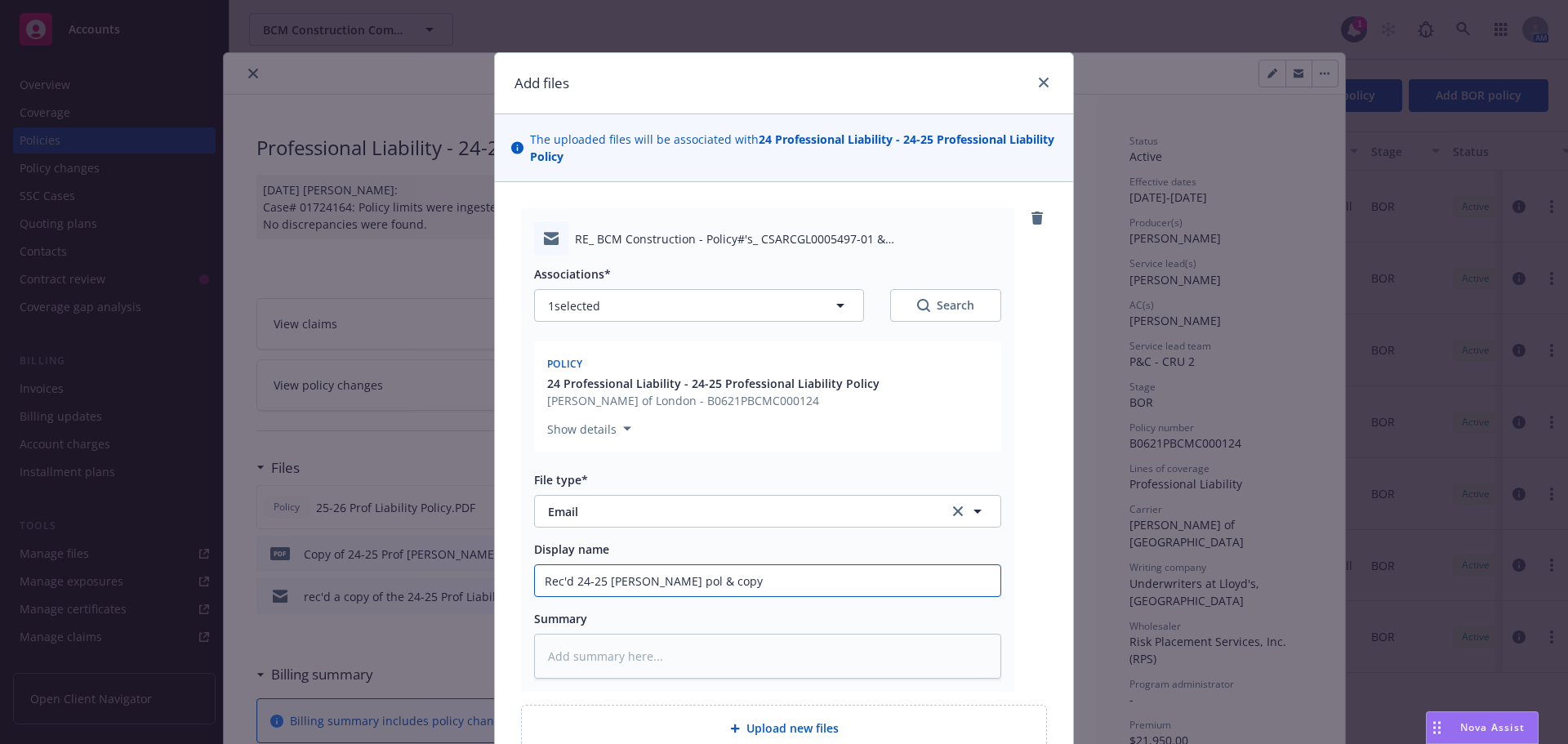
type textarea "x"
type input "Rec'd 24-25 [PERSON_NAME] pol & copy o"
type textarea "x"
type input "Rec'd 24-25 [PERSON_NAME] pol & copy of"
type textarea "x"
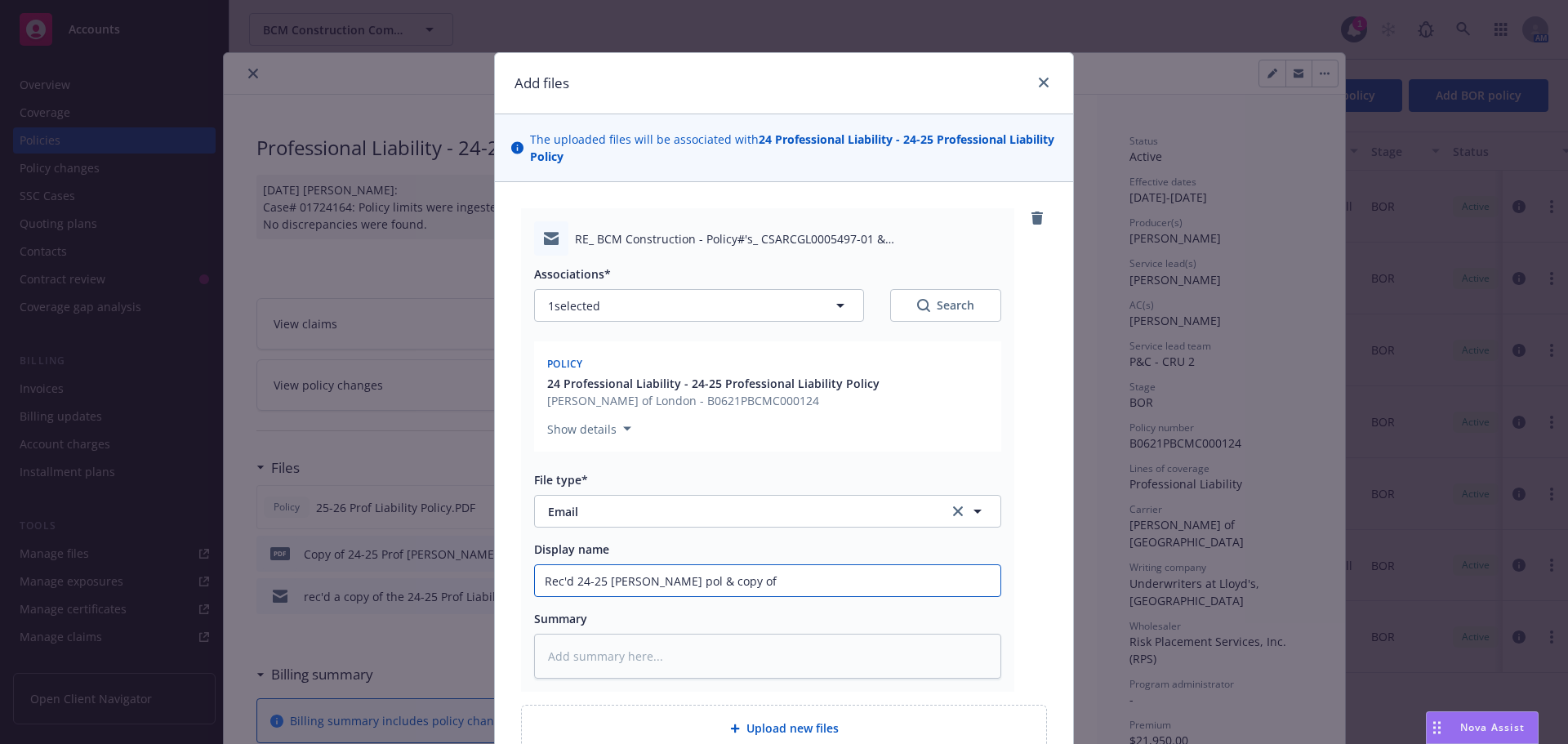
type input "Rec'd 24-25 [PERSON_NAME] pol & copy of"
type textarea "x"
type input "Rec'd 24-25 [PERSON_NAME] pol & copy of 2"
type textarea "x"
type input "Rec'd 24-25 [PERSON_NAME] pol & copy of 24"
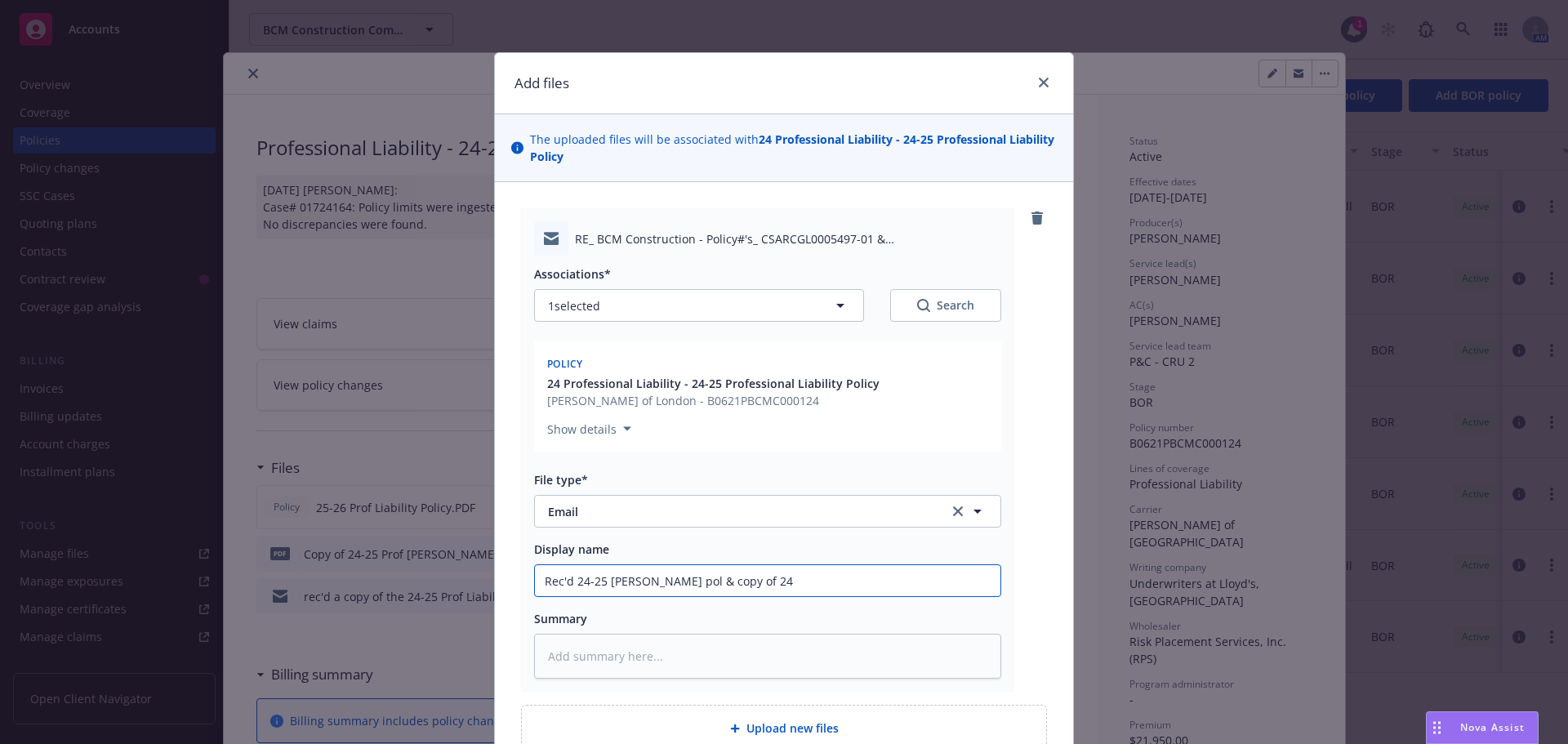
type textarea "x"
type input "Rec'd 24-25 [PERSON_NAME] pol & copy of 24-"
type textarea "x"
type input "Rec'd 24-25 [PERSON_NAME] pol & copy of 24-2"
type textarea "x"
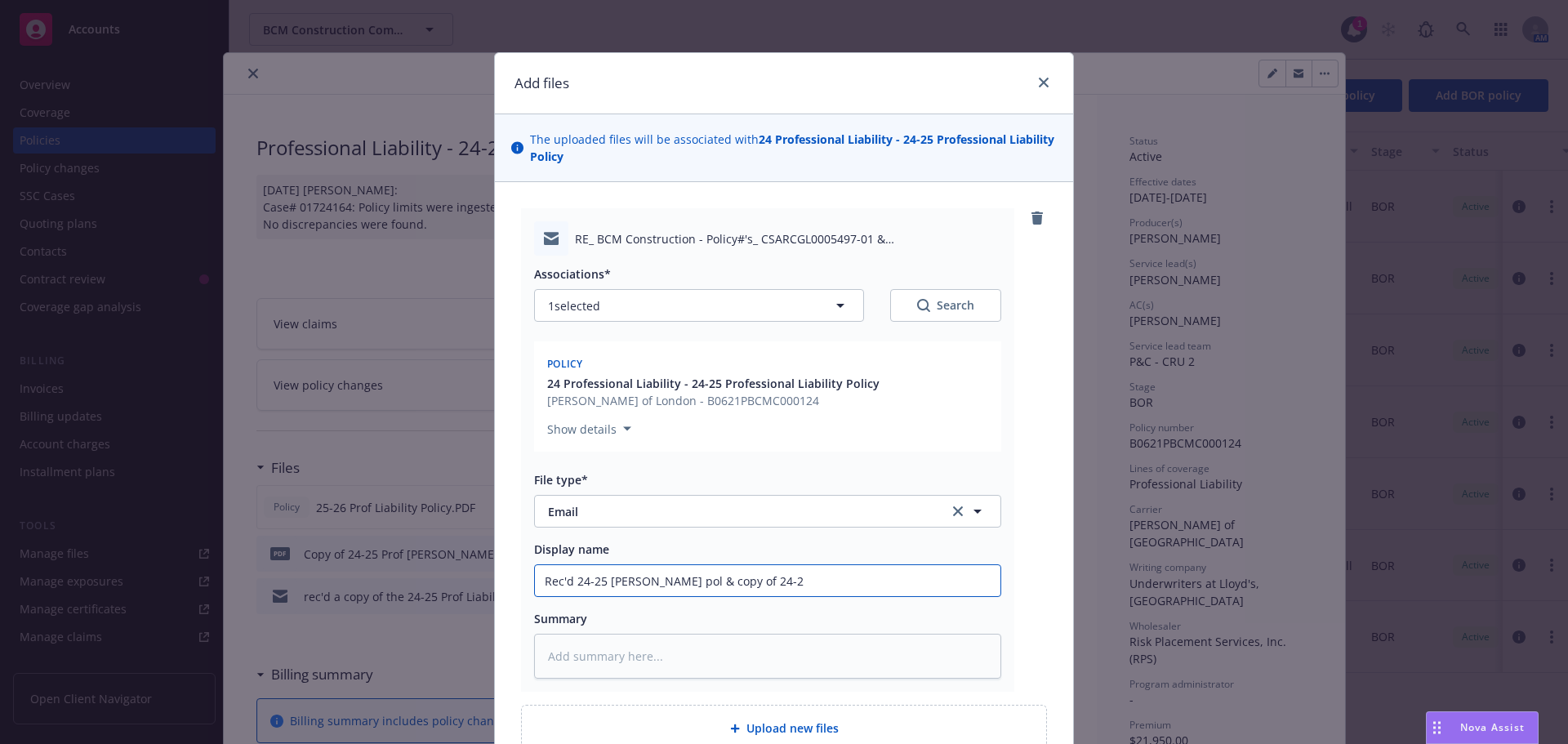
type input "Rec'd 24-25 [PERSON_NAME] pol & copy of 24-25"
type textarea "x"
type input "Rec'd 24-25 [PERSON_NAME] pol & copy of 24-25"
type textarea "x"
type input "Rec'd 24-25 [PERSON_NAME] pol & copy of 24-25 Q"
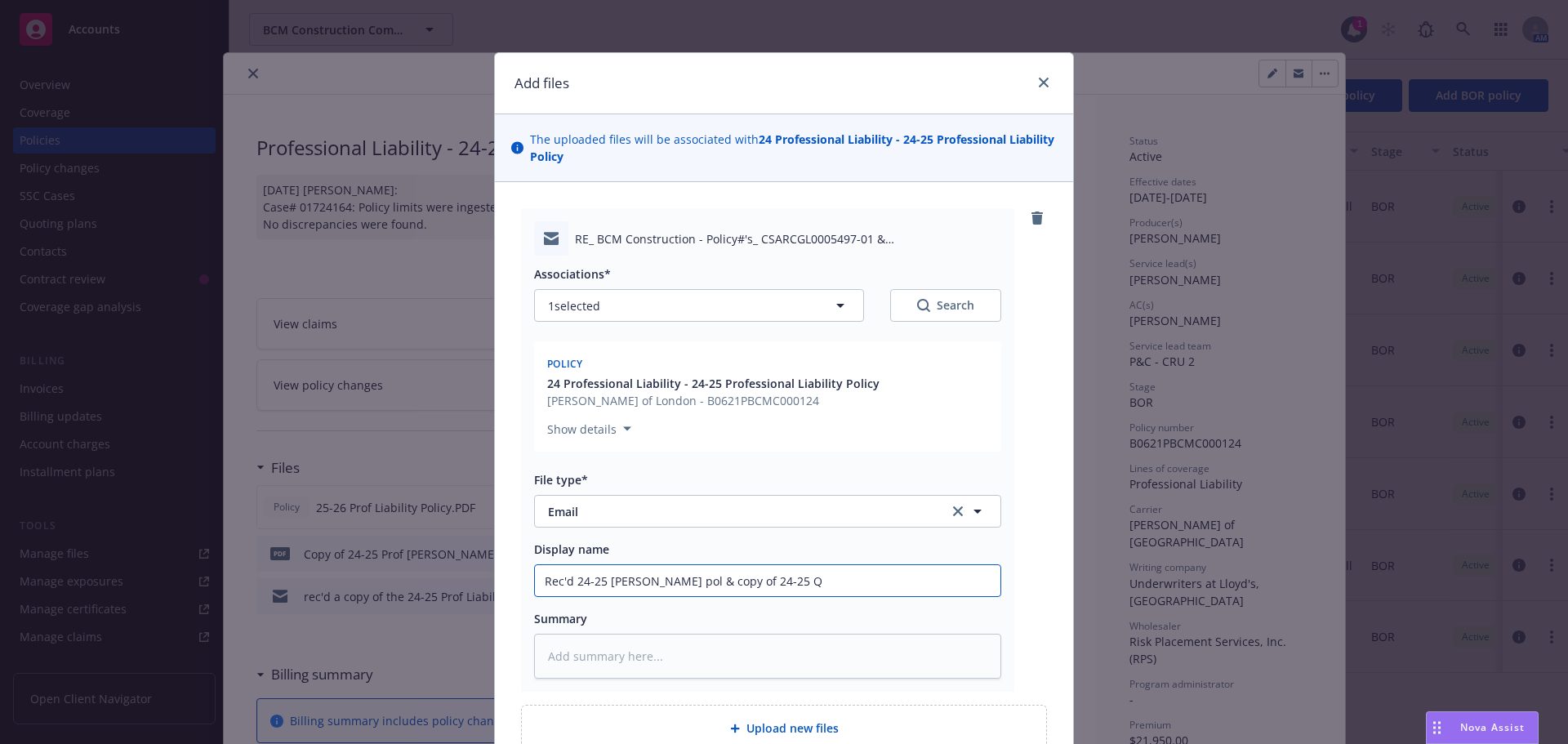
type textarea "x"
type input "Rec'd 24-25 [PERSON_NAME] pol & copy of 24-25 Quor"
type textarea "x"
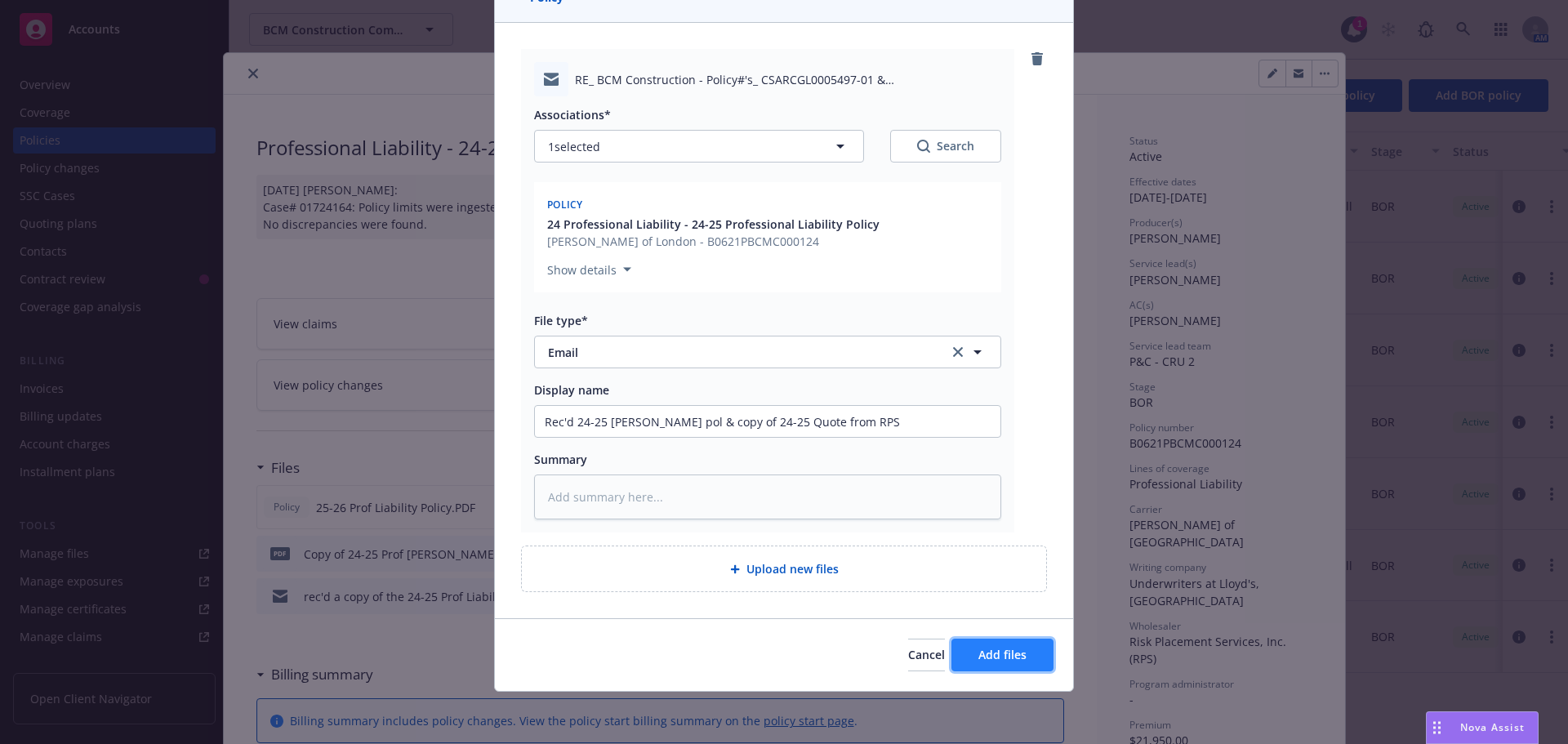
click at [967, 658] on button "Add files" at bounding box center [1002, 655] width 102 height 33
